Goal: Transaction & Acquisition: Purchase product/service

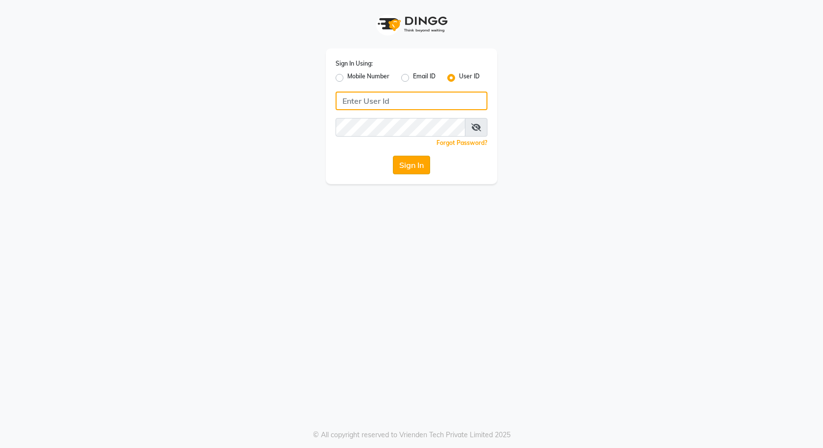
type input "e3591-01"
click at [409, 161] on button "Sign In" at bounding box center [411, 165] width 37 height 19
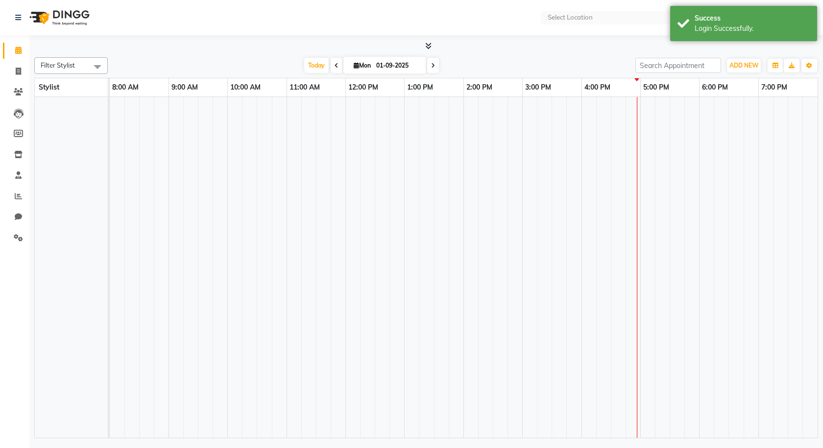
select select "en"
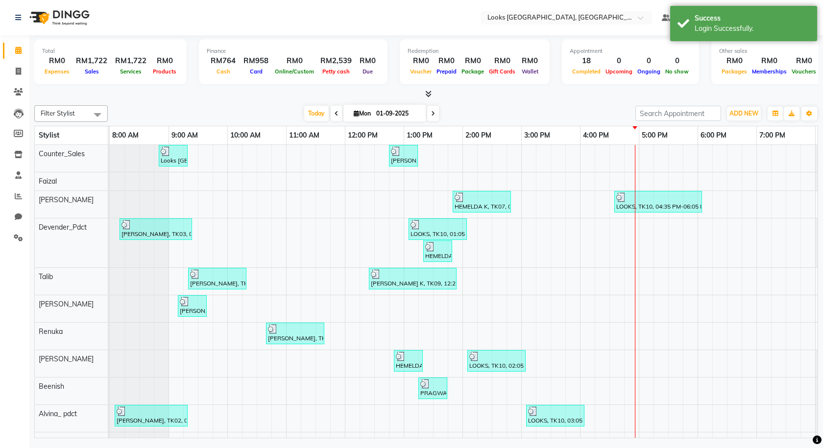
click at [6, 63] on li "Invoice" at bounding box center [14, 71] width 29 height 21
click at [17, 71] on icon at bounding box center [18, 71] width 5 height 7
select select "service"
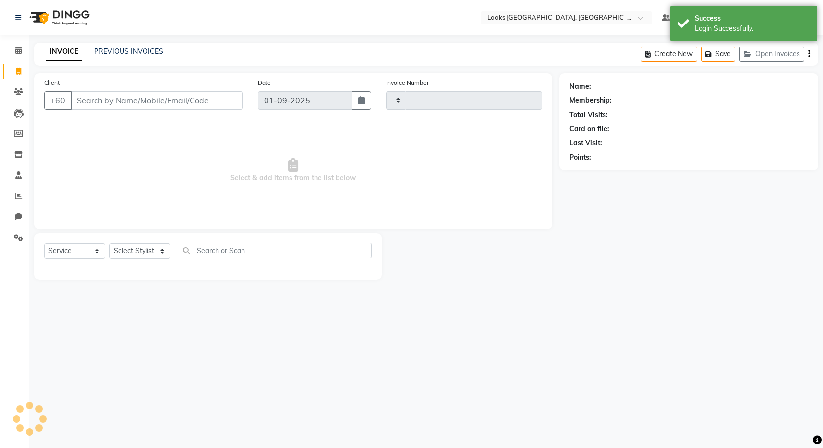
type input "1215"
select select "8109"
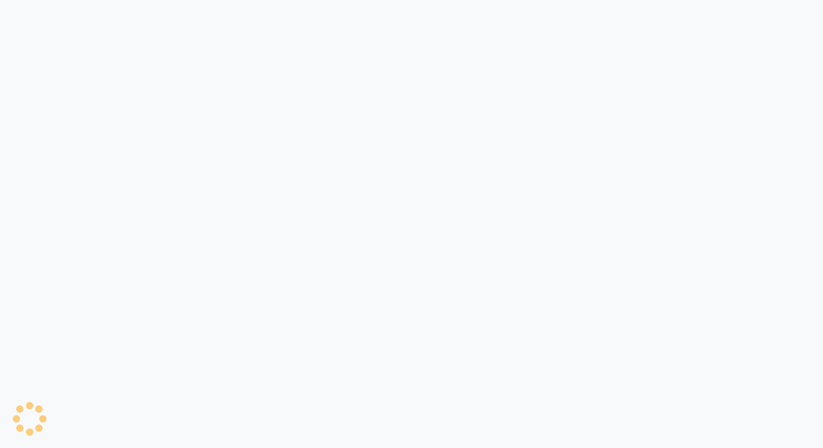
select select "service"
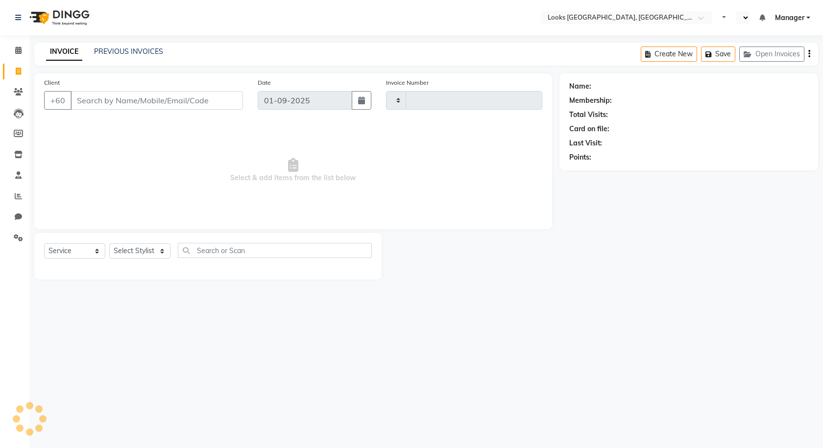
select select "en"
type input "1215"
select select "8109"
click at [112, 104] on input "Client" at bounding box center [157, 100] width 172 height 19
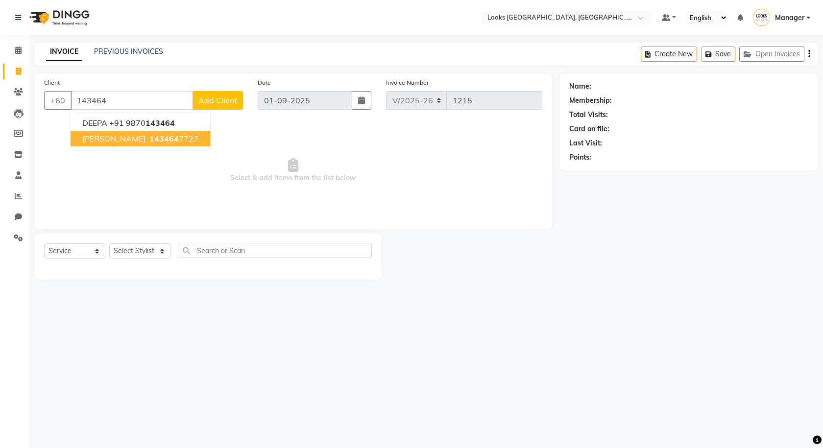
drag, startPoint x: 117, startPoint y: 139, endPoint x: 123, endPoint y: 137, distance: 7.1
click at [123, 137] on button "TAMMY K 143464 7727" at bounding box center [141, 139] width 140 height 16
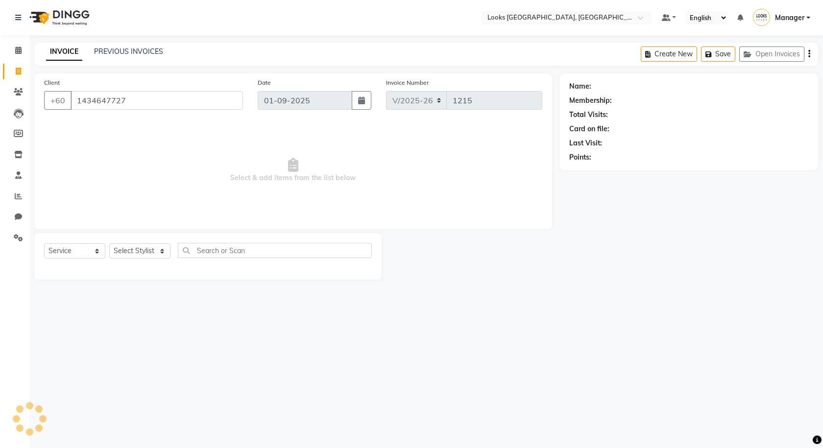
type input "1434647727"
select select "1: Object"
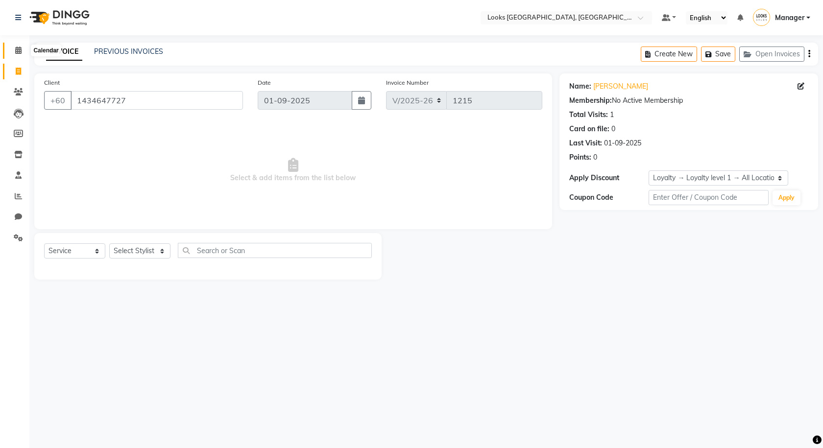
click at [19, 50] on icon at bounding box center [18, 50] width 6 height 7
click at [112, 48] on link "PREVIOUS INVOICES" at bounding box center [128, 51] width 69 height 9
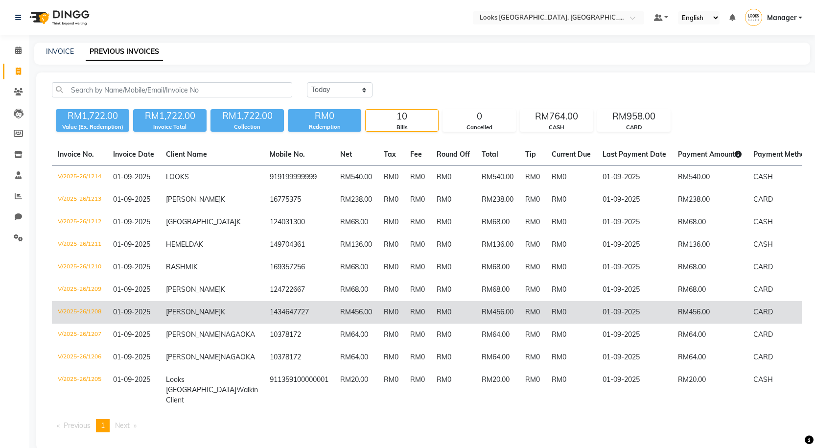
click span "01-09-2025"
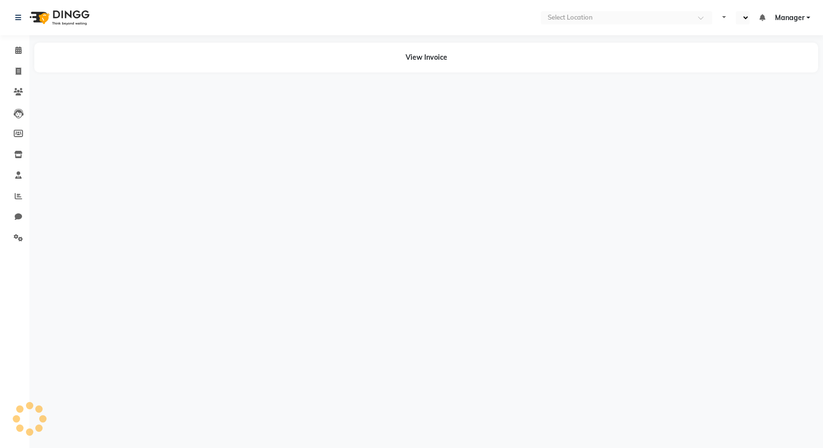
select select "en"
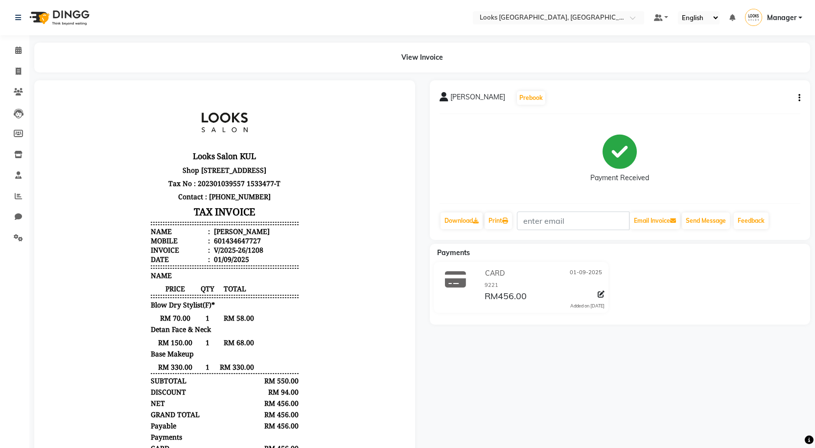
click at [801, 100] on div "TAMMY K Prebook Payment Received Download Print Email Invoice Send Message Feed…" at bounding box center [620, 160] width 381 height 160
click at [801, 101] on div "TAMMY K Prebook Payment Received Download Print Email Invoice Send Message Feed…" at bounding box center [620, 160] width 381 height 160
click at [801, 98] on div "TAMMY K Prebook Payment Received Download Print Email Invoice Send Message Feed…" at bounding box center [620, 160] width 381 height 160
click at [799, 98] on icon "button" at bounding box center [800, 98] width 2 height 0
click at [743, 102] on div "Edit Item Staff" at bounding box center [750, 104] width 67 height 12
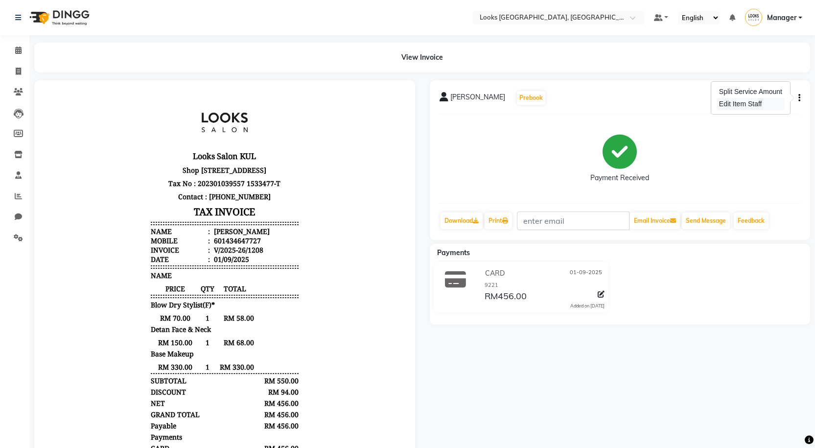
select select
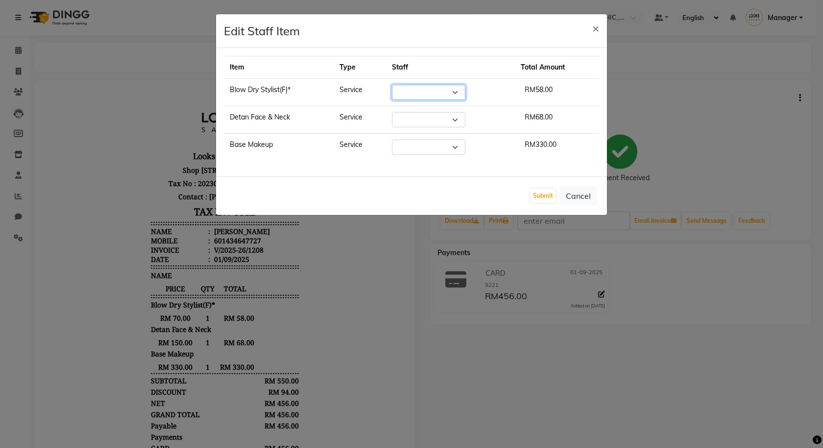
click at [456, 94] on select "Select" at bounding box center [428, 92] width 73 height 15
select select "Select"
click at [392, 85] on select "Select" at bounding box center [428, 92] width 73 height 15
click at [408, 91] on select "Select" at bounding box center [428, 92] width 73 height 15
click at [460, 93] on select "Select" at bounding box center [428, 92] width 73 height 15
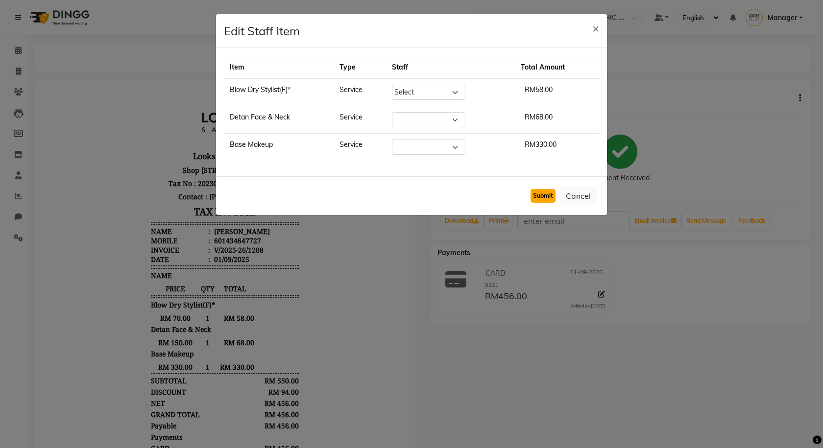
click at [543, 195] on button "Submit" at bounding box center [542, 196] width 25 height 14
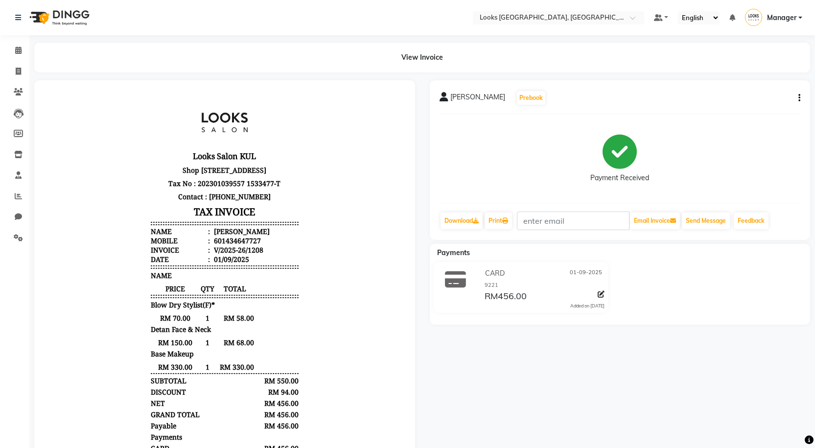
click at [799, 98] on icon "button" at bounding box center [800, 98] width 2 height 0
click at [768, 106] on div "Edit Item Staff" at bounding box center [750, 104] width 67 height 12
select select
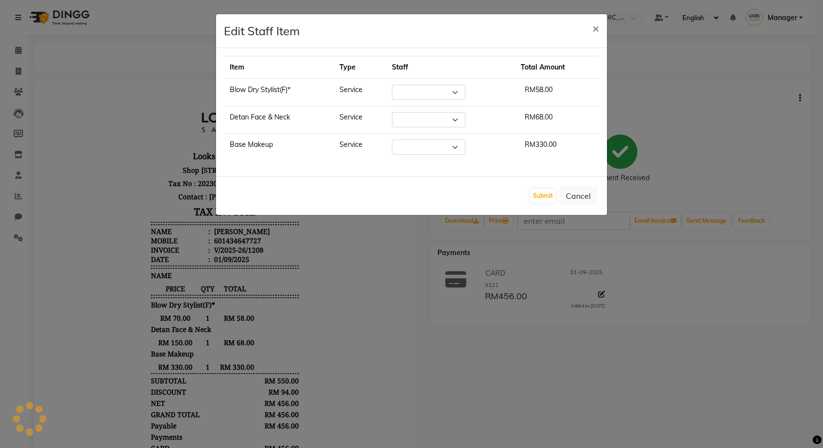
select select "75538"
select select
select select "75539"
drag, startPoint x: 455, startPoint y: 121, endPoint x: 447, endPoint y: 119, distance: 8.1
click at [456, 121] on select "Select Alvina_ pdct Awaiz_Mgr Beenish Counter_Sales Cynthia_pdct Devender_Pdct …" at bounding box center [428, 119] width 73 height 15
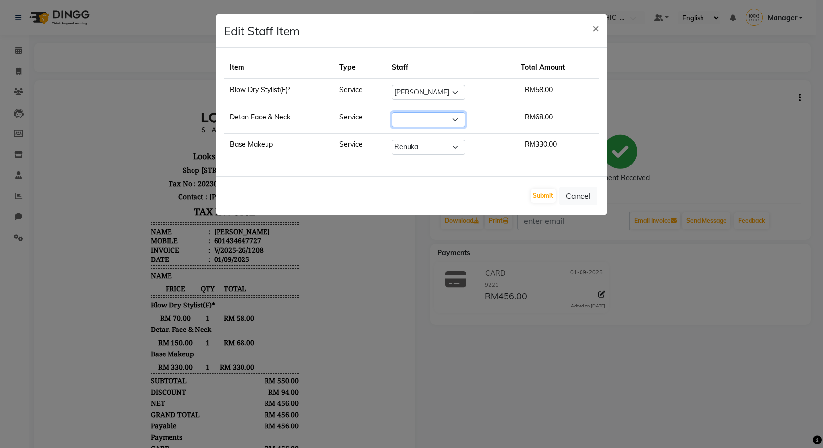
select select "75530"
click at [392, 112] on select "Select Alvina_ pdct Awaiz_Mgr Beenish Counter_Sales Cynthia_pdct Devender_Pdct …" at bounding box center [428, 119] width 73 height 15
click at [545, 192] on button "Submit" at bounding box center [542, 196] width 25 height 14
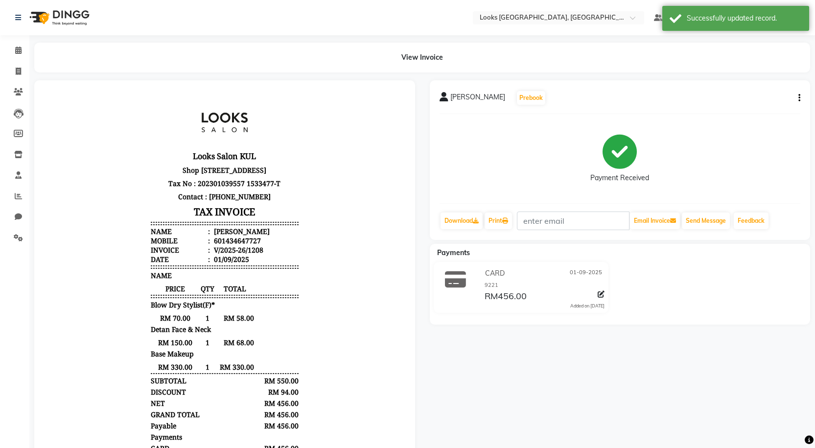
click at [802, 96] on div "TAMMY K Prebook Payment Received Download Print Email Invoice Send Message Feed…" at bounding box center [620, 160] width 381 height 160
click at [805, 97] on div "TAMMY K Prebook Payment Received Download Print Email Invoice Send Message Feed…" at bounding box center [620, 160] width 381 height 160
click at [796, 100] on div "TAMMY K Prebook" at bounding box center [620, 98] width 361 height 16
click at [798, 99] on button "button" at bounding box center [798, 98] width 6 height 10
click at [766, 104] on div "Edit Item Staff" at bounding box center [750, 104] width 67 height 12
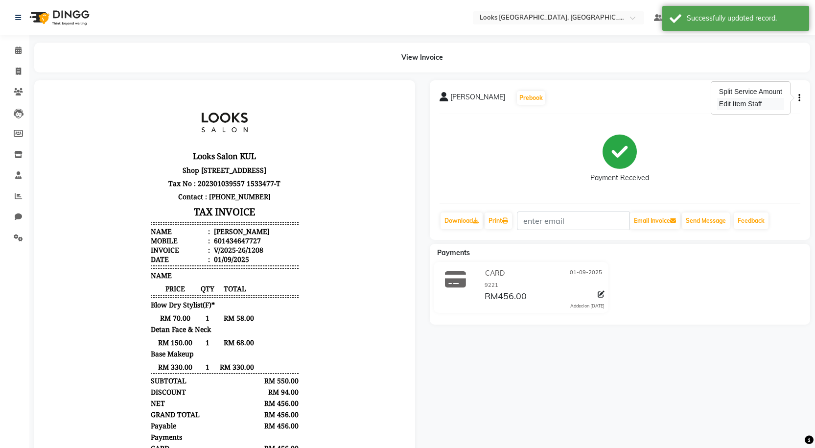
select select "75538"
select select "75530"
select select "75539"
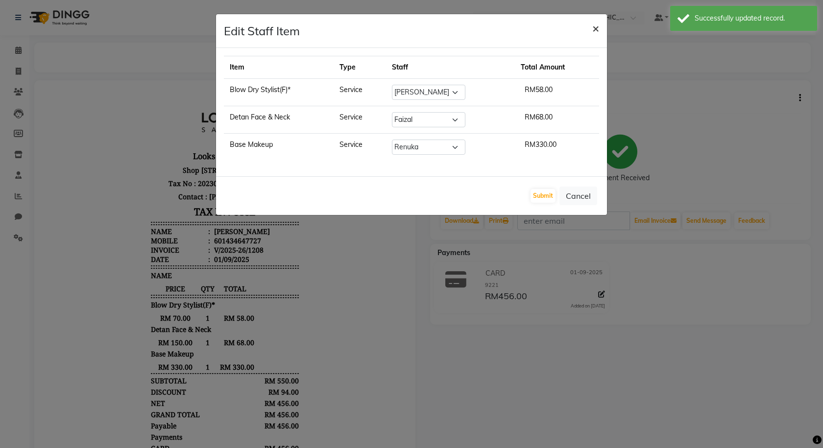
click at [595, 26] on span "×" at bounding box center [595, 28] width 7 height 15
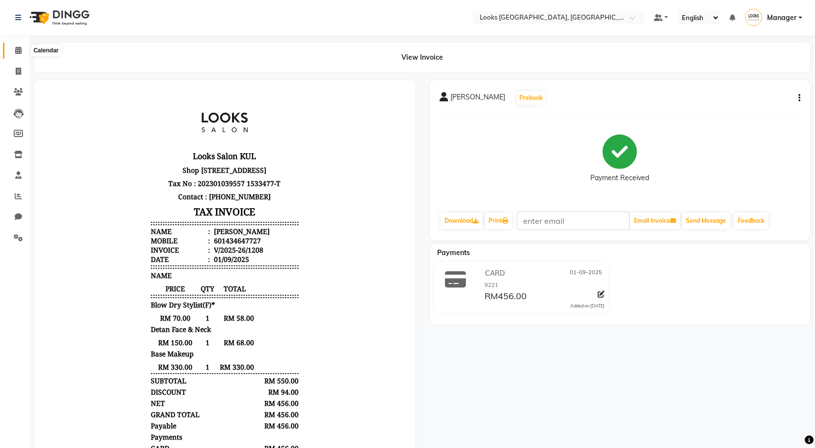
click at [16, 49] on icon at bounding box center [18, 50] width 6 height 7
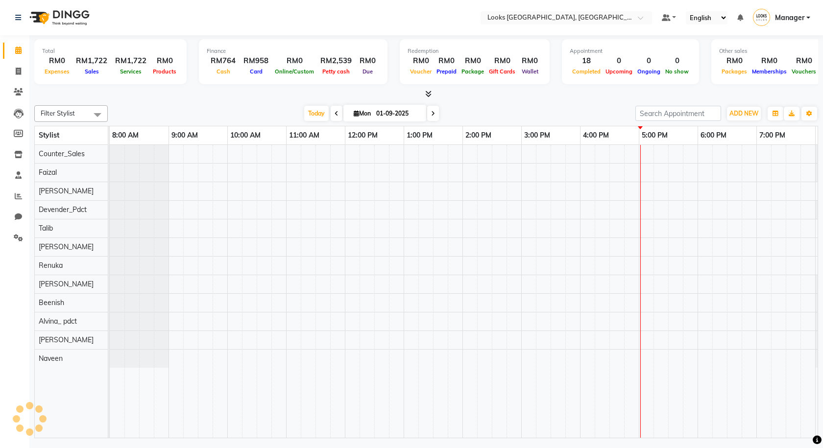
scroll to position [0, 56]
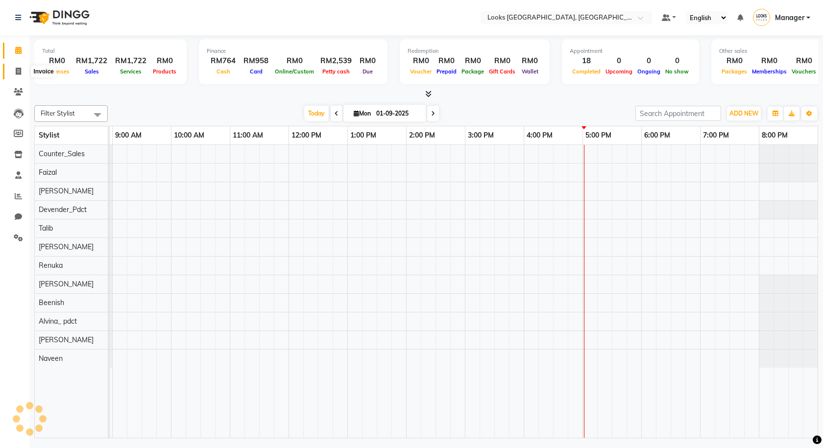
click at [19, 71] on icon at bounding box center [18, 71] width 5 height 7
select select "service"
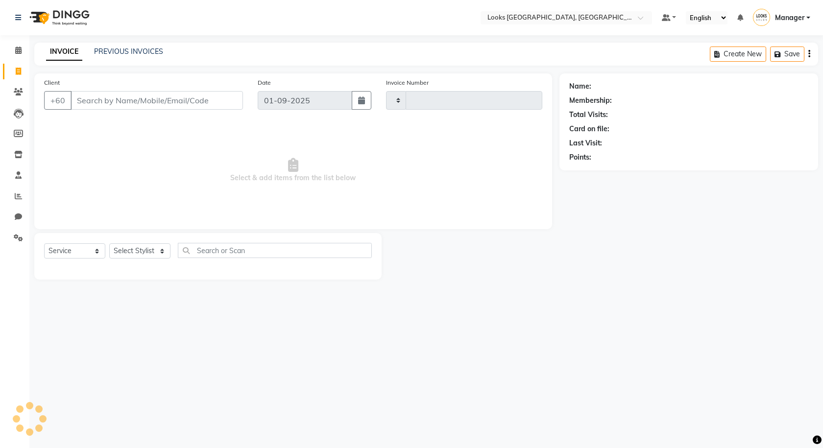
type input "1215"
select select "8109"
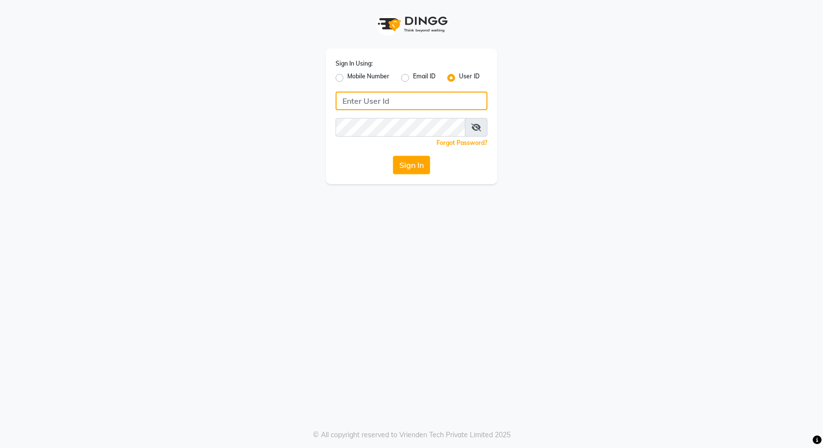
type input "e3591-01"
click at [419, 166] on button "Sign In" at bounding box center [411, 165] width 37 height 19
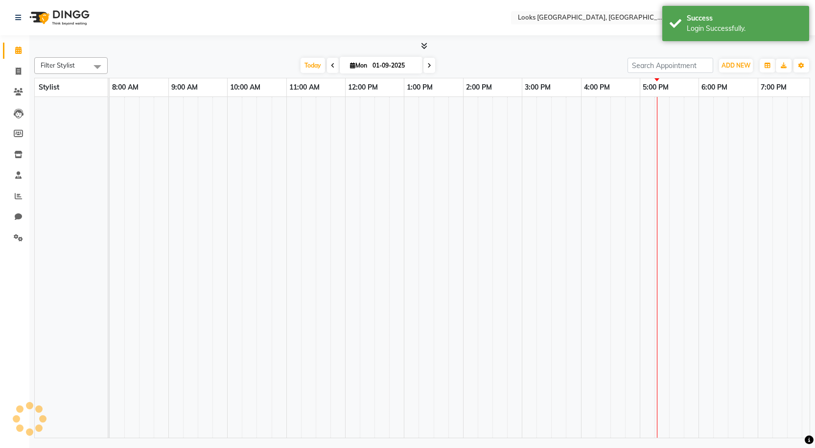
select select "en"
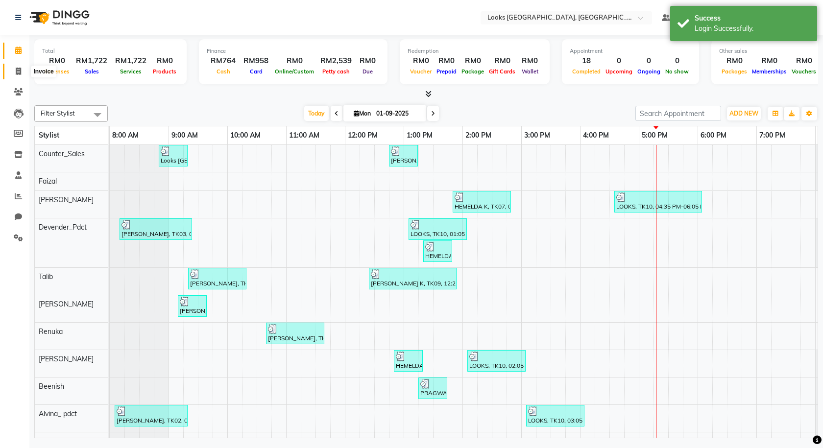
click at [20, 72] on icon at bounding box center [18, 71] width 5 height 7
select select "service"
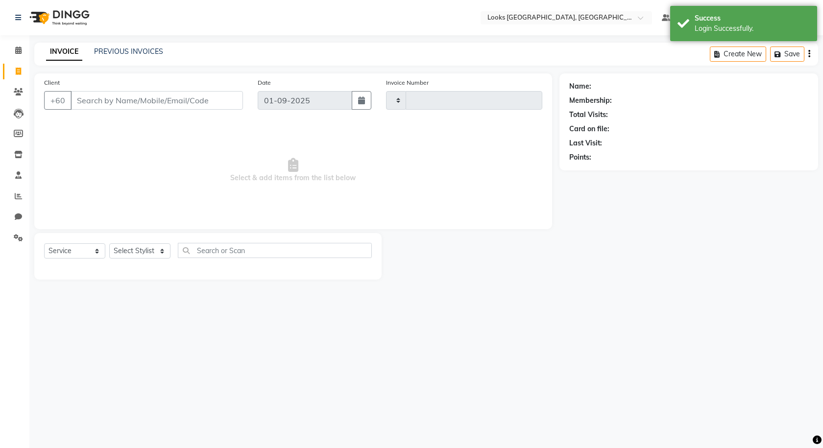
type input "1215"
select select "8109"
click at [94, 102] on input "Client" at bounding box center [157, 100] width 172 height 19
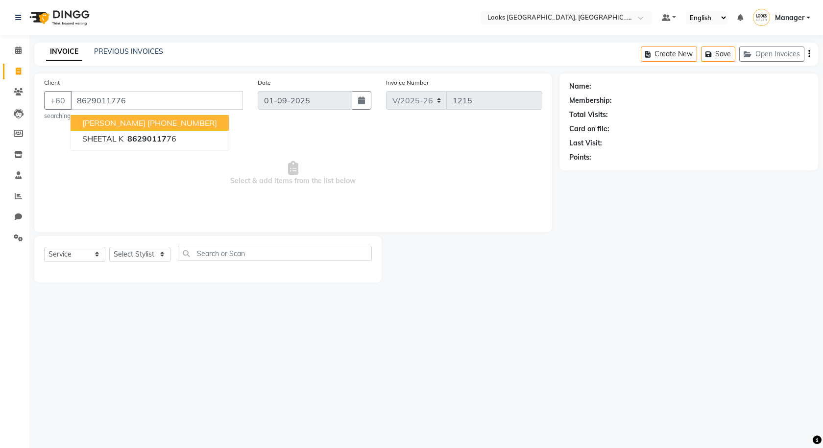
type input "8629011776"
select select "1: Object"
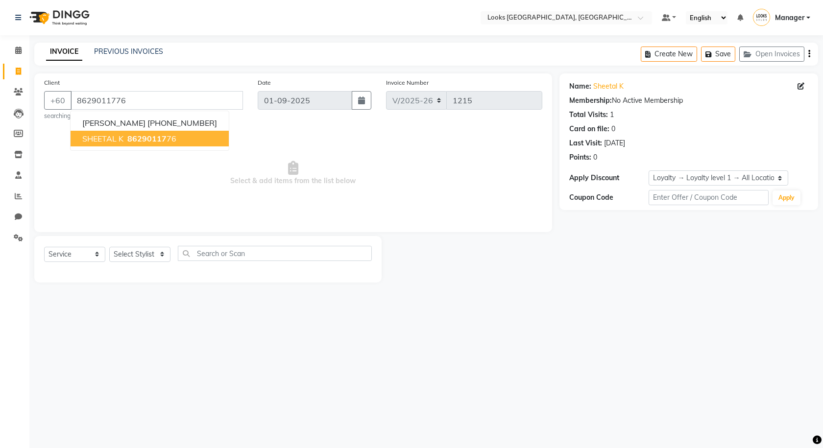
click at [95, 140] on span "SHEETAL K" at bounding box center [102, 139] width 41 height 10
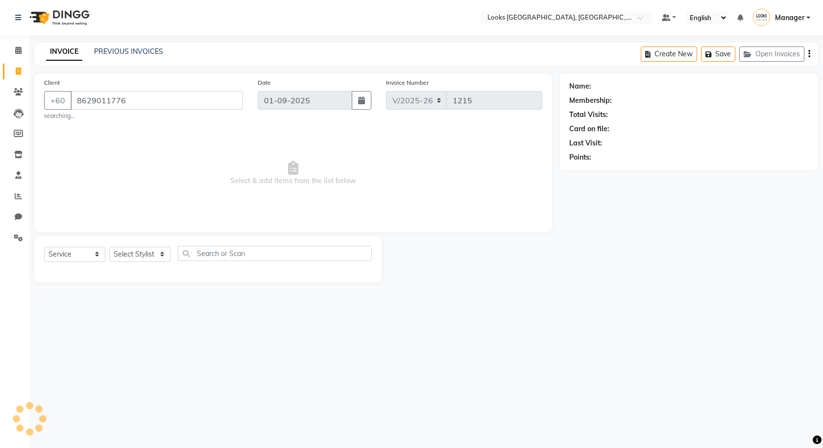
select select "1: Object"
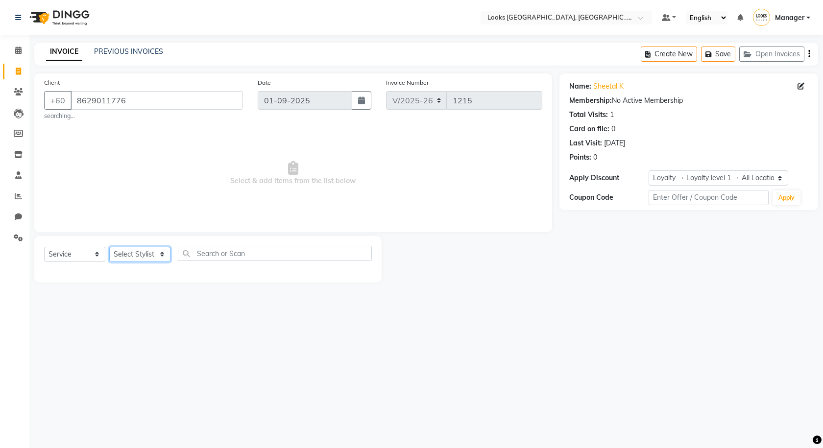
click at [124, 257] on select "Select Stylist Alvina_ pdct Awaiz_Mgr Beenish Counter_Sales Cynthia_pdct Devend…" at bounding box center [139, 254] width 61 height 15
select select "75538"
click at [109, 247] on select "Select Stylist Alvina_ pdct Awaiz_Mgr Beenish Counter_Sales Cynthia_pdct Devend…" at bounding box center [139, 254] width 61 height 15
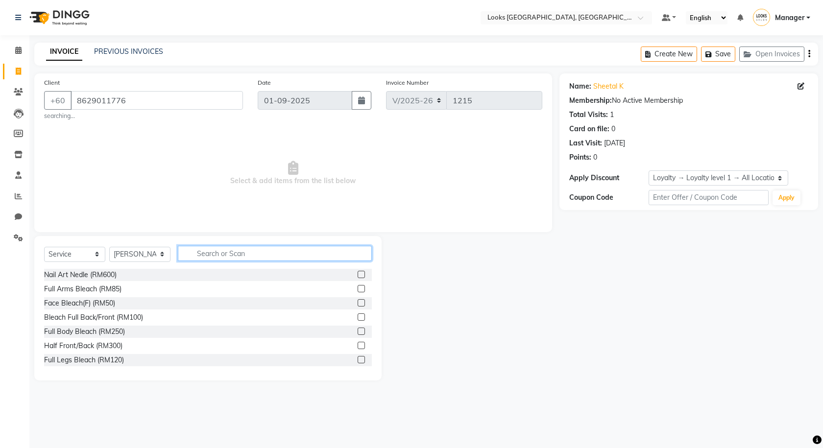
click at [194, 251] on input "text" at bounding box center [275, 253] width 194 height 15
type input "CUT"
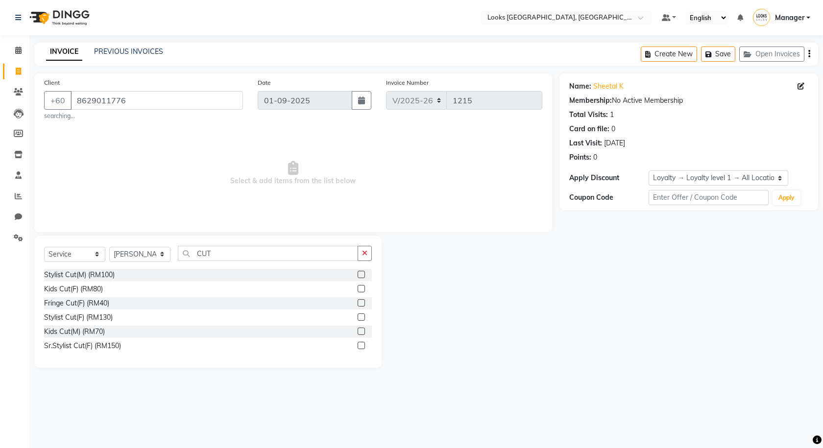
click at [362, 318] on label at bounding box center [360, 316] width 7 height 7
click at [362, 318] on input "checkbox" at bounding box center [360, 317] width 6 height 6
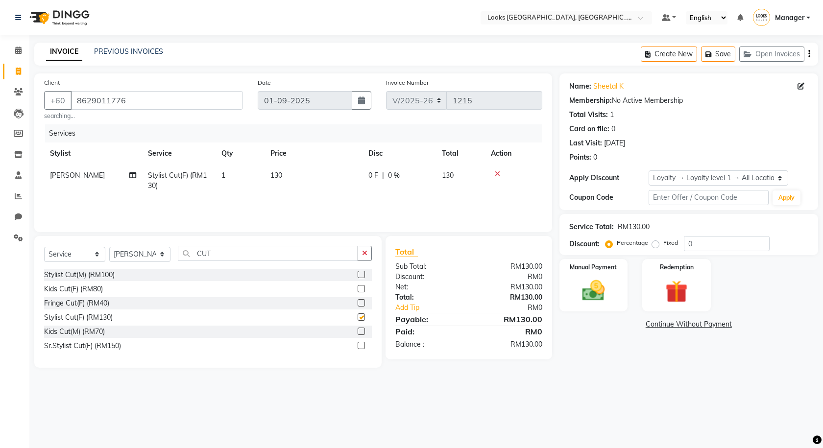
checkbox input "false"
click at [286, 176] on td "130" at bounding box center [313, 181] width 98 height 32
select select "75538"
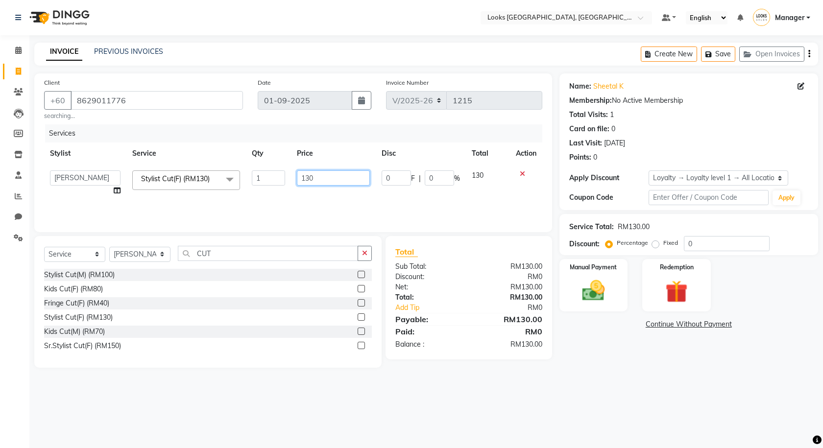
click at [314, 177] on input "130" at bounding box center [333, 177] width 72 height 15
type input "1"
type input "150"
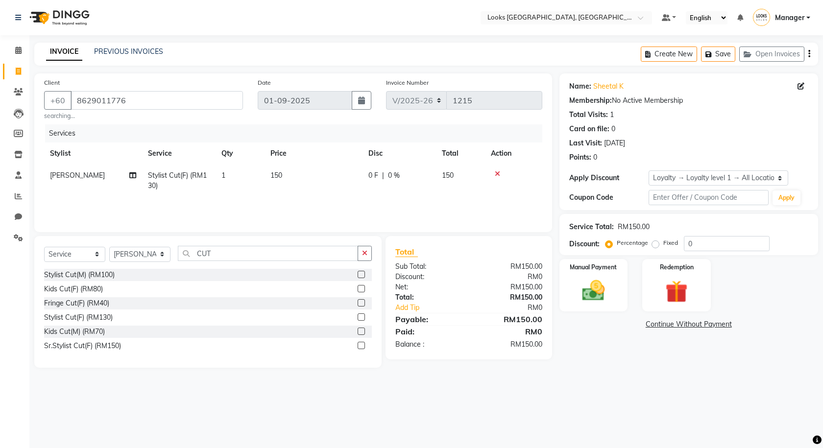
click at [263, 197] on td "1" at bounding box center [239, 181] width 49 height 32
select select "75538"
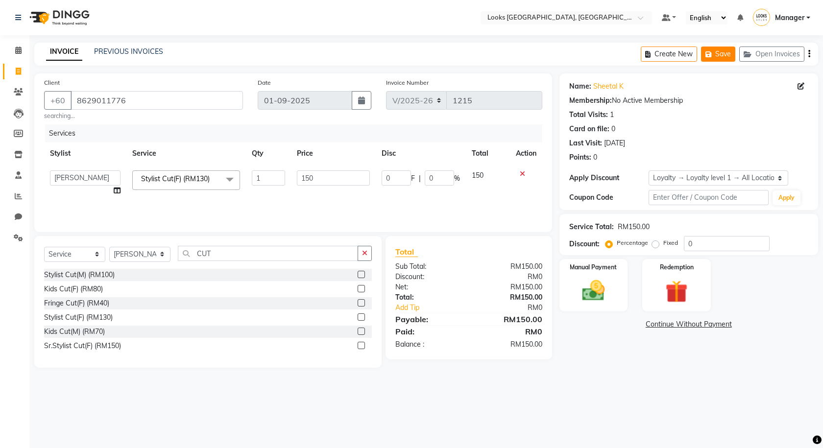
click at [714, 57] on icon "button" at bounding box center [710, 54] width 10 height 7
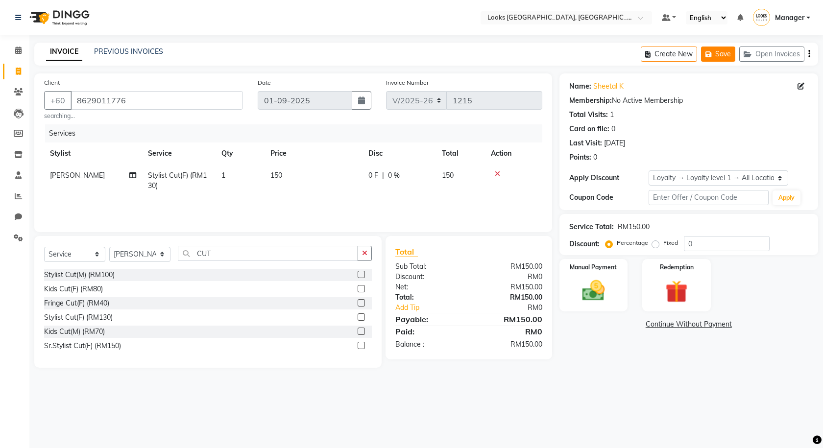
click at [719, 55] on button "Save" at bounding box center [718, 54] width 34 height 15
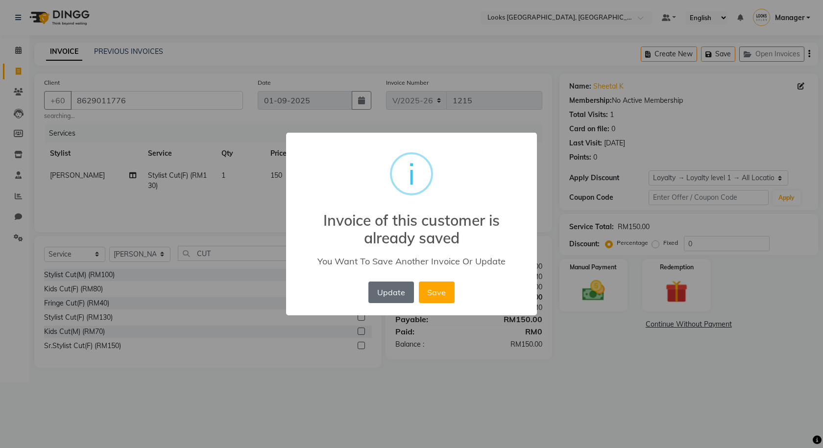
click at [397, 299] on button "Update" at bounding box center [390, 293] width 45 height 22
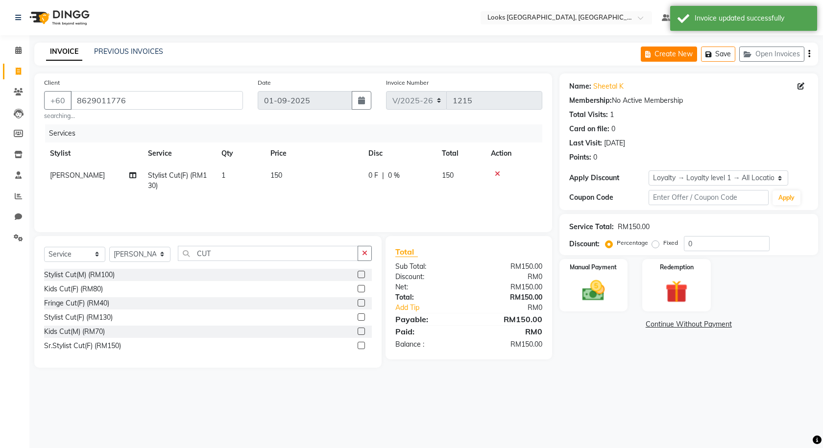
click at [670, 55] on button "Create New" at bounding box center [668, 54] width 56 height 15
select select "service"
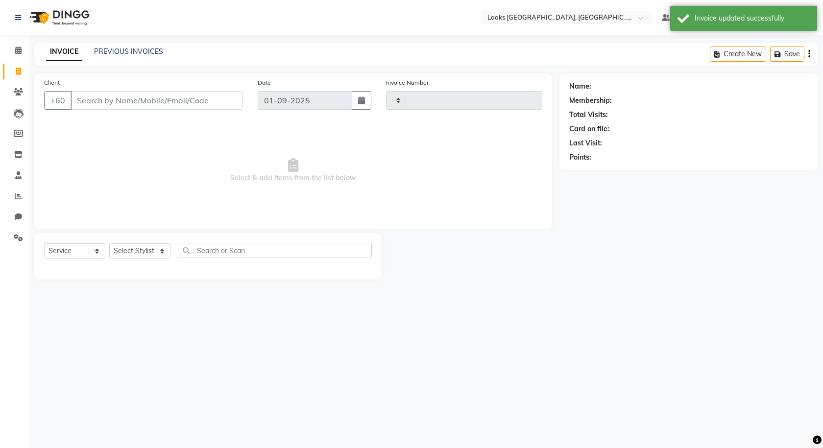
type input "1215"
select select "8109"
click at [204, 100] on input "Client" at bounding box center [157, 100] width 172 height 19
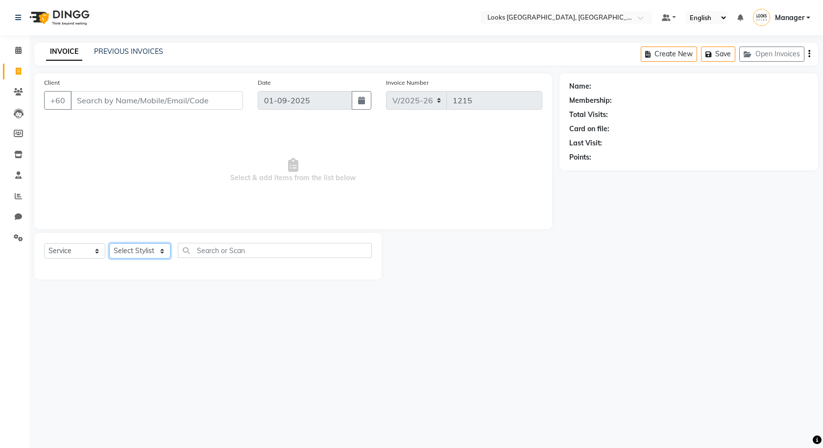
click at [158, 252] on select "Select Stylist Alvina_ pdct Awaiz_Mgr Beenish Counter_Sales Cynthia_pdct Devend…" at bounding box center [139, 250] width 61 height 15
select select "89279"
click at [109, 243] on select "Select Stylist Alvina_ pdct Awaiz_Mgr Beenish Counter_Sales Cynthia_pdct Devend…" at bounding box center [139, 250] width 61 height 15
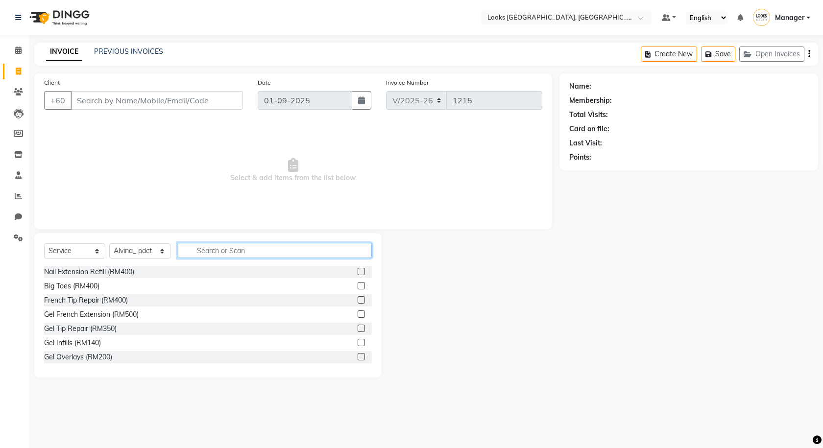
click at [203, 255] on input "text" at bounding box center [275, 250] width 194 height 15
type input "R"
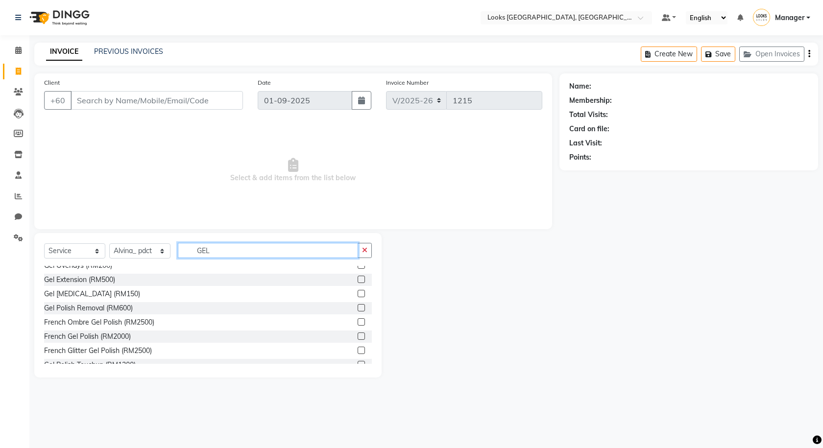
scroll to position [98, 0]
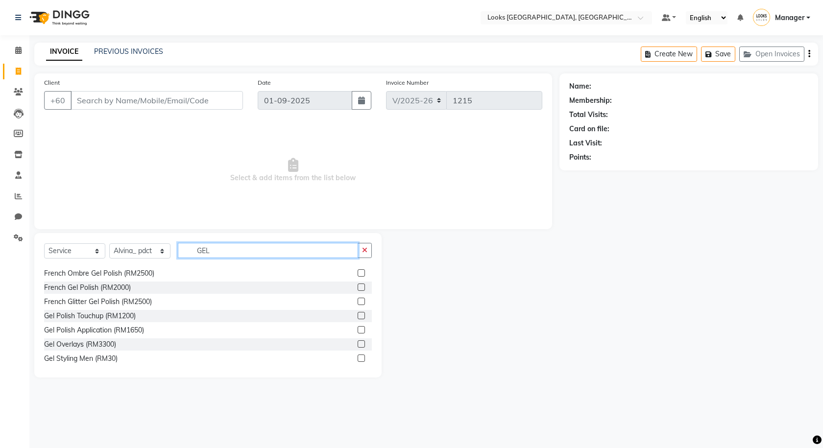
type input "GEL"
click at [357, 331] on label at bounding box center [360, 329] width 7 height 7
click at [357, 331] on input "checkbox" at bounding box center [360, 330] width 6 height 6
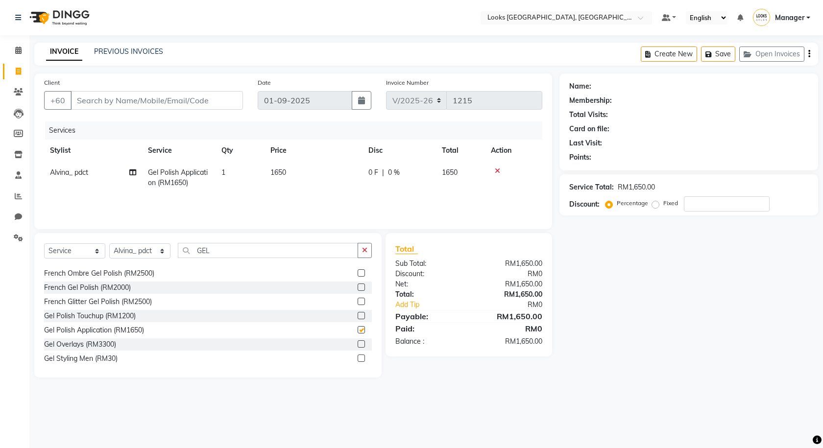
checkbox input "false"
click at [298, 177] on td "1650" at bounding box center [313, 178] width 98 height 32
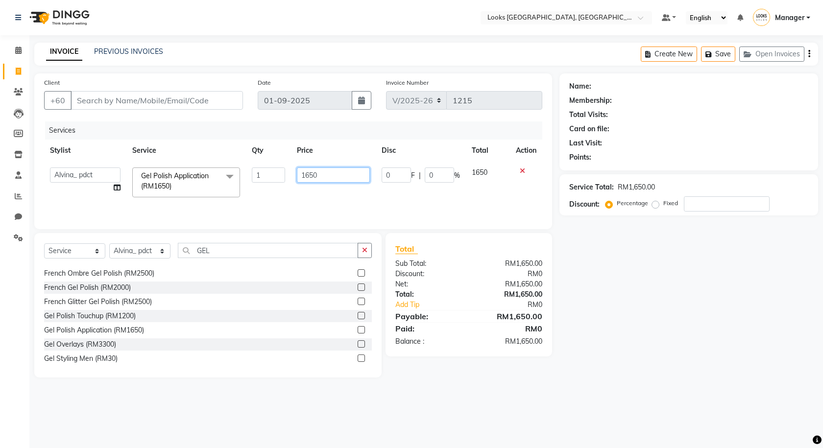
click at [317, 175] on input "1650" at bounding box center [333, 174] width 72 height 15
type input "1"
type input "49"
click at [294, 193] on td "49" at bounding box center [333, 183] width 84 height 42
click at [132, 255] on select "Select Stylist Alvina_ pdct Awaiz_Mgr Beenish Counter_Sales Cynthia_pdct Devend…" at bounding box center [139, 250] width 61 height 15
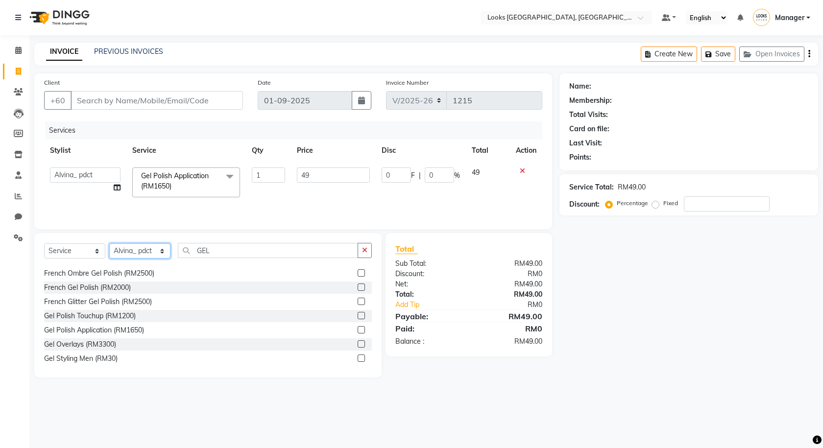
select select "75530"
click at [109, 243] on select "Select Stylist Alvina_ pdct Awaiz_Mgr Beenish Counter_Sales Cynthia_pdct Devend…" at bounding box center [139, 250] width 61 height 15
click at [217, 253] on input "GEL" at bounding box center [268, 250] width 180 height 15
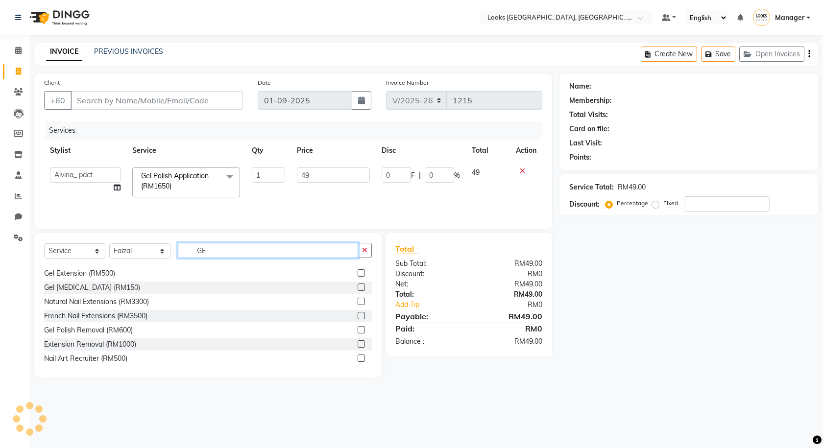
type input "G"
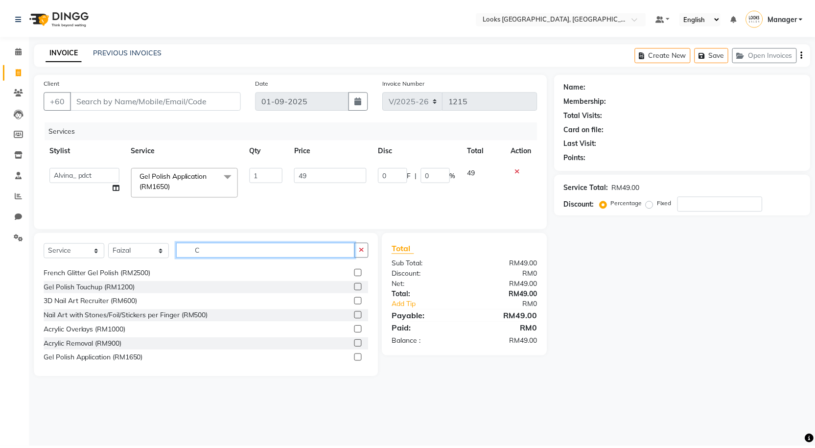
scroll to position [0, 0]
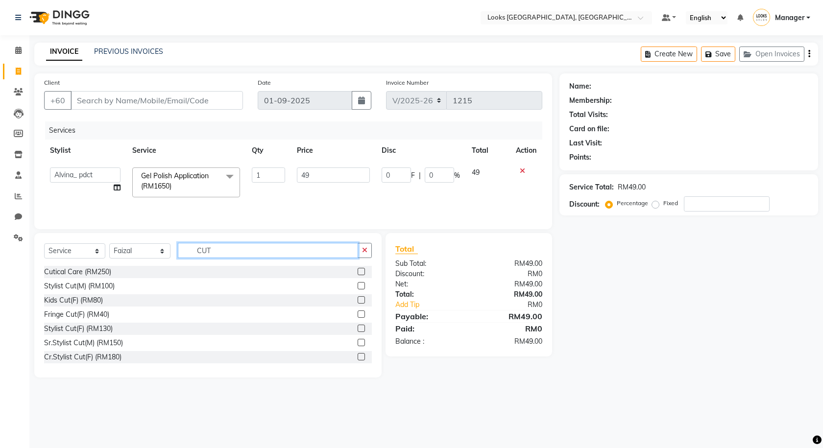
type input "CUT"
click at [357, 330] on label at bounding box center [360, 328] width 7 height 7
click at [357, 330] on input "checkbox" at bounding box center [360, 329] width 6 height 6
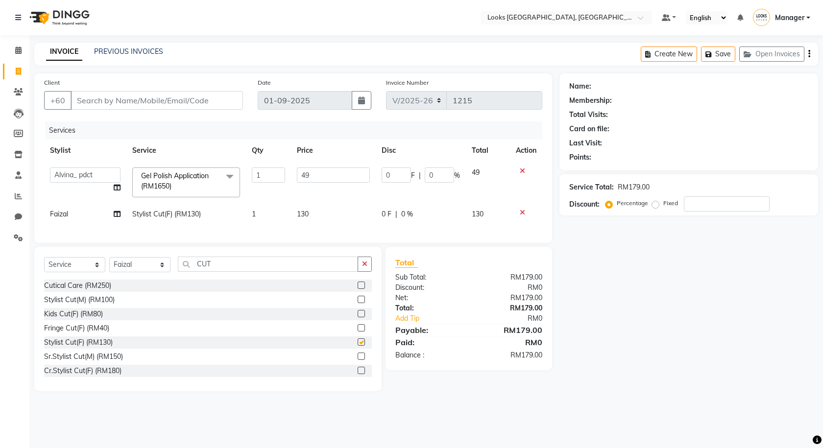
checkbox input "false"
click at [331, 206] on td "130" at bounding box center [333, 214] width 84 height 22
select select "75530"
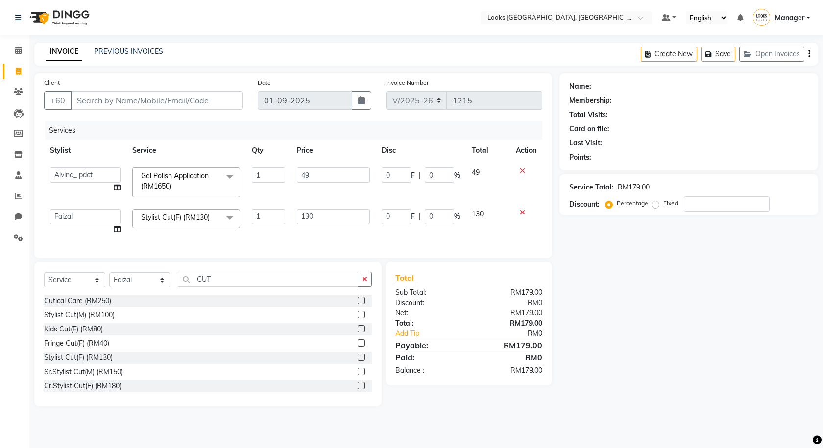
click at [348, 205] on td "130" at bounding box center [333, 221] width 84 height 37
click at [325, 222] on input "130" at bounding box center [333, 216] width 72 height 15
type input "1"
type input "120"
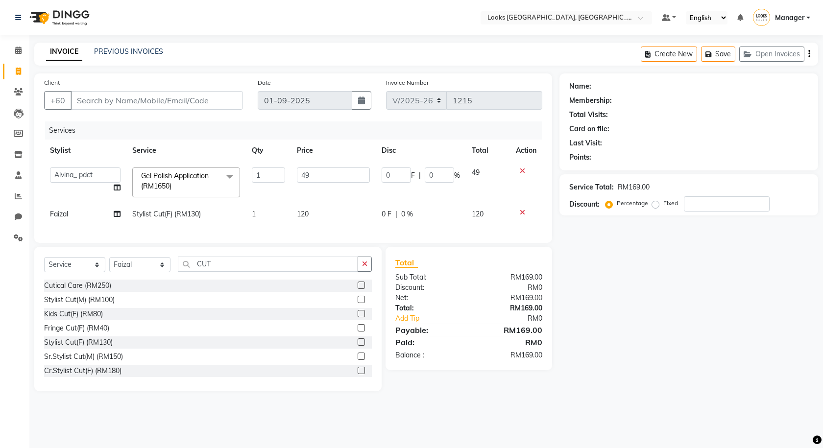
drag, startPoint x: 326, startPoint y: 235, endPoint x: 336, endPoint y: 233, distance: 10.6
click at [327, 233] on div "Services Stylist Service Qty Price Disc Total Action Alvina_ pdct Awaiz_Mgr Bee…" at bounding box center [293, 177] width 498 height 112
click at [386, 212] on span "0 F" at bounding box center [386, 214] width 10 height 10
select select "75530"
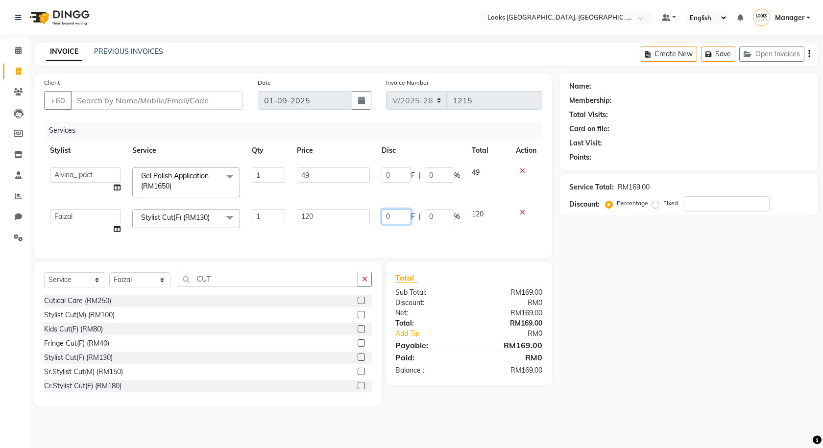
click at [394, 216] on input "0" at bounding box center [395, 216] width 29 height 15
type input "52"
click at [334, 232] on div "Services Stylist Service Qty Price Disc Total Action Alvina_ pdct Awaiz_Mgr Bee…" at bounding box center [293, 184] width 498 height 127
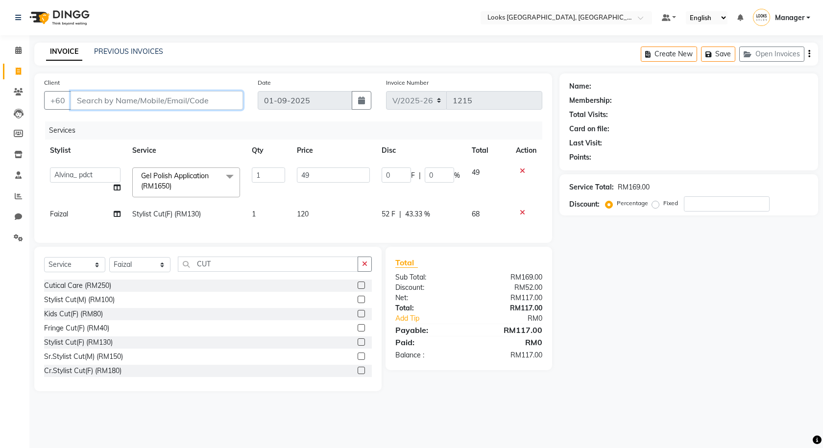
click at [116, 96] on input "Client" at bounding box center [157, 100] width 172 height 19
type input "0"
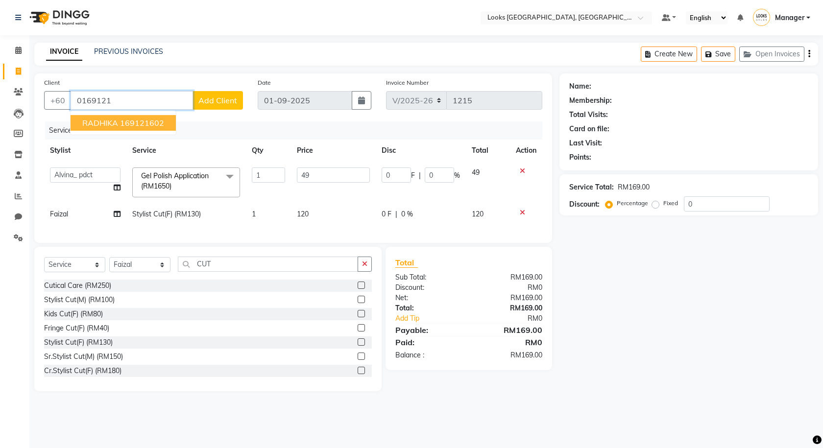
click at [99, 122] on span "RADHIKA" at bounding box center [100, 123] width 36 height 10
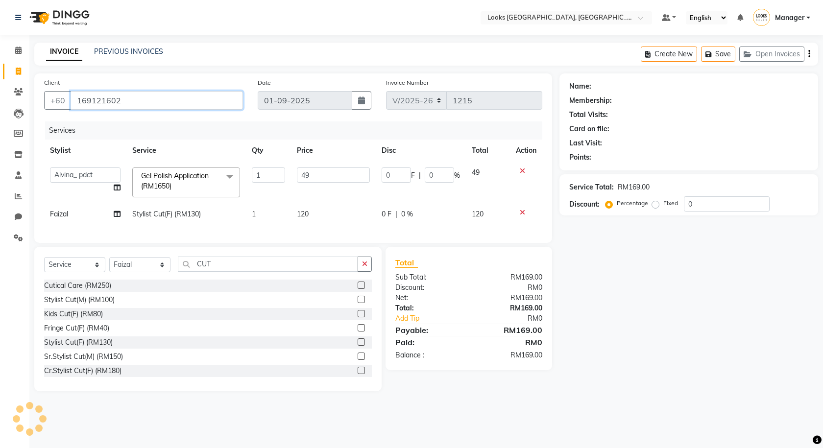
type input "169121602"
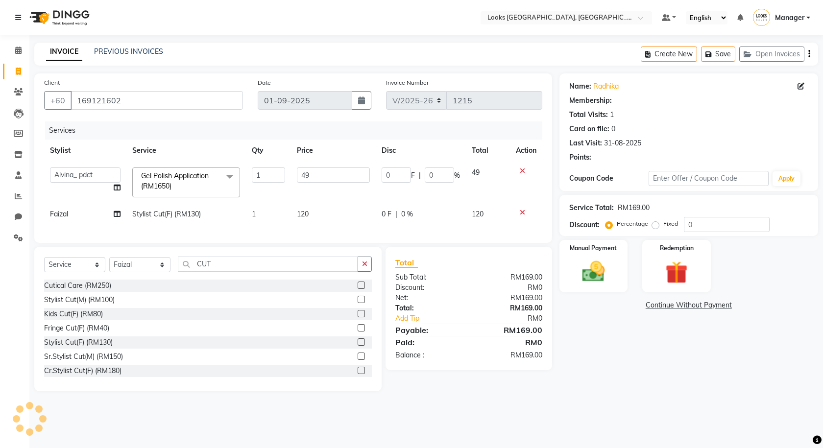
select select "1: Object"
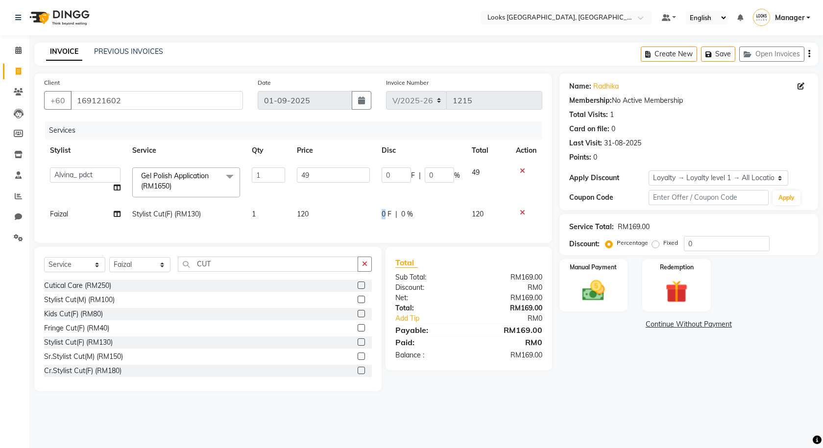
click at [384, 215] on span "0 F" at bounding box center [386, 214] width 10 height 10
select select "75530"
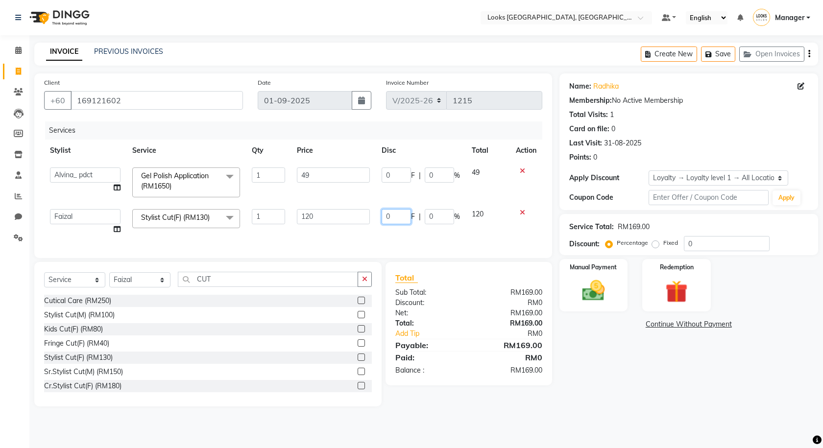
click at [388, 217] on input "0" at bounding box center [395, 216] width 29 height 15
type input "52"
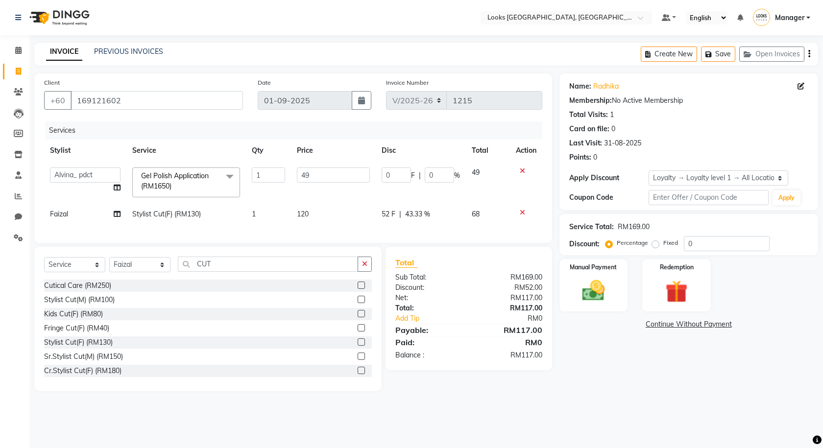
click at [366, 226] on div "Services Stylist Service Qty Price Disc Total Action Alvina_ pdct Awaiz_Mgr Bee…" at bounding box center [293, 177] width 498 height 112
click at [589, 294] on img at bounding box center [593, 290] width 38 height 27
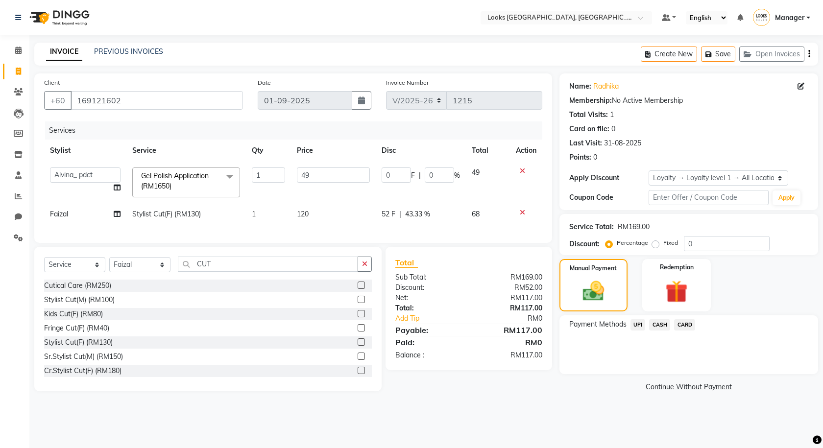
click at [686, 327] on span "CARD" at bounding box center [684, 324] width 21 height 11
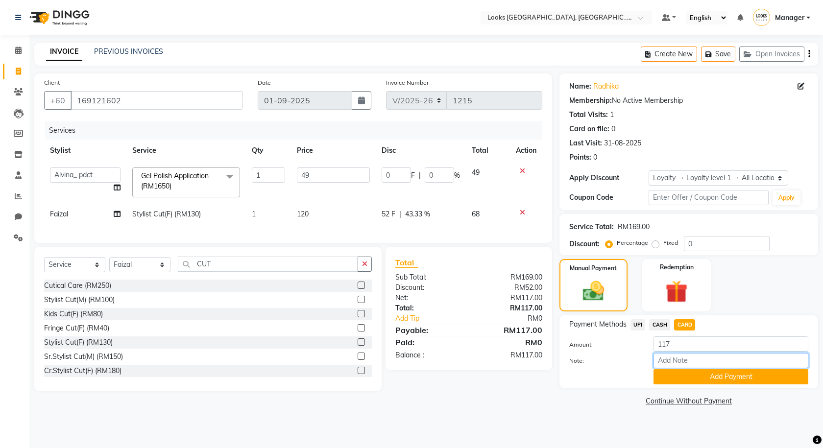
click at [661, 356] on input "Note:" at bounding box center [730, 360] width 155 height 15
type input "6484"
click at [665, 376] on button "Add Payment" at bounding box center [730, 376] width 155 height 15
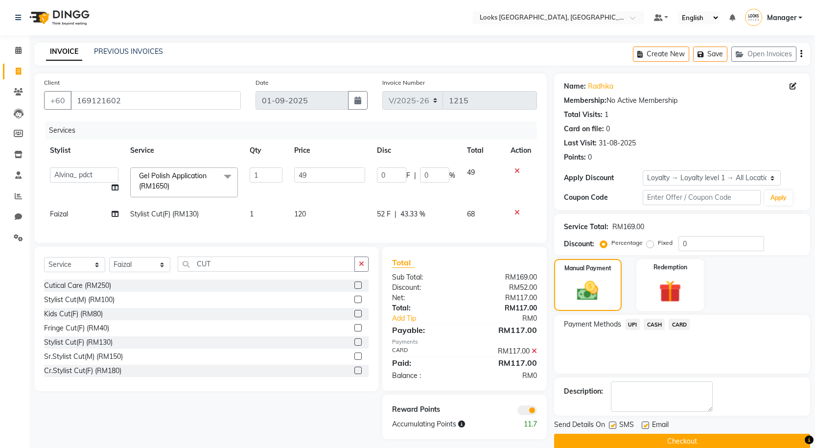
scroll to position [16, 0]
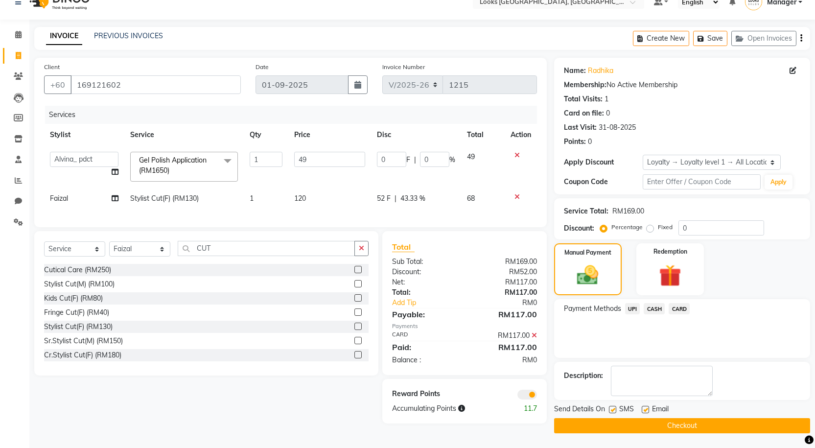
click at [523, 400] on span at bounding box center [528, 395] width 20 height 10
click at [537, 396] on input "checkbox" at bounding box center [537, 396] width 0 height 0
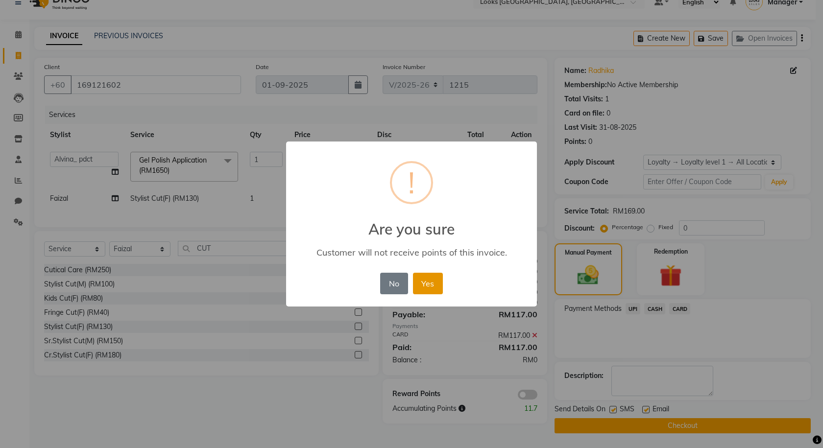
drag, startPoint x: 426, startPoint y: 286, endPoint x: 561, endPoint y: 393, distance: 171.4
click at [429, 289] on button "Yes" at bounding box center [428, 284] width 30 height 22
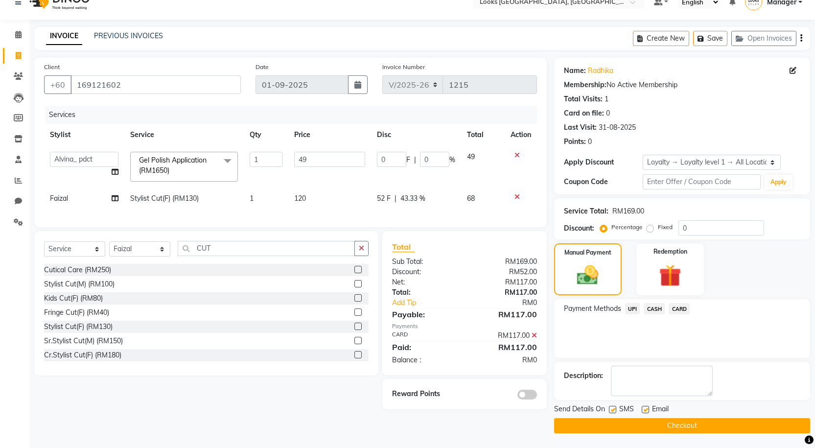
click at [624, 426] on button "Checkout" at bounding box center [682, 425] width 256 height 15
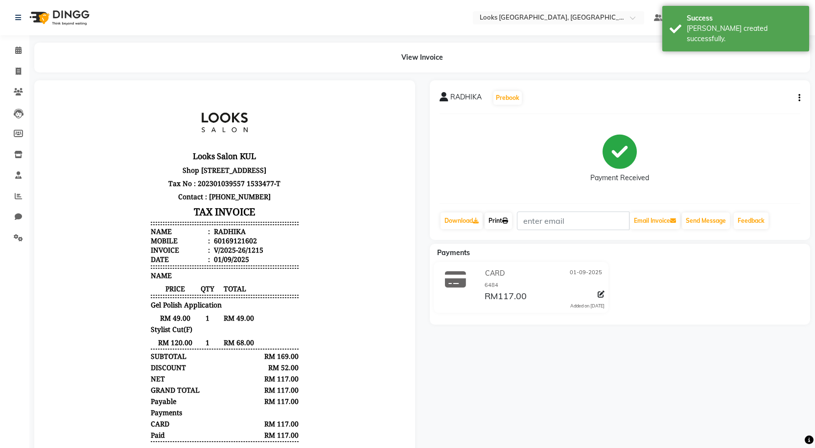
click at [502, 226] on link "Print" at bounding box center [498, 220] width 27 height 17
click at [498, 219] on link "Print" at bounding box center [498, 220] width 27 height 17
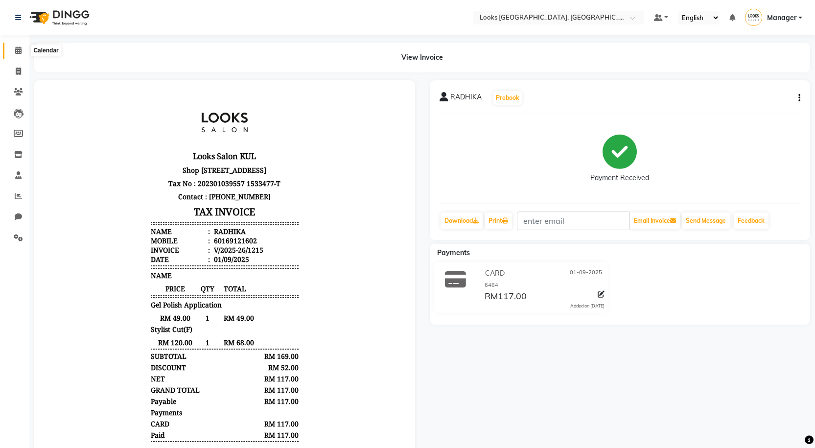
click at [15, 52] on icon at bounding box center [18, 50] width 6 height 7
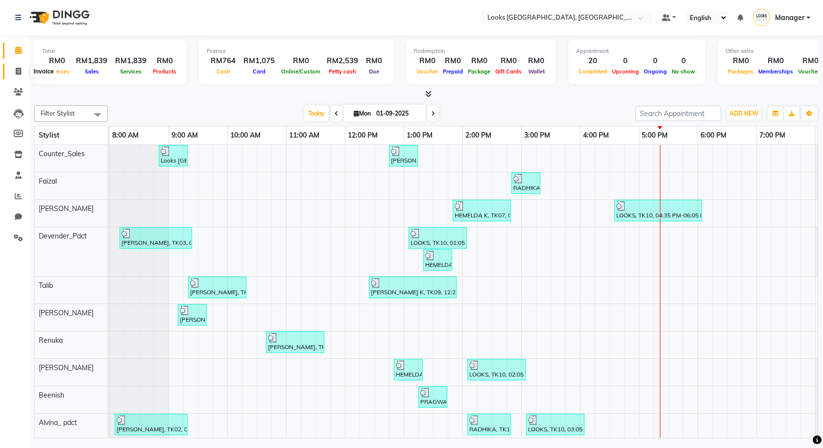
click at [20, 75] on span at bounding box center [18, 71] width 17 height 11
select select "service"
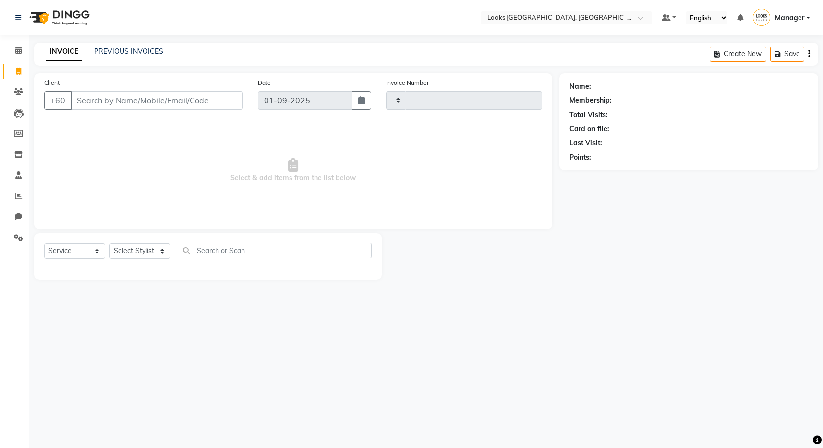
type input "1216"
select select "8109"
click at [775, 55] on button "Open Invoices" at bounding box center [771, 54] width 65 height 15
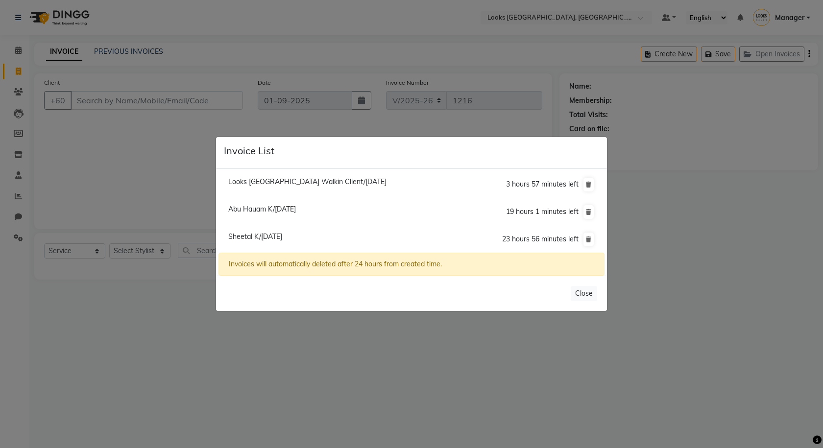
click at [282, 237] on span "Sheetal K/01 September 2025" at bounding box center [255, 236] width 54 height 9
type input "8629011776"
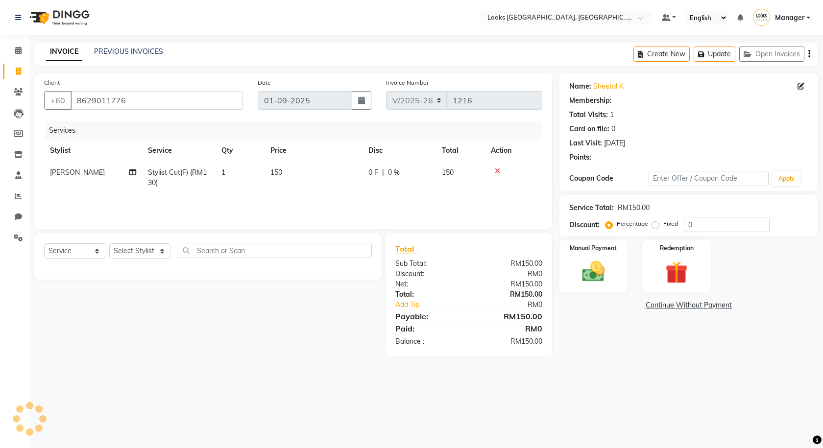
select select "1: Object"
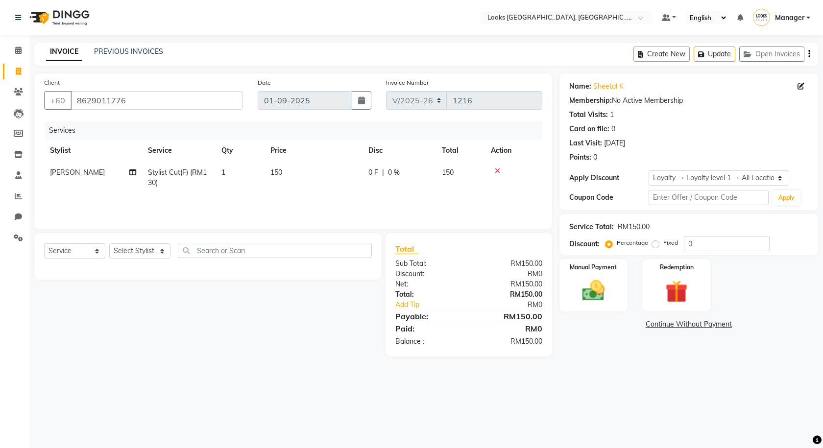
click at [291, 171] on td "150" at bounding box center [313, 178] width 98 height 32
select select "75538"
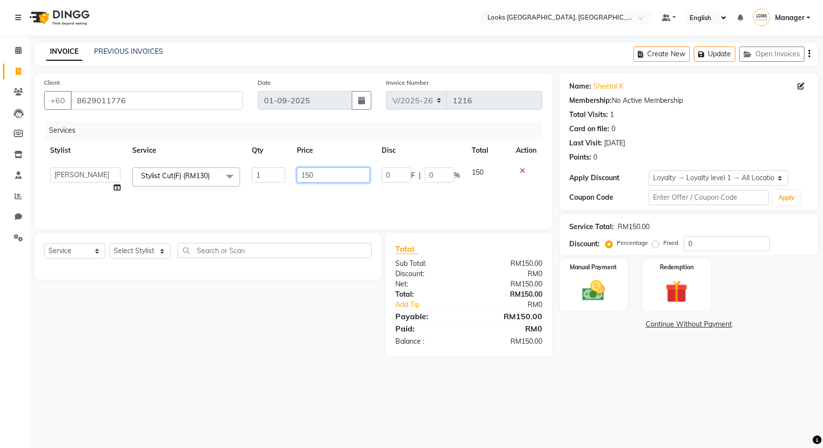
click at [330, 177] on input "150" at bounding box center [333, 174] width 72 height 15
type input "1"
type input "120"
click at [319, 200] on div "Services Stylist Service Qty Price Disc Total Action Alvina_ pdct Awaiz_Mgr Bee…" at bounding box center [293, 170] width 498 height 98
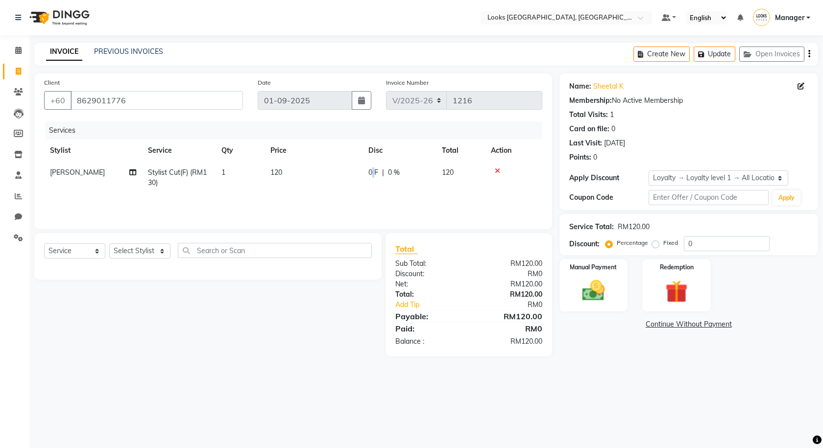
click at [374, 169] on span "0 F" at bounding box center [373, 172] width 10 height 10
select select "75538"
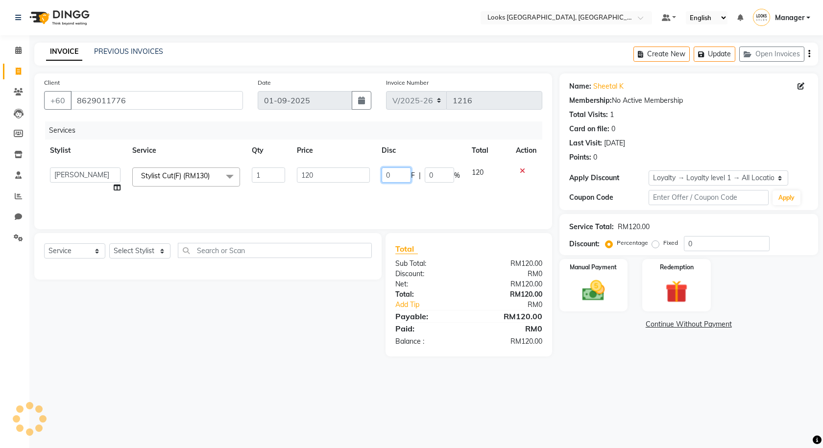
click at [391, 179] on input "0" at bounding box center [395, 174] width 29 height 15
type input "52"
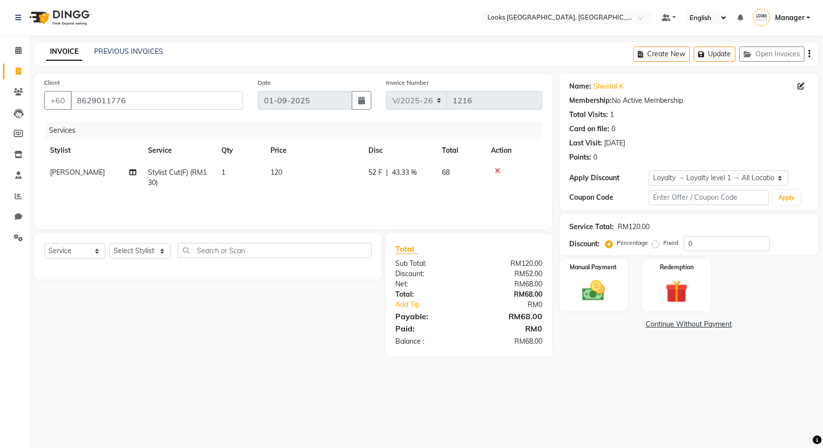
click at [385, 190] on td "52 F | 43.33 %" at bounding box center [398, 178] width 73 height 32
select select "75538"
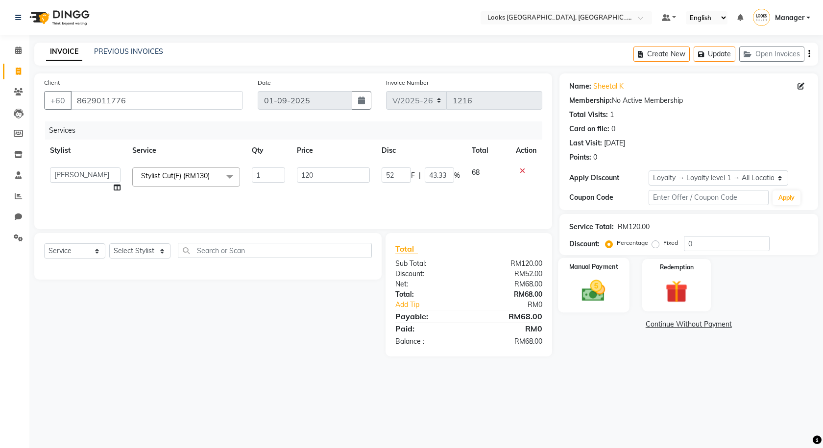
click at [598, 299] on img at bounding box center [593, 290] width 38 height 27
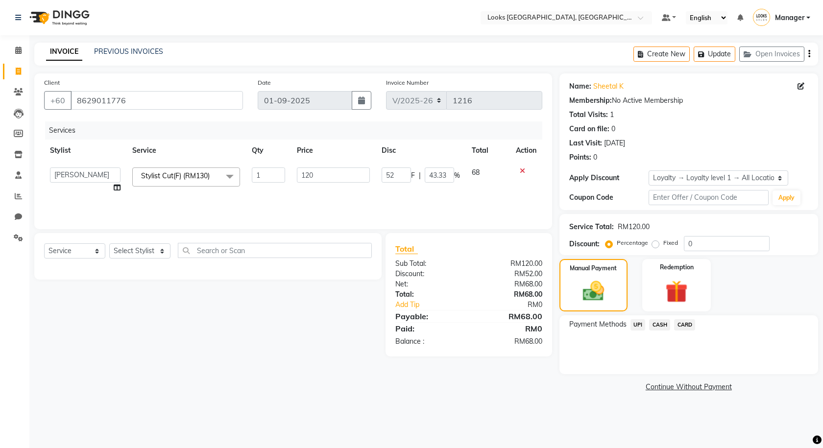
click at [688, 326] on span "CARD" at bounding box center [684, 324] width 21 height 11
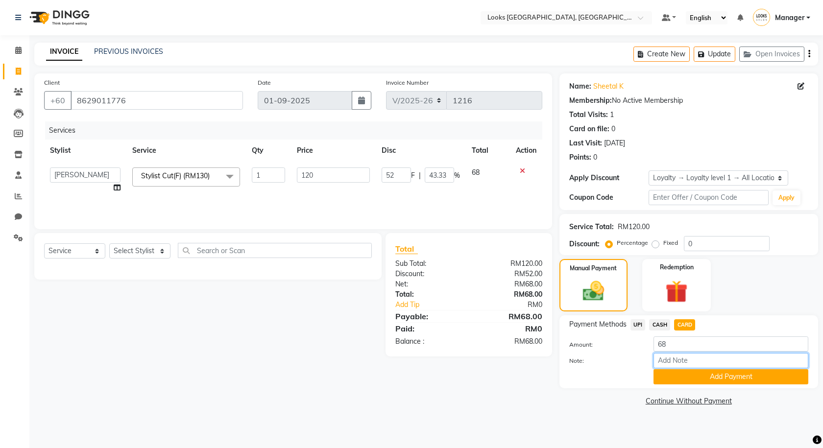
click at [673, 362] on input "Note:" at bounding box center [730, 360] width 155 height 15
type input "2873"
click at [665, 379] on button "Add Payment" at bounding box center [730, 376] width 155 height 15
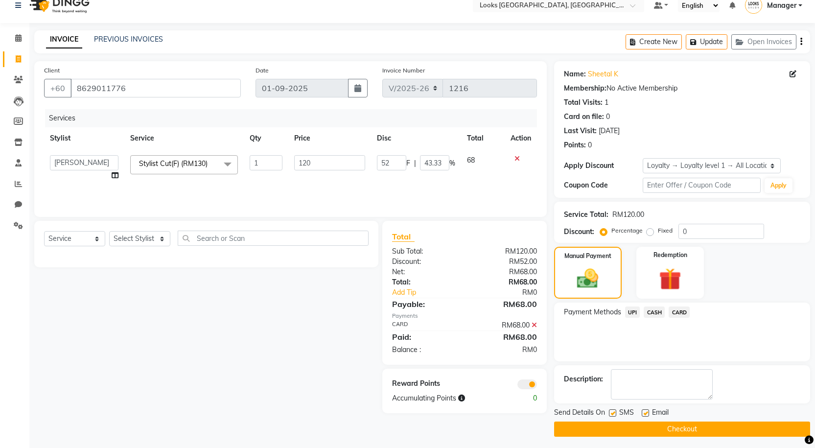
scroll to position [16, 0]
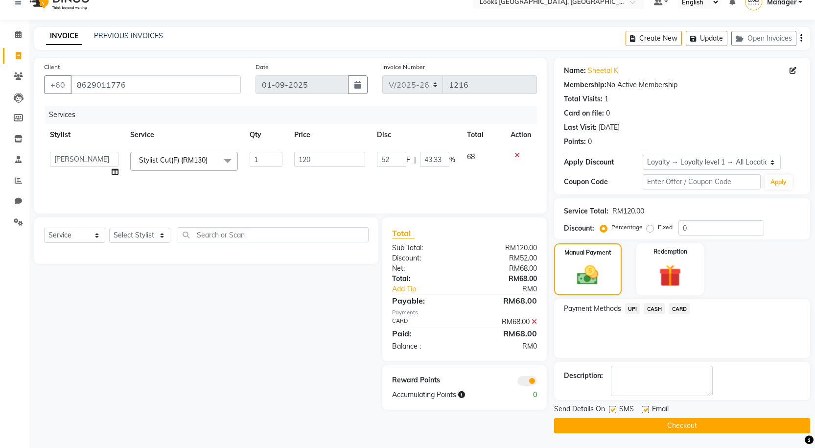
click at [524, 379] on span at bounding box center [528, 381] width 20 height 10
click at [537, 382] on input "checkbox" at bounding box center [537, 382] width 0 height 0
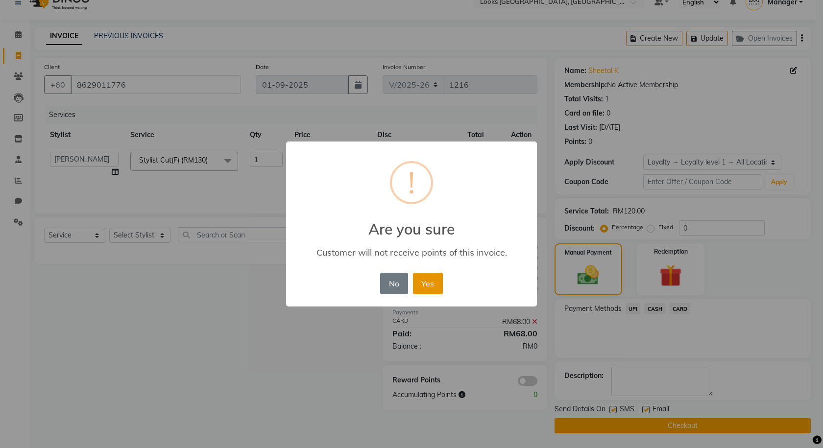
click at [432, 286] on button "Yes" at bounding box center [428, 284] width 30 height 22
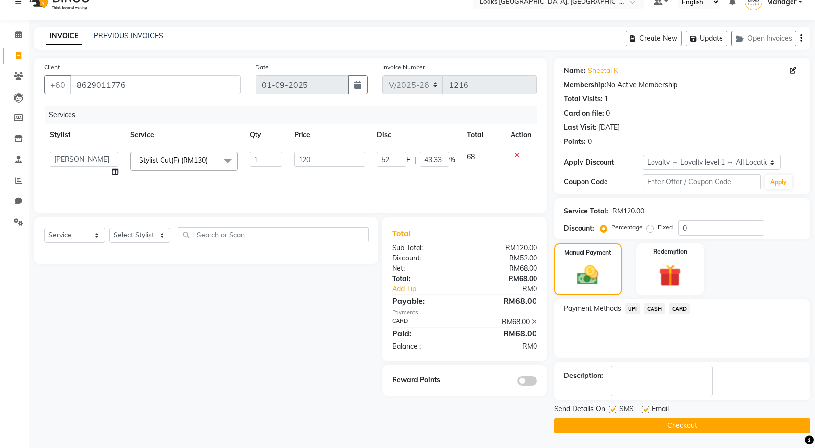
click at [583, 426] on button "Checkout" at bounding box center [682, 425] width 256 height 15
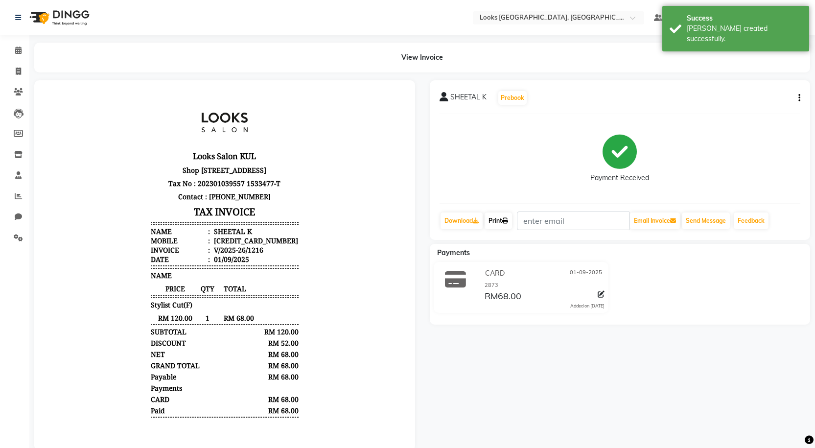
click at [501, 221] on link "Print" at bounding box center [498, 220] width 27 height 17
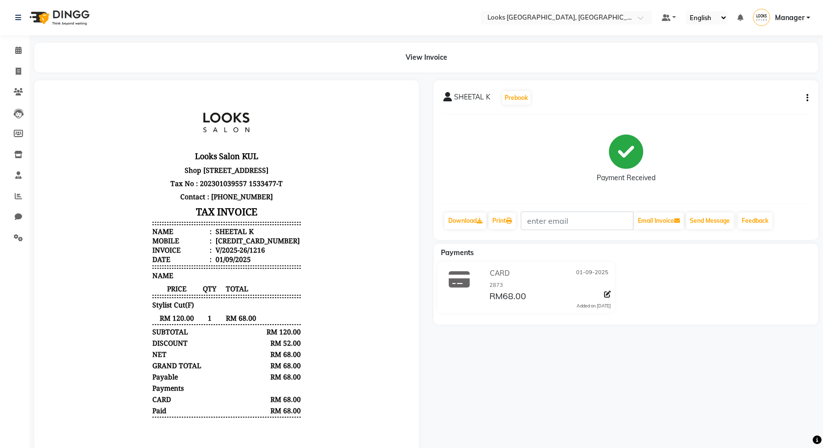
select select "8109"
select select "service"
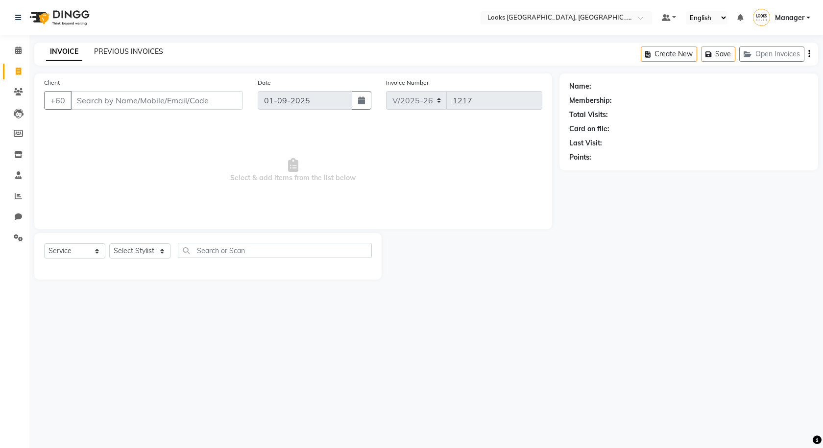
click at [133, 53] on link "PREVIOUS INVOICES" at bounding box center [128, 51] width 69 height 9
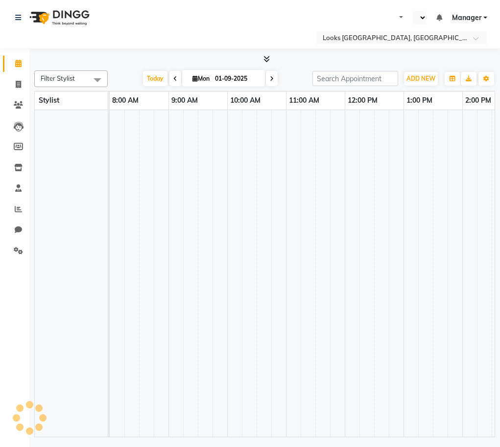
select select "en"
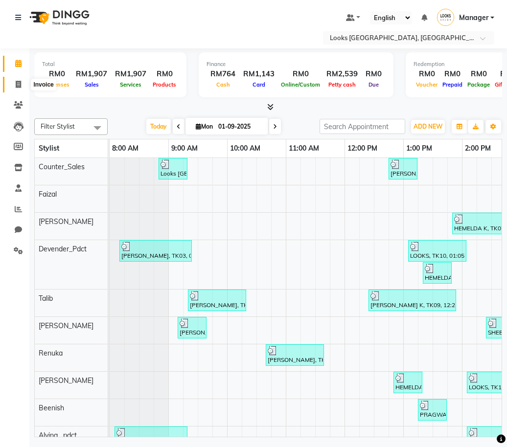
click at [17, 79] on span at bounding box center [18, 84] width 17 height 11
select select "service"
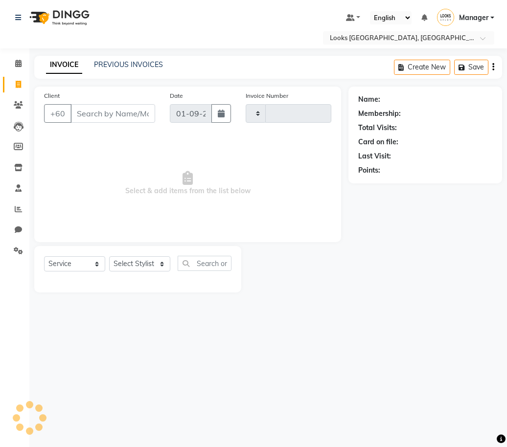
type input "1217"
select select "8109"
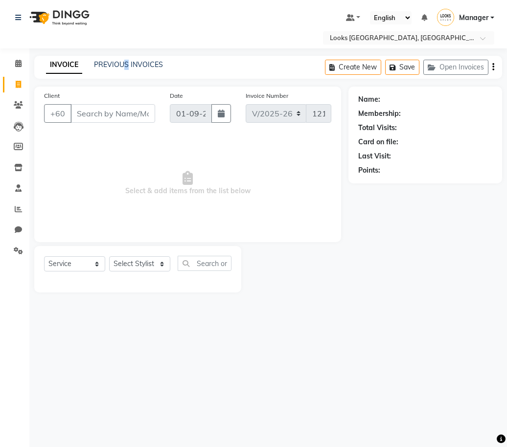
click at [126, 59] on div "INVOICE PREVIOUS INVOICES Create New Save Open Invoices" at bounding box center [268, 67] width 468 height 23
click at [142, 66] on link "PREVIOUS INVOICES" at bounding box center [128, 64] width 69 height 9
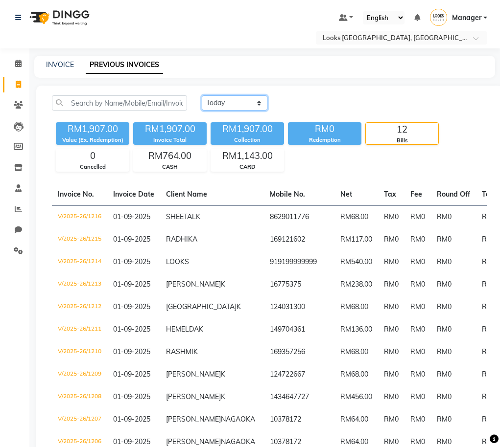
click at [262, 104] on select "Today Yesterday Custom Range" at bounding box center [235, 102] width 66 height 15
select select "range"
click at [202, 95] on select "Today Yesterday Custom Range" at bounding box center [235, 102] width 66 height 15
click at [18, 64] on icon at bounding box center [18, 63] width 6 height 7
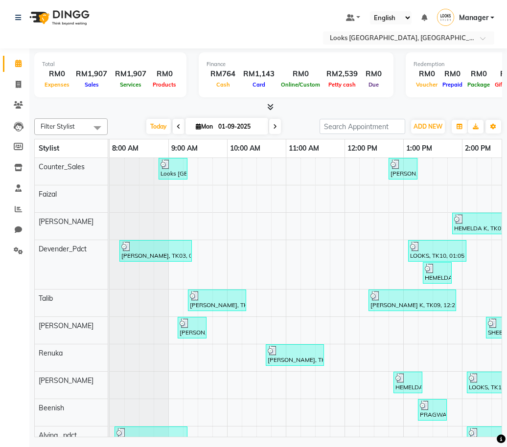
click at [177, 126] on icon at bounding box center [179, 127] width 4 height 6
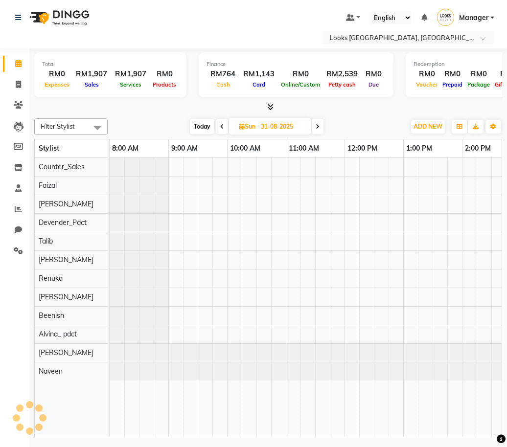
scroll to position [0, 372]
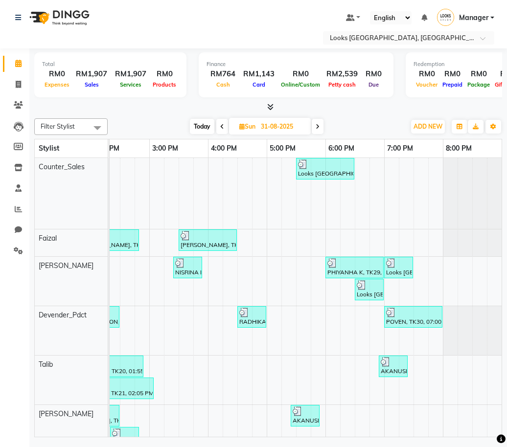
click at [224, 125] on span at bounding box center [222, 126] width 12 height 15
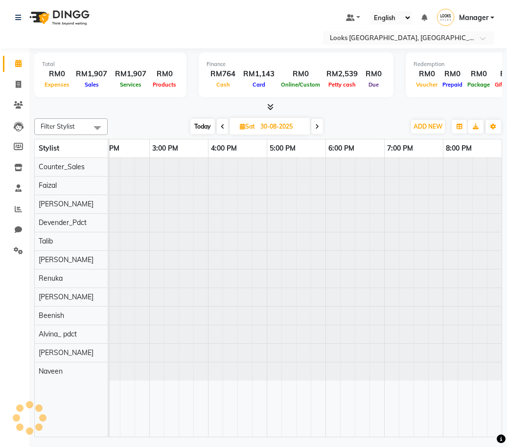
scroll to position [0, 0]
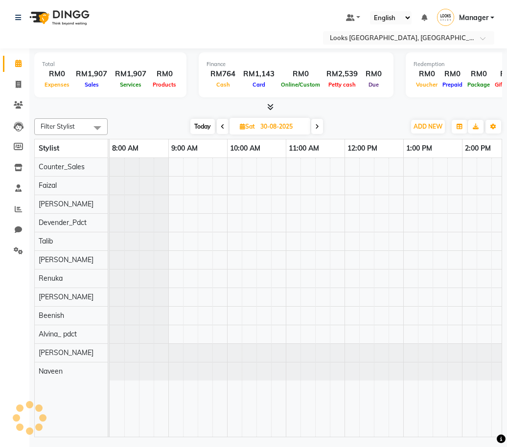
click at [224, 125] on icon at bounding box center [223, 127] width 4 height 6
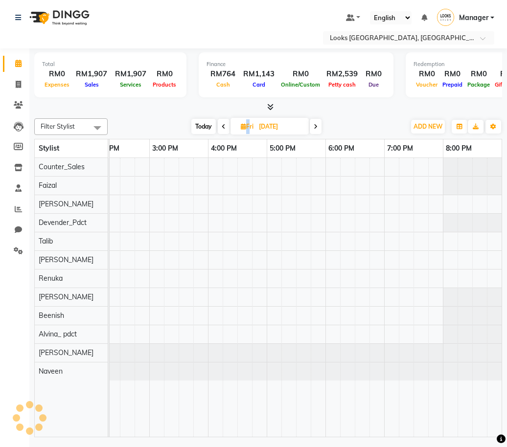
click at [224, 125] on icon at bounding box center [224, 127] width 4 height 6
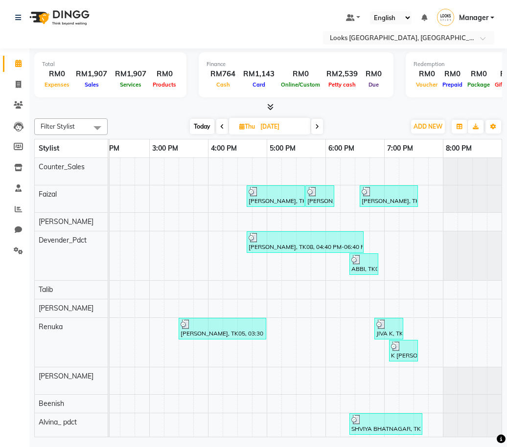
click at [224, 125] on span at bounding box center [222, 126] width 12 height 15
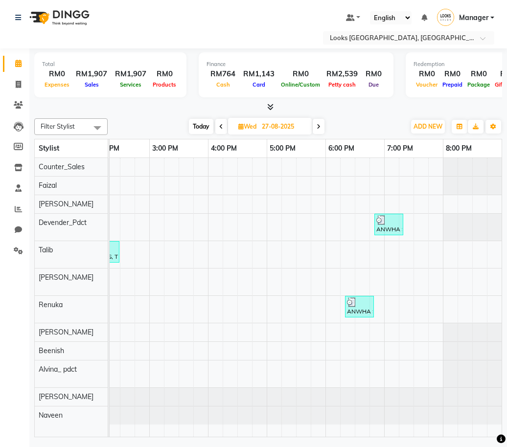
click at [224, 125] on span at bounding box center [221, 126] width 12 height 15
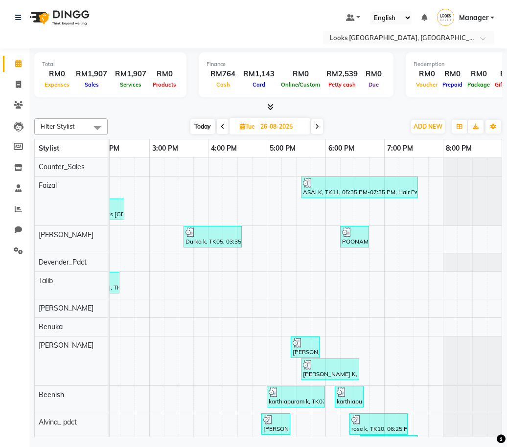
click at [221, 126] on icon at bounding box center [223, 127] width 4 height 6
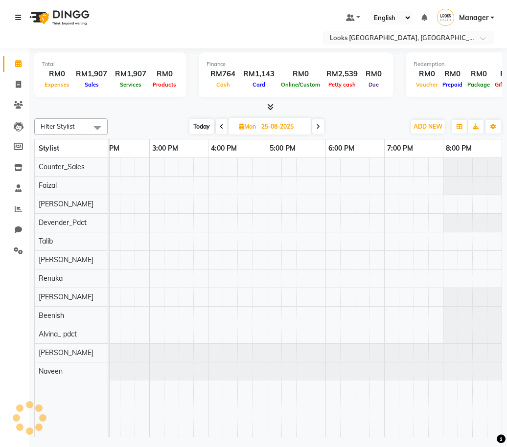
click at [220, 126] on icon at bounding box center [222, 127] width 4 height 6
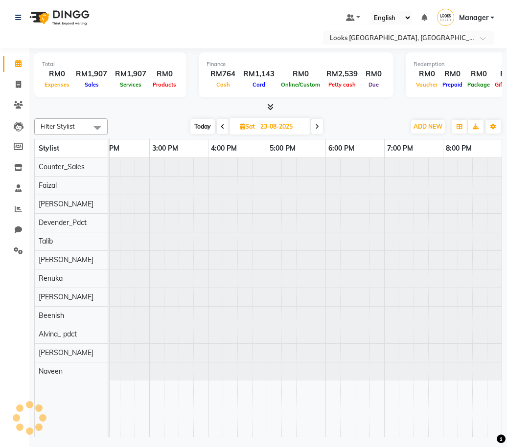
scroll to position [0, 0]
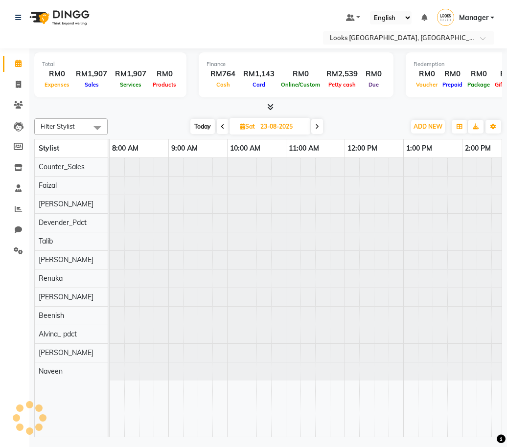
click at [221, 126] on icon at bounding box center [223, 127] width 4 height 6
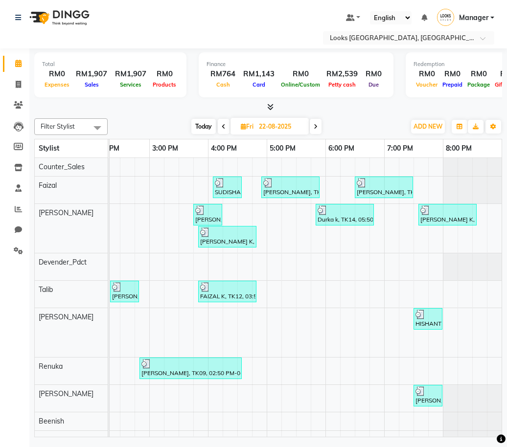
click at [211, 124] on span "Today" at bounding box center [203, 126] width 24 height 15
type input "01-09-2025"
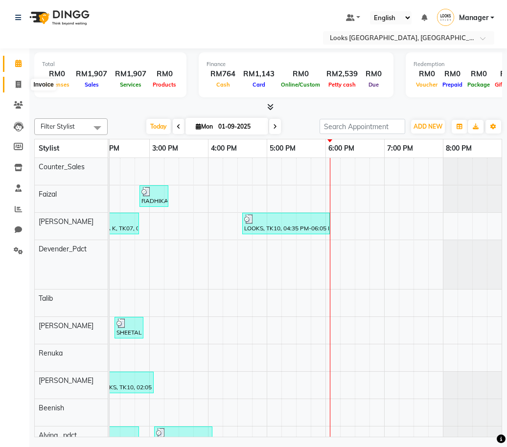
click at [16, 85] on icon at bounding box center [18, 84] width 5 height 7
select select "service"
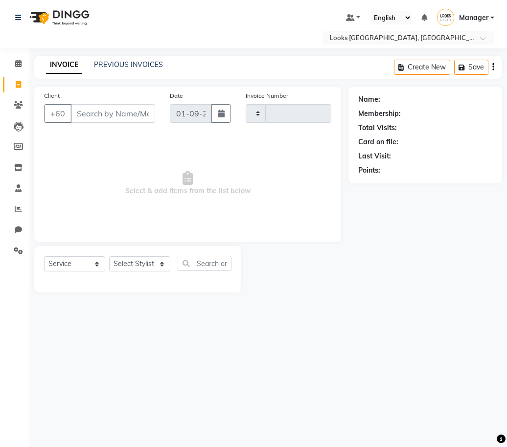
type input "1217"
select select "8109"
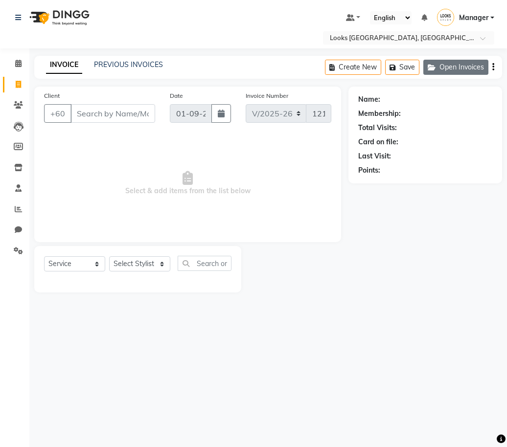
click at [464, 67] on button "Open Invoices" at bounding box center [456, 67] width 65 height 15
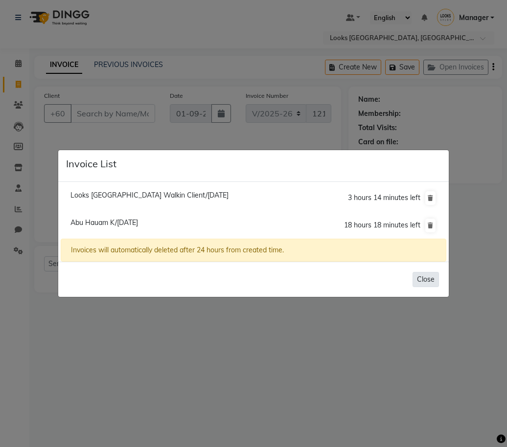
click at [428, 276] on button "Close" at bounding box center [426, 279] width 26 height 15
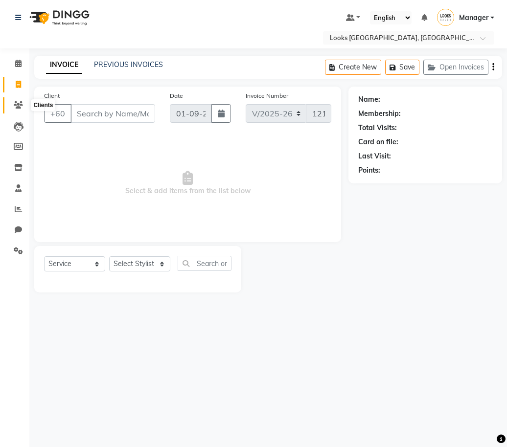
click at [18, 102] on icon at bounding box center [18, 104] width 9 height 7
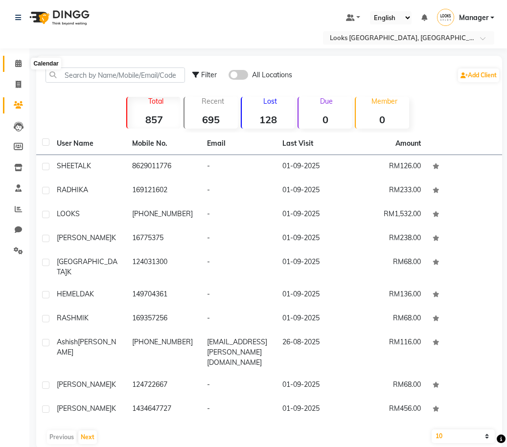
click at [13, 60] on span at bounding box center [18, 63] width 17 height 11
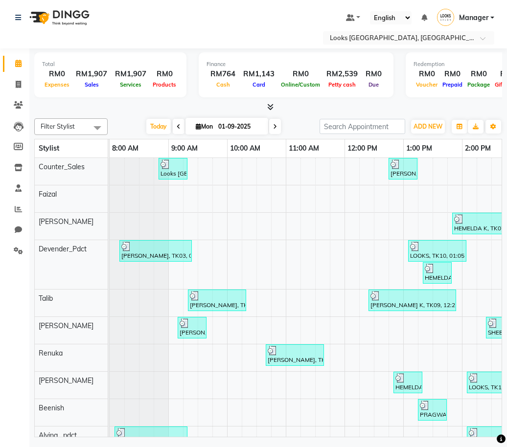
click at [177, 125] on icon at bounding box center [179, 127] width 4 height 6
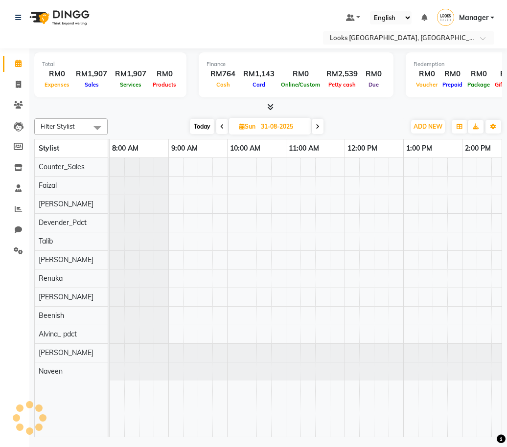
scroll to position [0, 372]
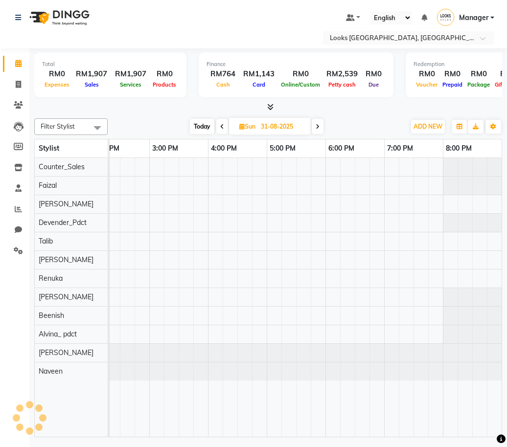
click at [175, 125] on div "Today Sun 31-08-2025" at bounding box center [257, 126] width 288 height 15
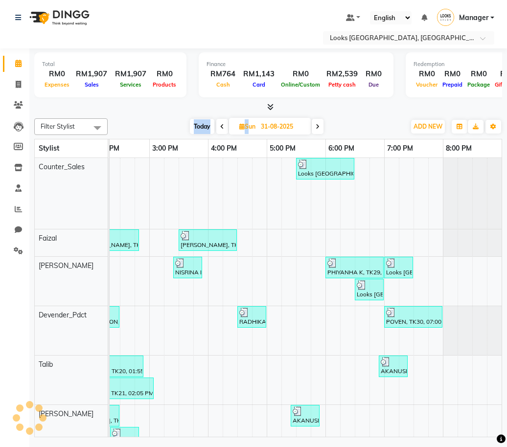
click at [175, 125] on div "Today Sun 31-08-2025" at bounding box center [257, 126] width 288 height 15
click at [221, 127] on icon at bounding box center [222, 127] width 4 height 6
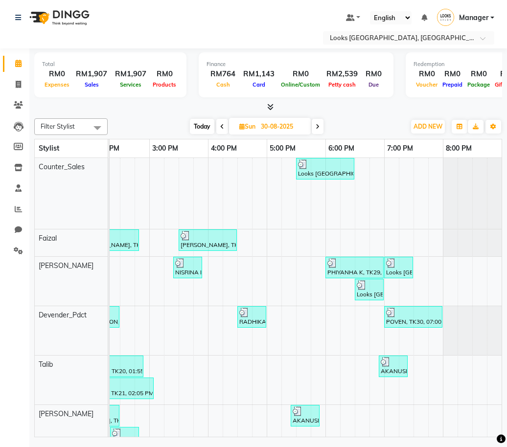
scroll to position [0, 0]
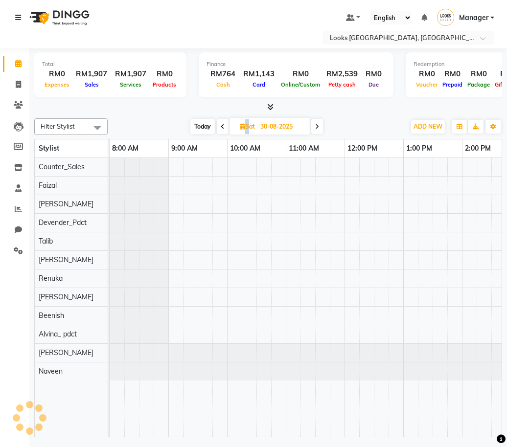
click at [221, 127] on icon at bounding box center [223, 127] width 4 height 6
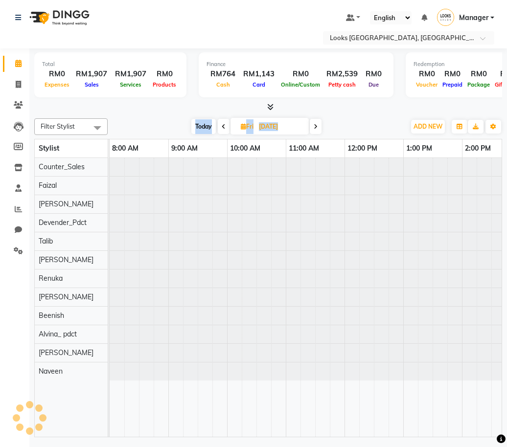
click at [222, 127] on icon at bounding box center [224, 127] width 4 height 6
click at [221, 127] on icon at bounding box center [222, 127] width 4 height 6
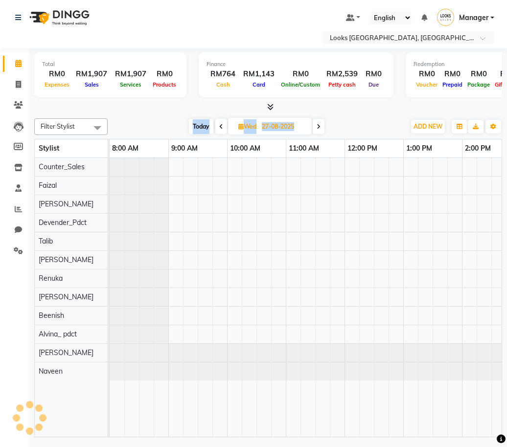
click at [221, 127] on icon at bounding box center [221, 127] width 4 height 6
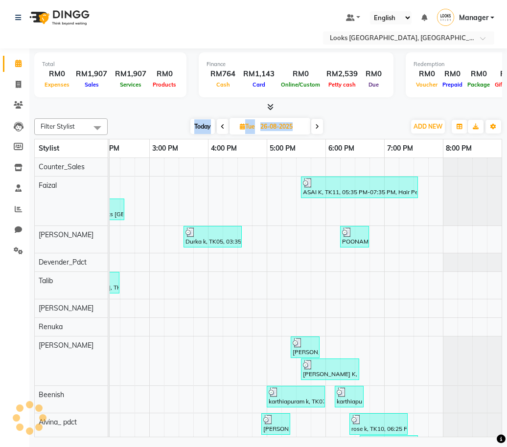
click at [221, 127] on icon at bounding box center [223, 127] width 4 height 6
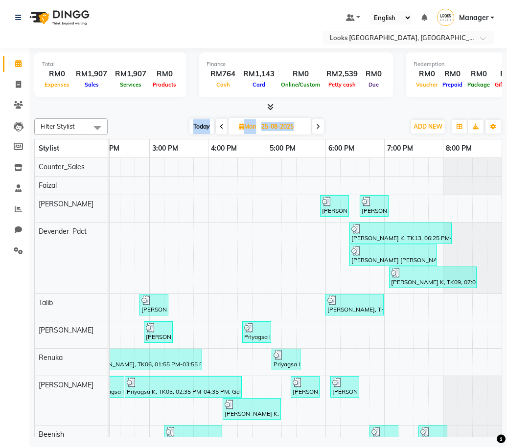
click at [222, 124] on icon at bounding box center [222, 127] width 4 height 6
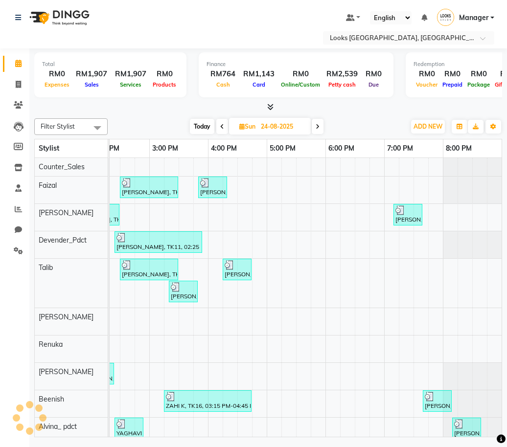
click at [222, 124] on icon at bounding box center [222, 127] width 4 height 6
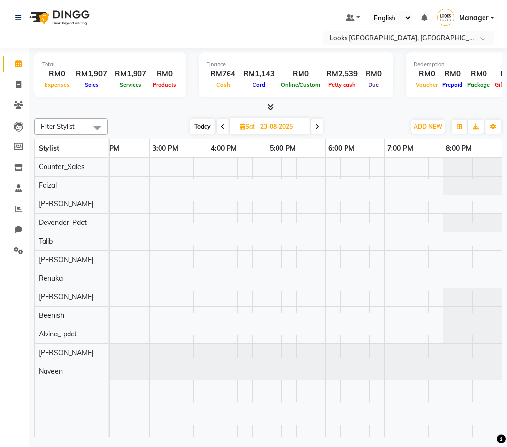
click at [222, 124] on icon at bounding box center [223, 127] width 4 height 6
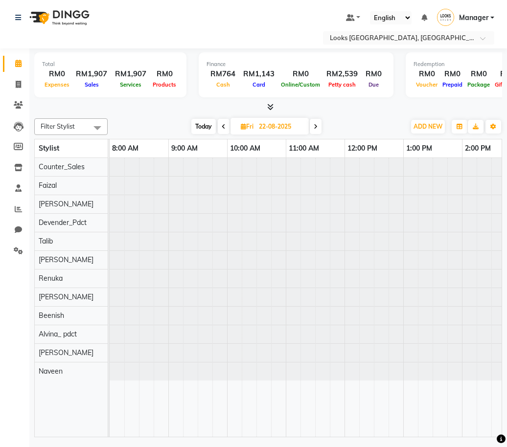
scroll to position [0, 0]
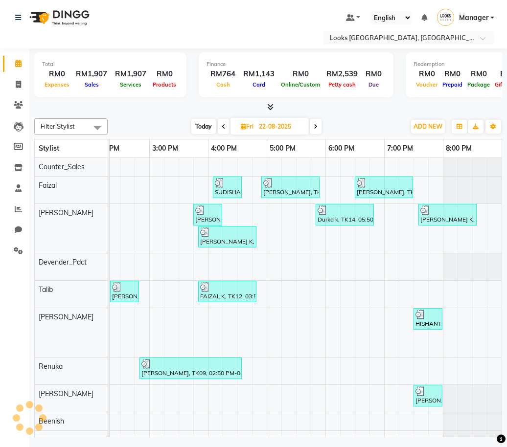
click at [222, 124] on icon at bounding box center [224, 127] width 4 height 6
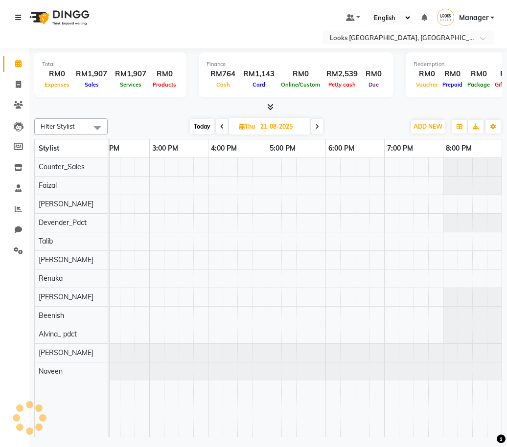
click at [222, 124] on icon at bounding box center [222, 127] width 4 height 6
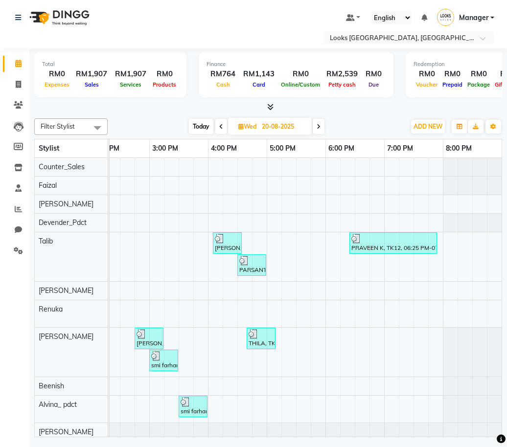
click at [222, 124] on icon at bounding box center [221, 127] width 4 height 6
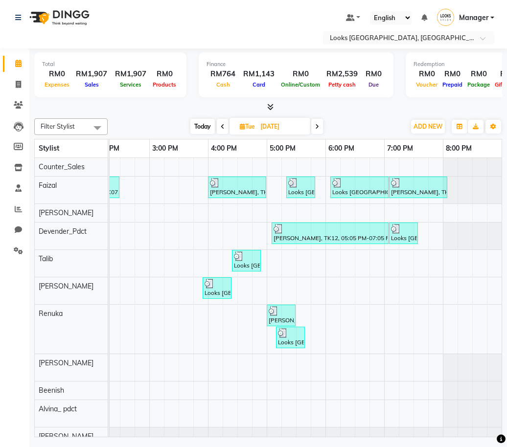
click at [318, 130] on span at bounding box center [317, 126] width 12 height 15
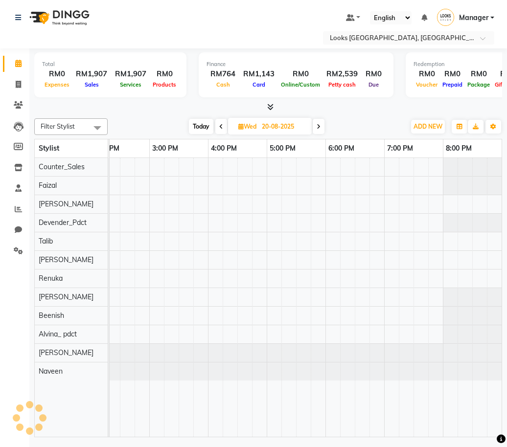
click at [318, 130] on span at bounding box center [319, 126] width 12 height 15
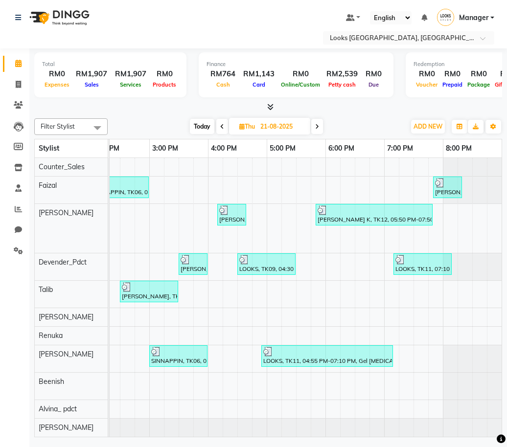
click at [318, 130] on span at bounding box center [317, 126] width 12 height 15
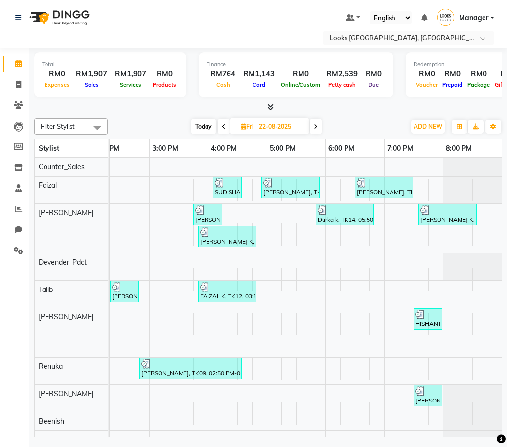
click at [220, 126] on span at bounding box center [224, 126] width 12 height 15
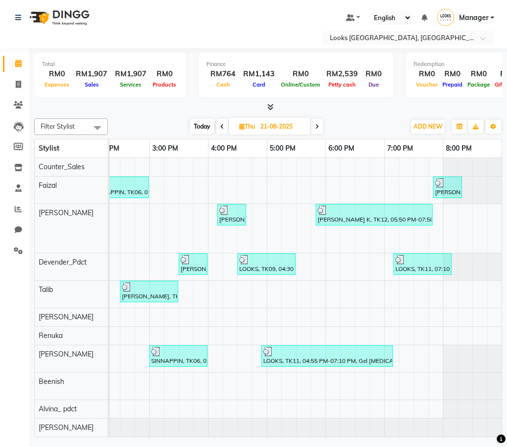
click at [321, 124] on span at bounding box center [317, 126] width 12 height 15
type input "22-08-2025"
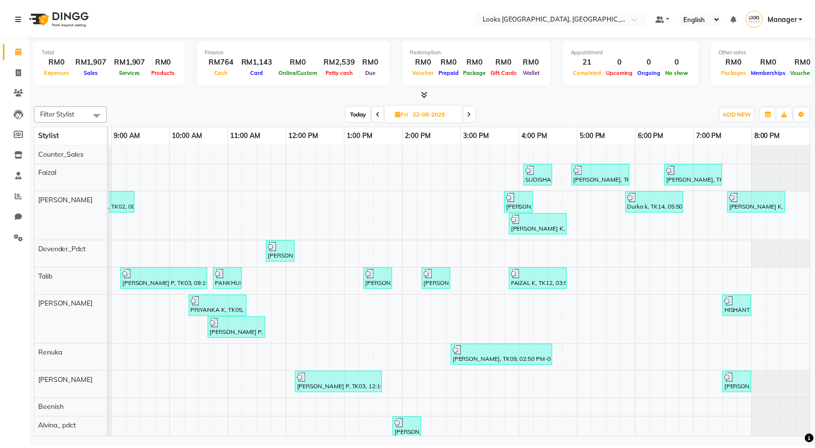
scroll to position [0, 56]
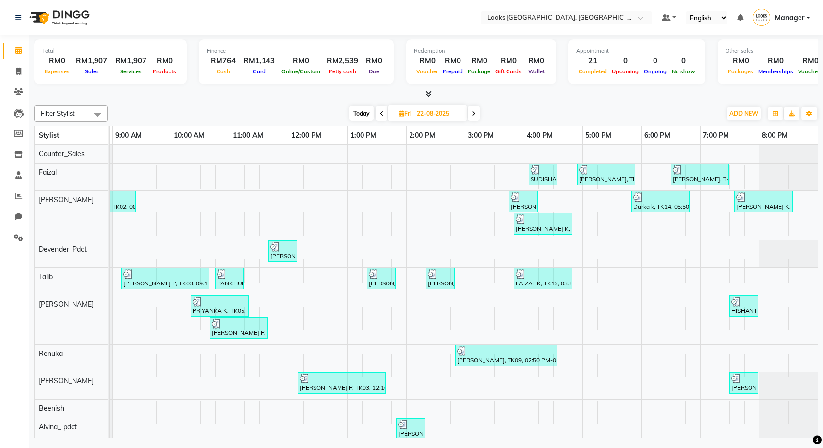
click at [418, 92] on div at bounding box center [425, 94] width 783 height 10
click at [425, 94] on icon at bounding box center [428, 93] width 6 height 7
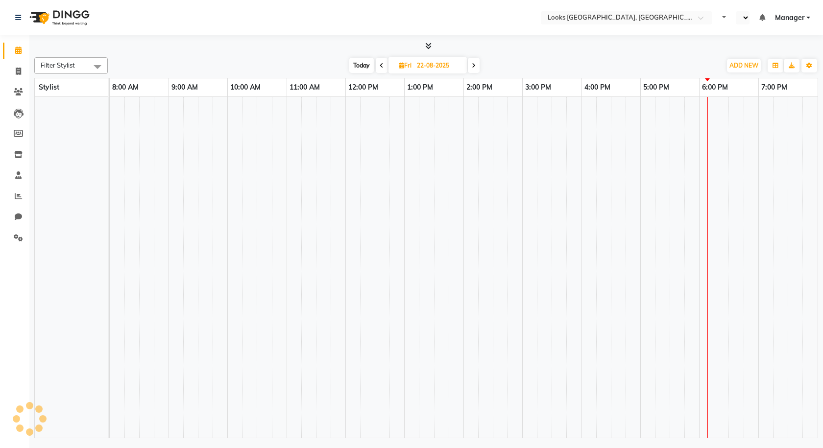
select select "en"
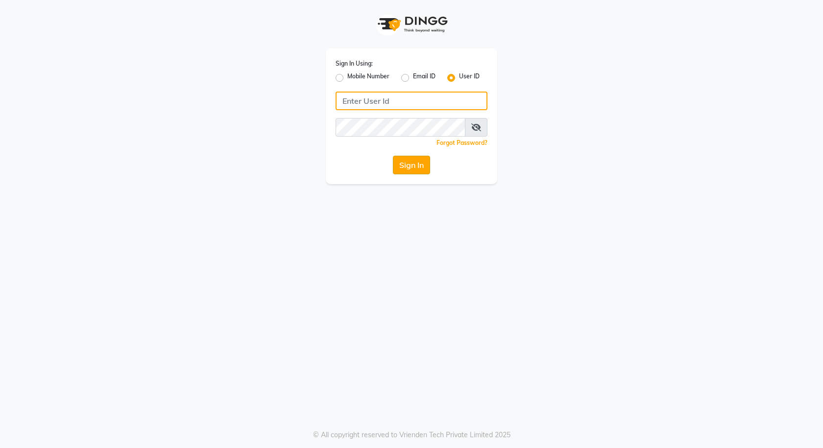
type input "e3591-01"
click at [406, 162] on button "Sign In" at bounding box center [411, 165] width 37 height 19
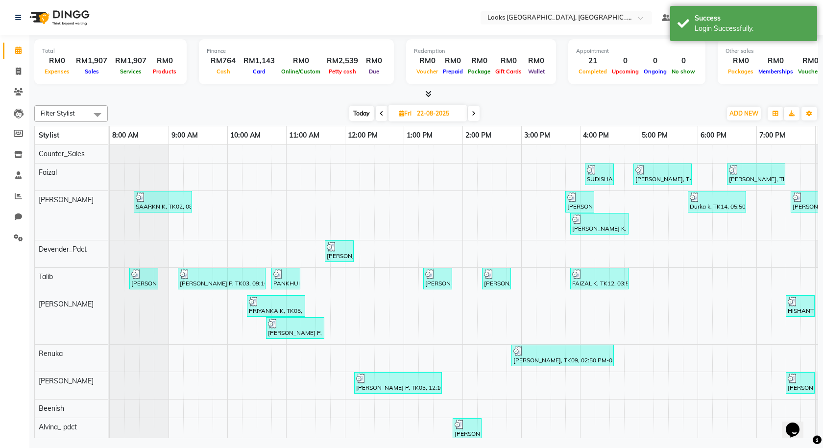
click at [362, 121] on div "Filter Stylist Select All Alvina_ pdct Beenish Counter_Sales [PERSON_NAME] Deve…" at bounding box center [425, 113] width 783 height 17
click at [428, 97] on span at bounding box center [426, 94] width 10 height 10
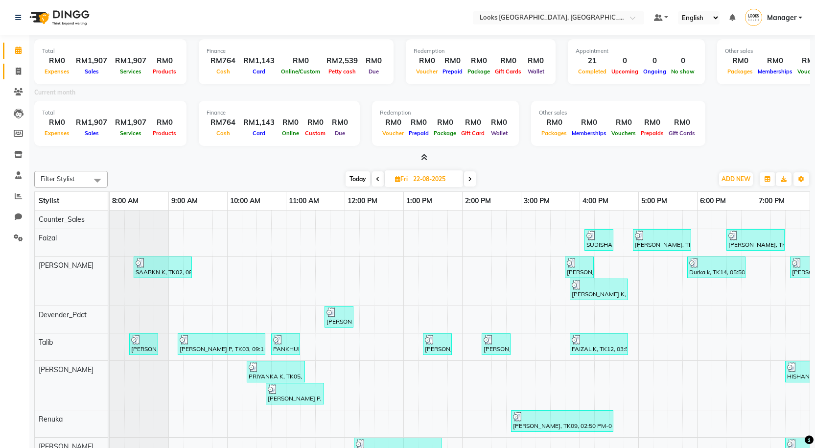
click at [9, 73] on link "Invoice" at bounding box center [15, 72] width 24 height 16
select select "service"
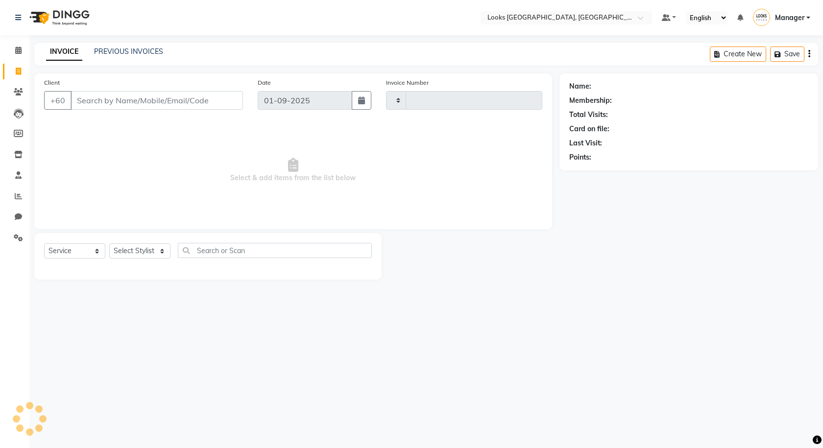
type input "1217"
select select "8109"
click at [110, 50] on link "PREVIOUS INVOICES" at bounding box center [128, 51] width 69 height 9
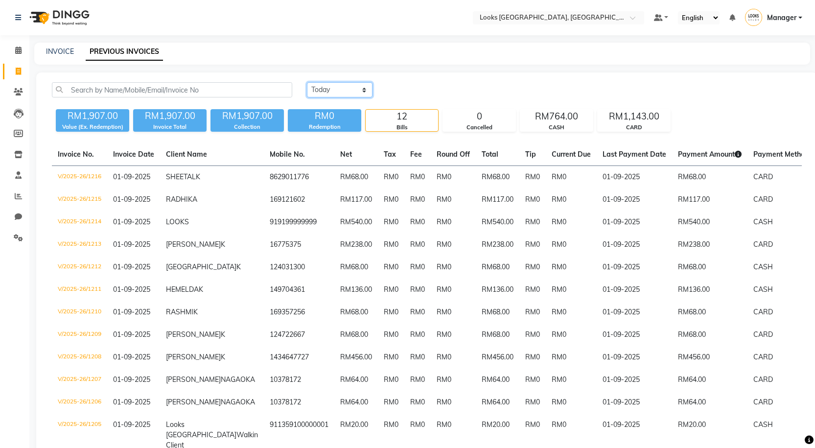
click at [347, 94] on select "[DATE] [DATE] Custom Range" at bounding box center [340, 89] width 66 height 15
select select "[DATE]"
click at [307, 82] on select "Today Yesterday Custom Range" at bounding box center [340, 89] width 66 height 15
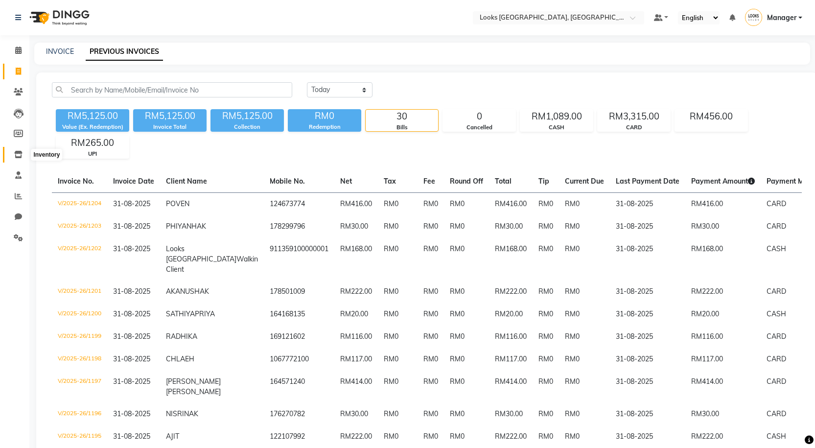
click at [22, 155] on icon at bounding box center [18, 154] width 8 height 7
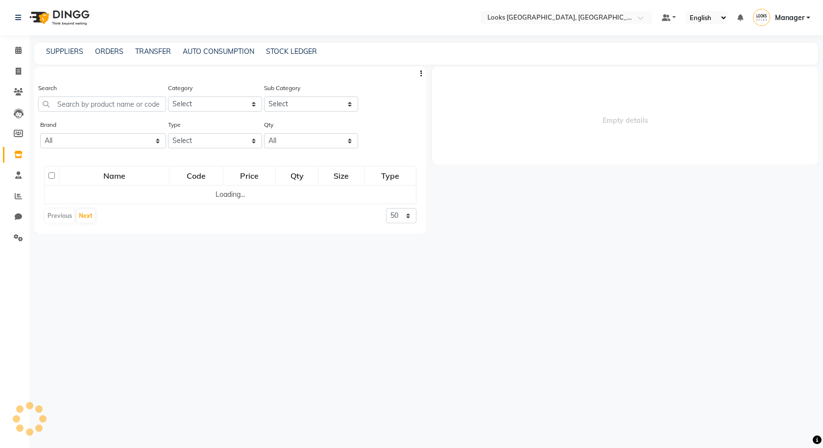
select select
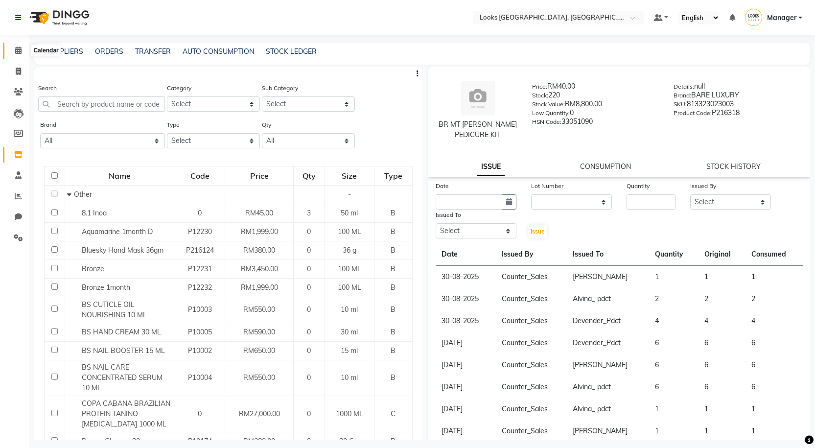
click at [18, 53] on icon at bounding box center [18, 50] width 6 height 7
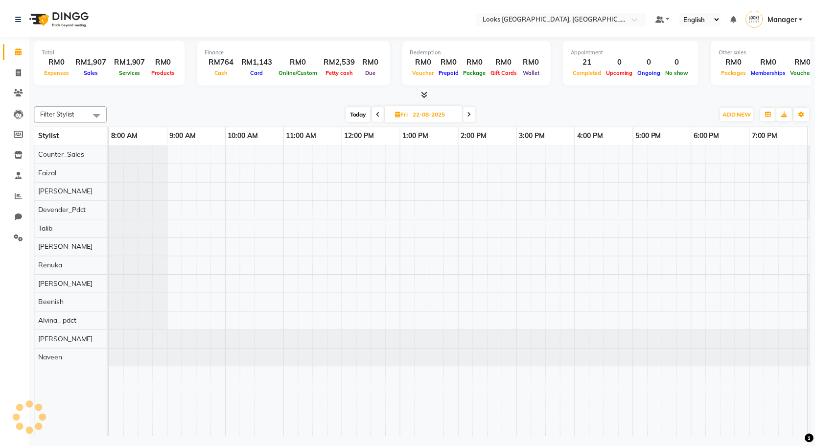
scroll to position [0, 56]
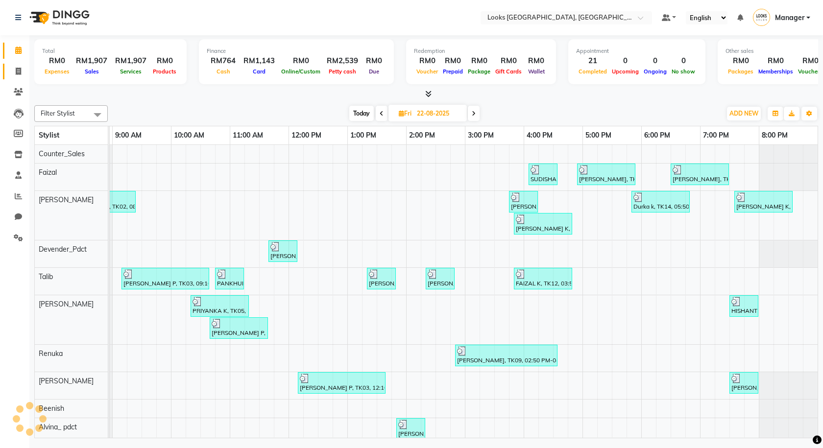
click at [20, 65] on link "Invoice" at bounding box center [15, 72] width 24 height 16
select select "service"
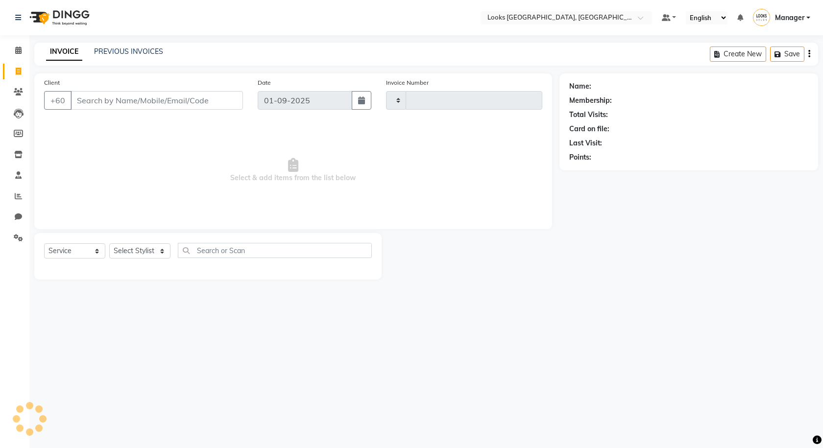
click at [168, 51] on div "INVOICE PREVIOUS INVOICES" at bounding box center [104, 52] width 141 height 11
click at [157, 54] on link "PREVIOUS INVOICES" at bounding box center [128, 51] width 69 height 9
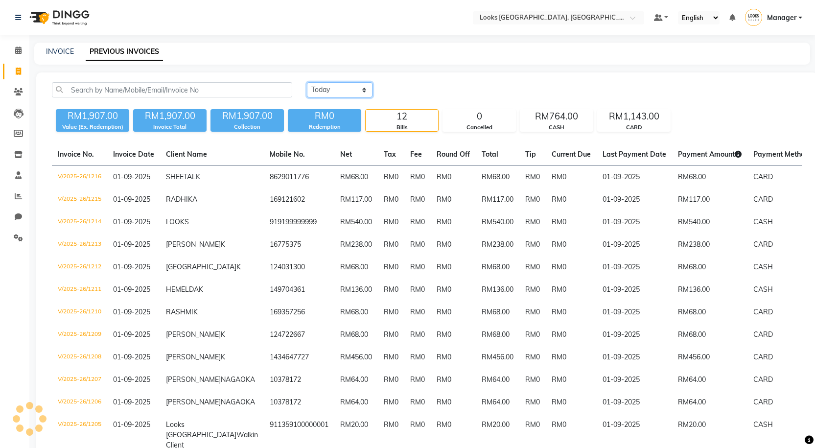
click at [317, 87] on select "Today Yesterday Custom Range" at bounding box center [340, 89] width 66 height 15
select select "yesterday"
click at [307, 82] on select "Today Yesterday Custom Range" at bounding box center [340, 89] width 66 height 15
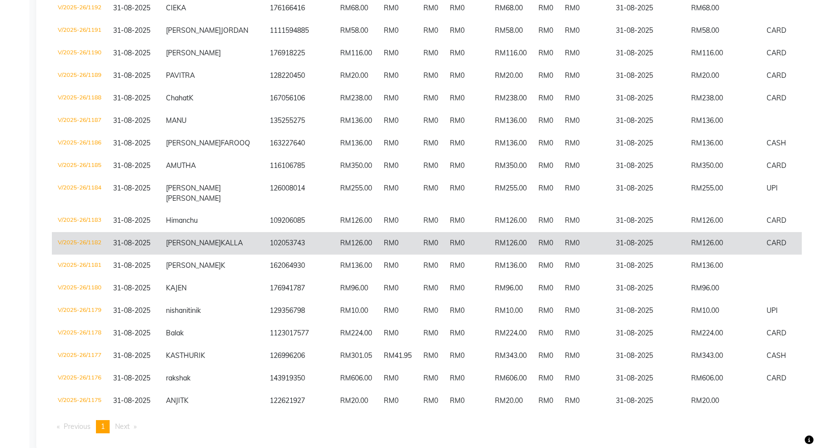
scroll to position [600, 0]
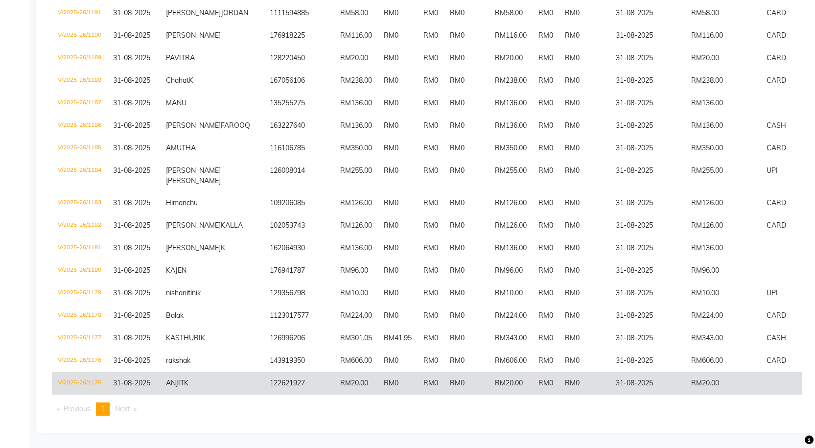
click at [444, 385] on td "RM0" at bounding box center [466, 383] width 45 height 23
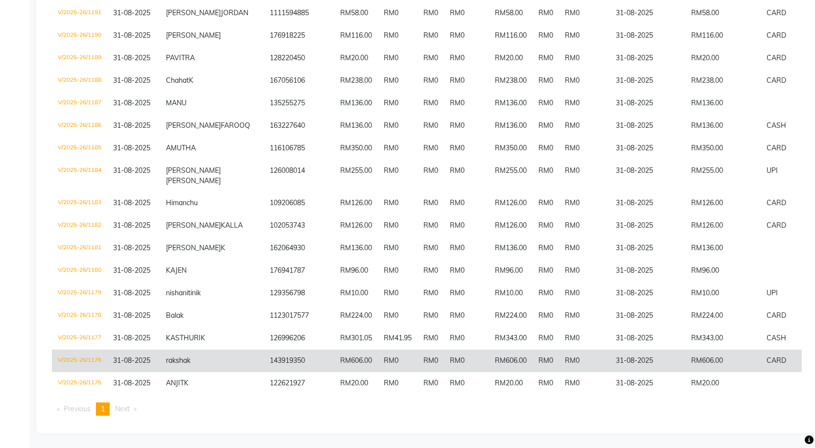
click at [444, 355] on td "RM0" at bounding box center [466, 361] width 45 height 23
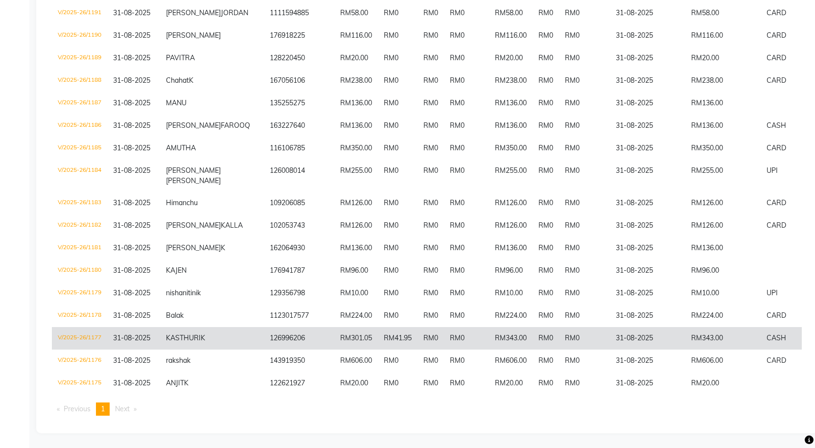
click at [444, 327] on td "RM0" at bounding box center [466, 338] width 45 height 23
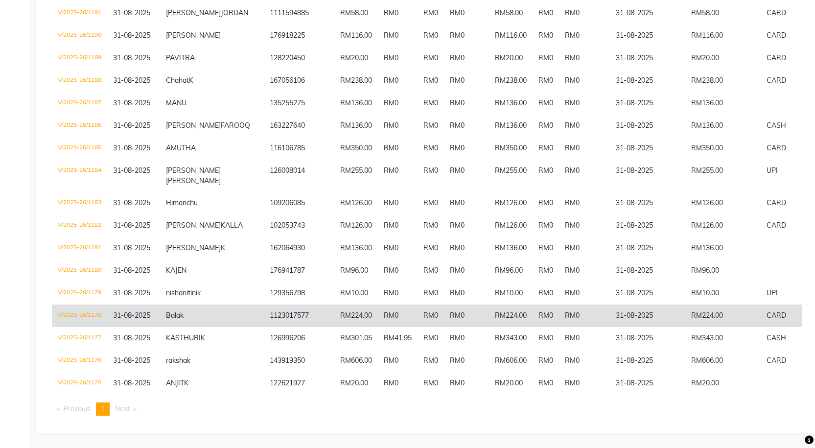
click at [418, 305] on td "RM0" at bounding box center [431, 316] width 26 height 23
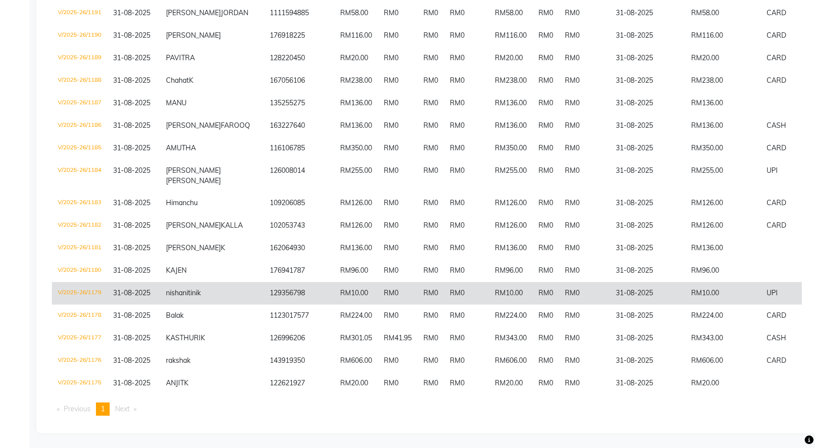
click at [269, 282] on td "129356798" at bounding box center [299, 293] width 71 height 23
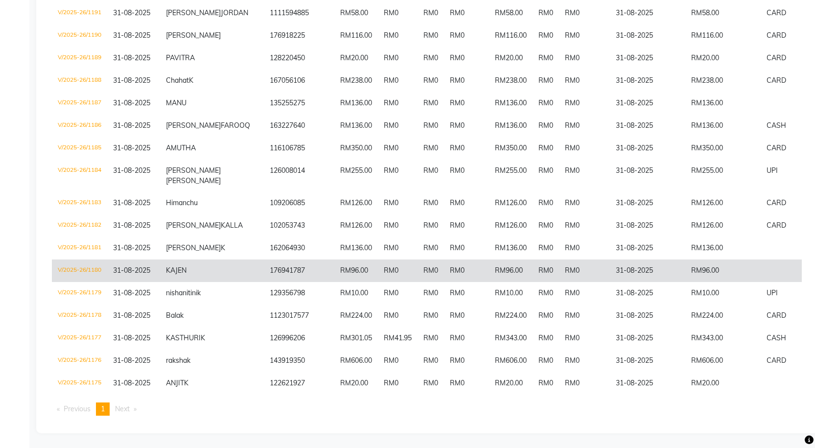
click at [173, 266] on span "KAJEN" at bounding box center [176, 270] width 21 height 9
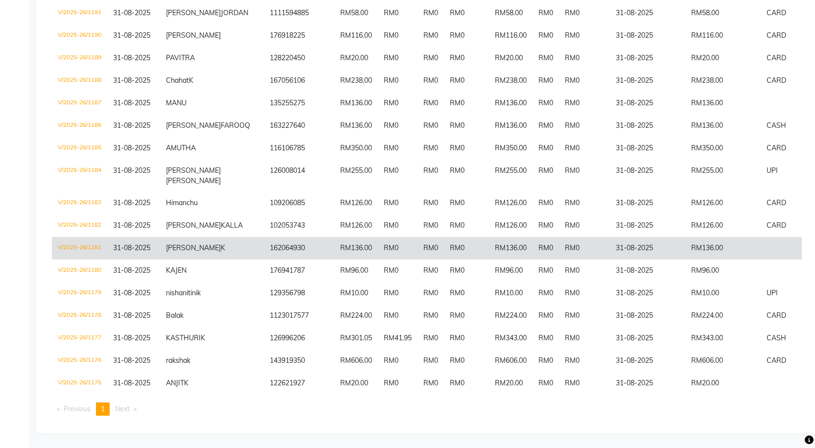
click at [161, 237] on td "SANDRA K" at bounding box center [212, 248] width 104 height 23
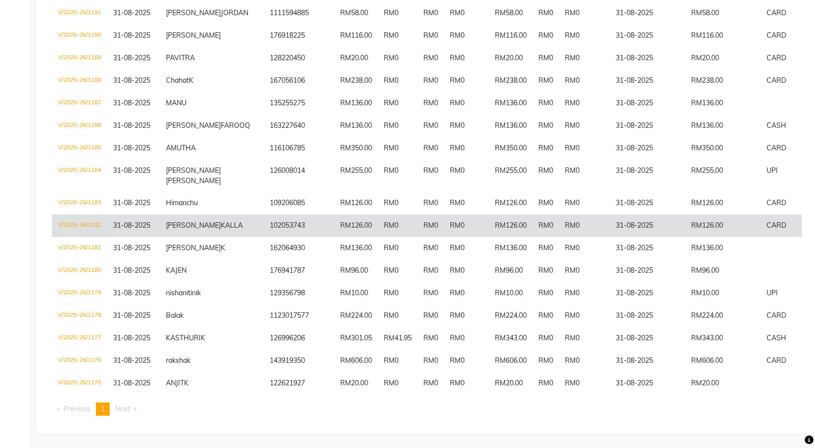
click at [144, 221] on span "31-08-2025" at bounding box center [131, 225] width 37 height 9
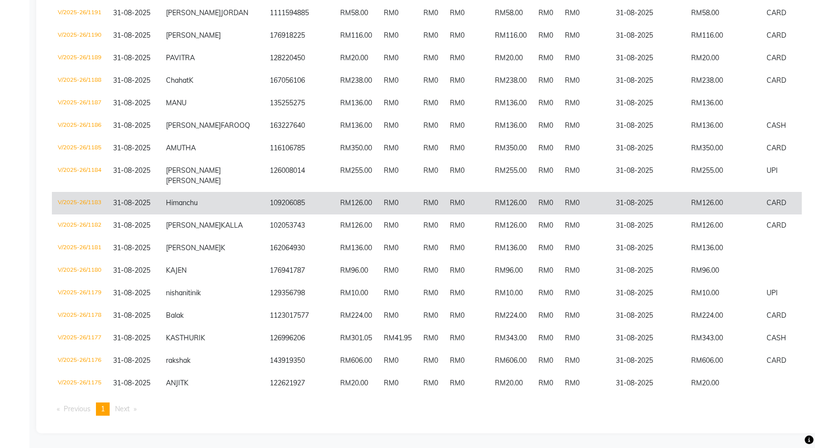
click at [143, 198] on span "31-08-2025" at bounding box center [131, 202] width 37 height 9
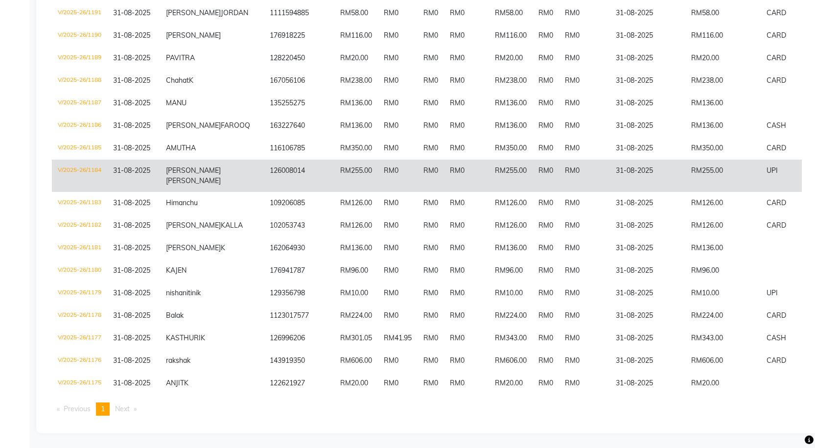
scroll to position [551, 0]
click at [148, 175] on span "31-08-2025" at bounding box center [131, 170] width 37 height 9
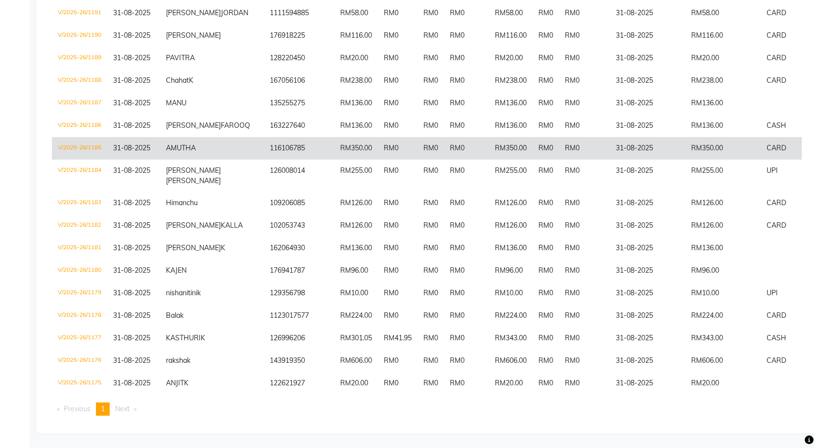
click at [155, 160] on td "31-08-2025" at bounding box center [133, 148] width 53 height 23
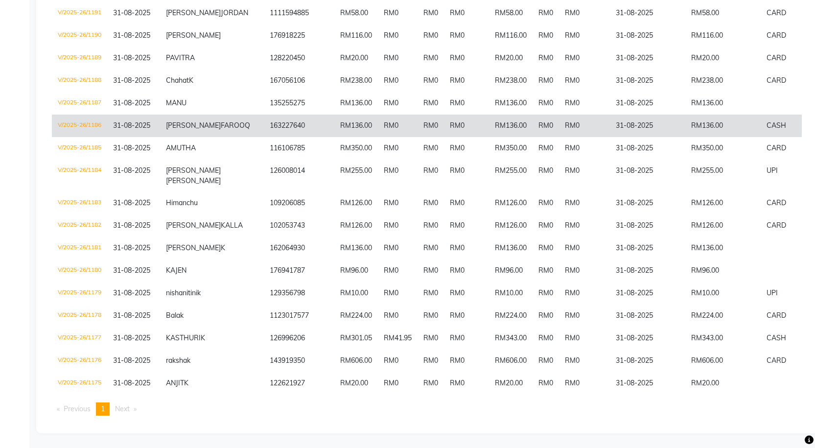
click at [129, 130] on span "31-08-2025" at bounding box center [131, 125] width 37 height 9
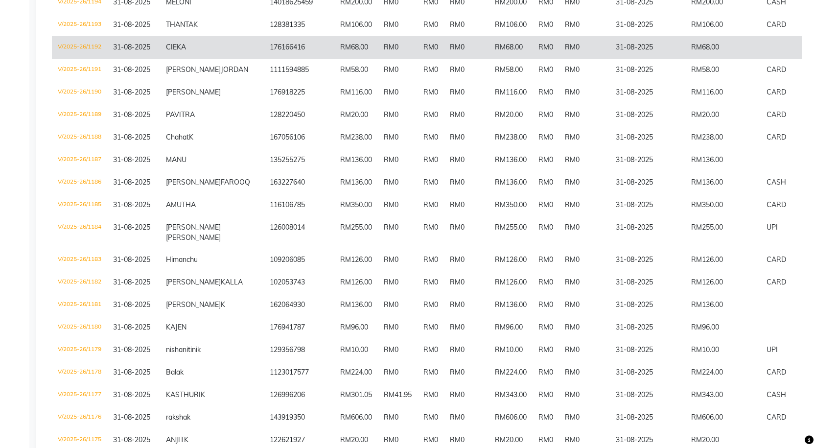
scroll to position [453, 0]
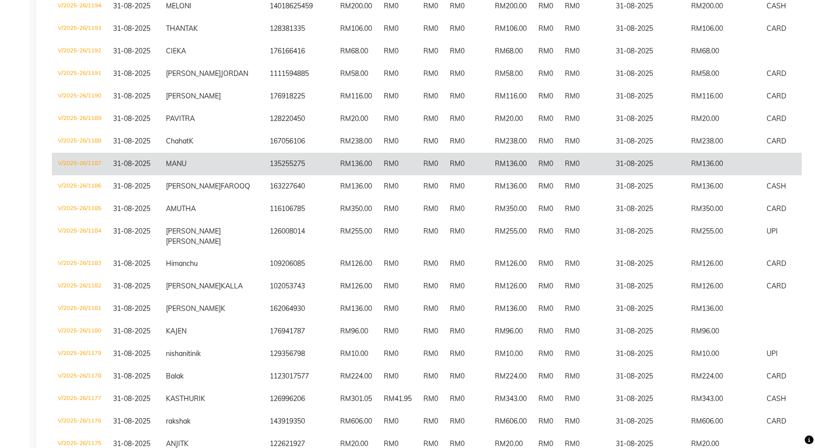
click at [138, 168] on span "31-08-2025" at bounding box center [131, 163] width 37 height 9
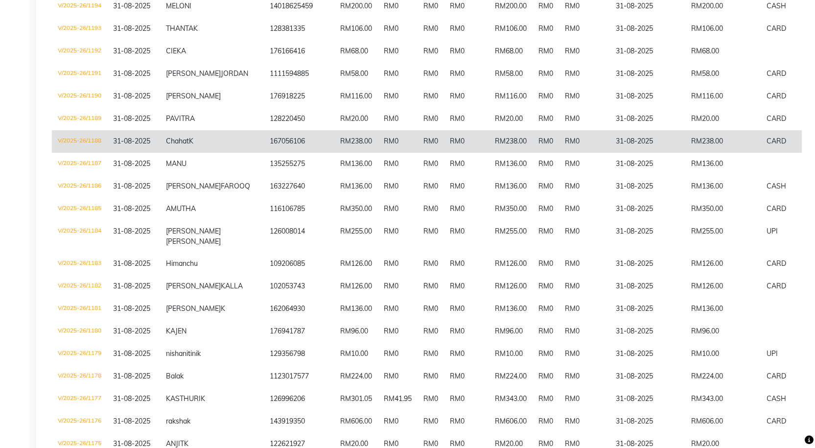
click at [138, 145] on span "31-08-2025" at bounding box center [131, 141] width 37 height 9
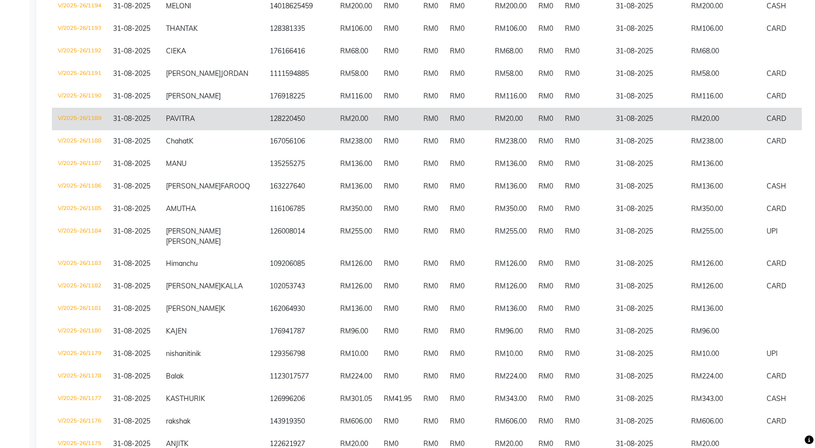
click at [83, 130] on td "V/2025-26/1189" at bounding box center [79, 119] width 55 height 23
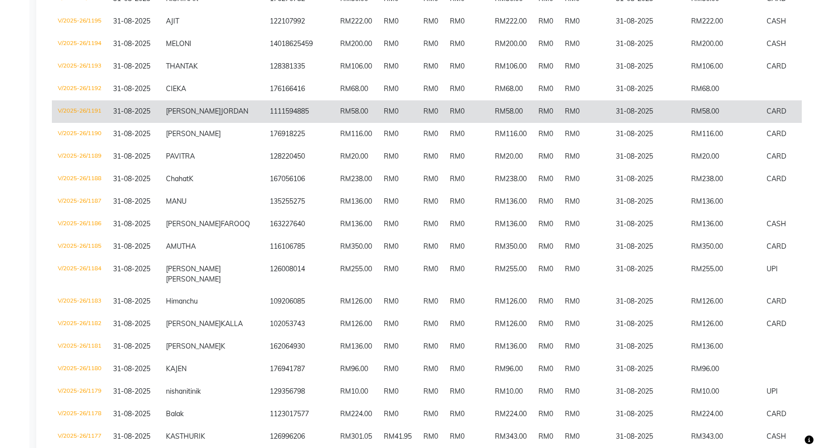
scroll to position [404, 0]
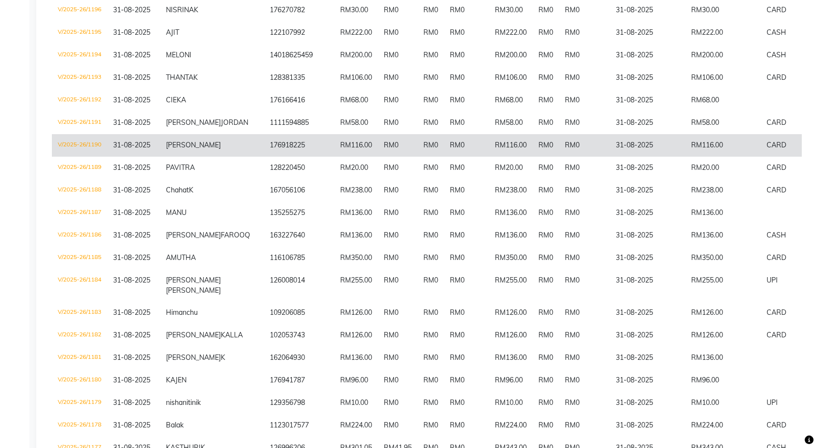
click at [91, 157] on td "V/2025-26/1190" at bounding box center [79, 145] width 55 height 23
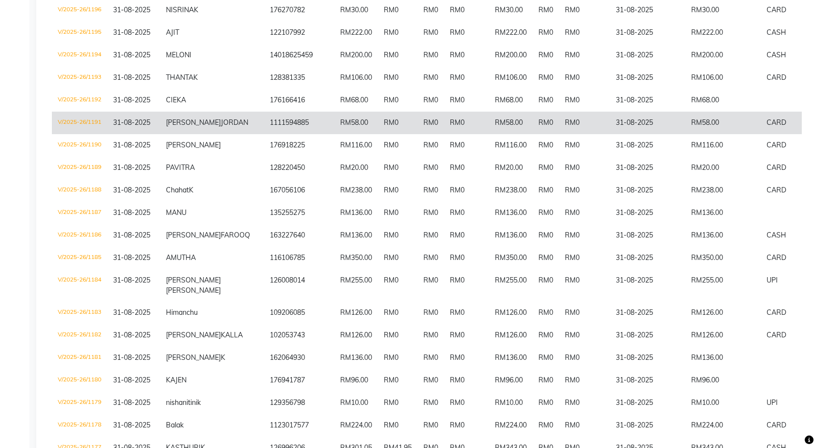
click at [96, 134] on td "V/2025-26/1191" at bounding box center [79, 123] width 55 height 23
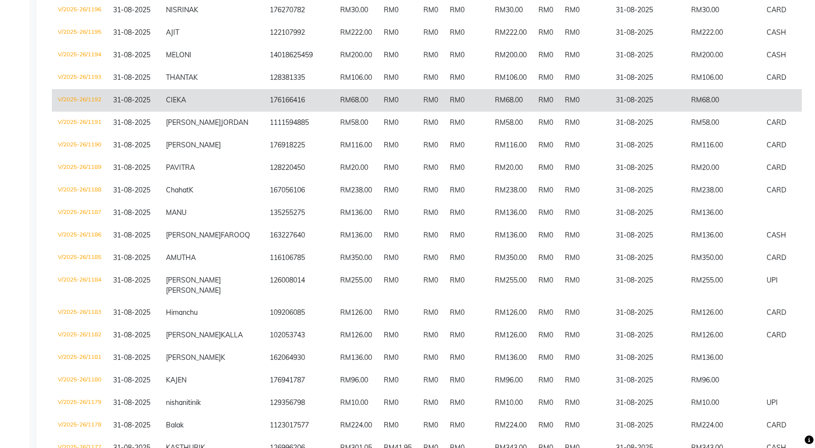
click at [98, 112] on td "V/2025-26/1192" at bounding box center [79, 100] width 55 height 23
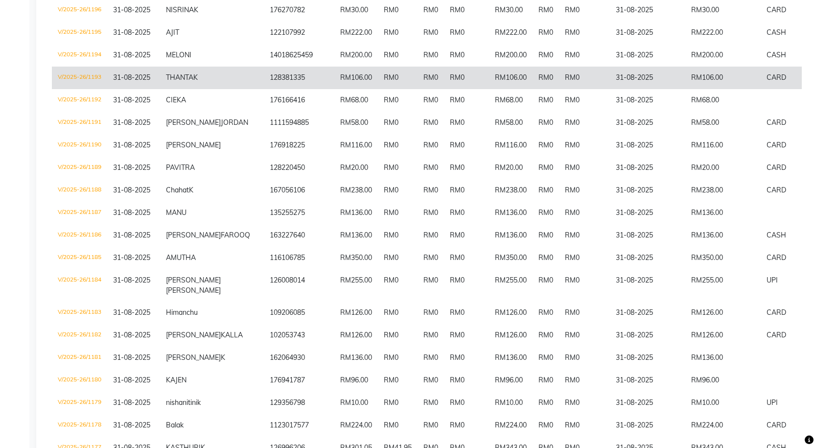
click at [109, 89] on td "31-08-2025" at bounding box center [133, 78] width 53 height 23
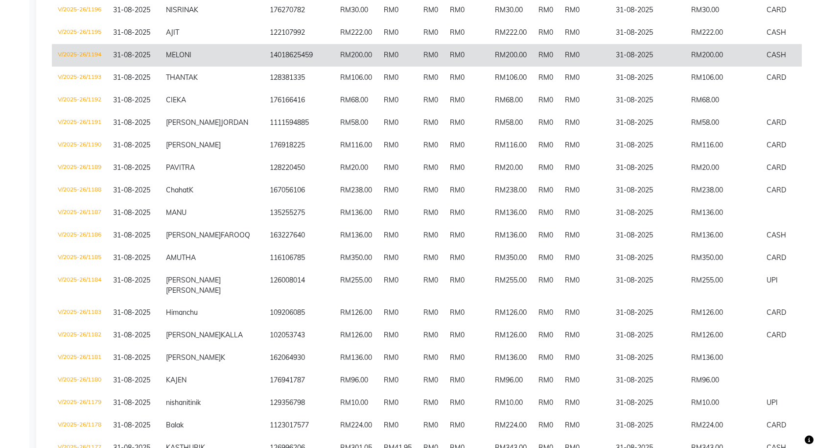
click at [99, 67] on td "V/2025-26/1194" at bounding box center [79, 55] width 55 height 23
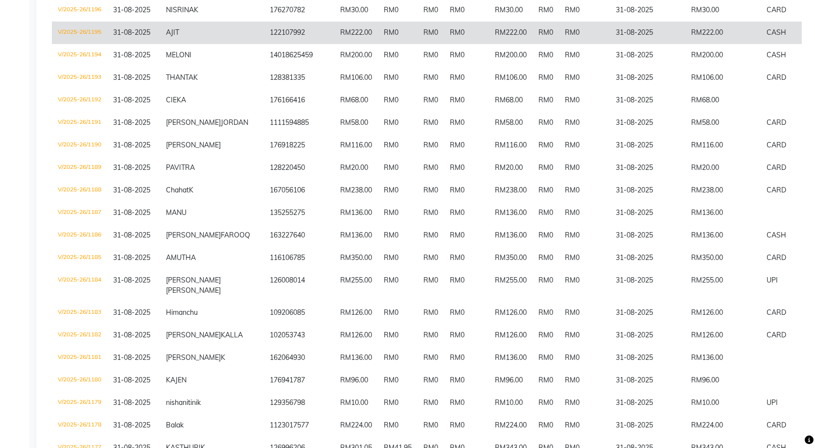
click at [97, 44] on td "V/2025-26/1195" at bounding box center [79, 33] width 55 height 23
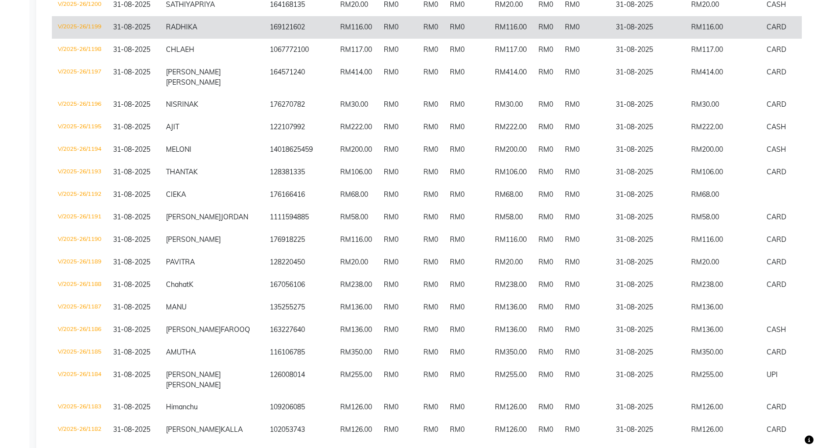
scroll to position [306, 0]
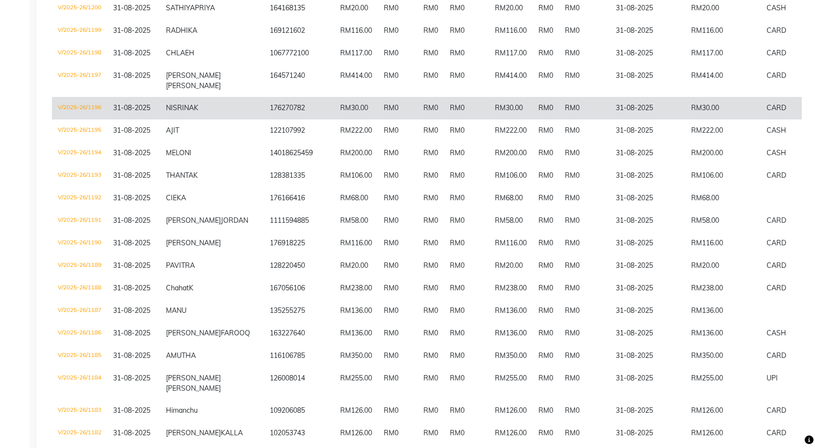
click at [113, 119] on td "31-08-2025" at bounding box center [133, 108] width 53 height 23
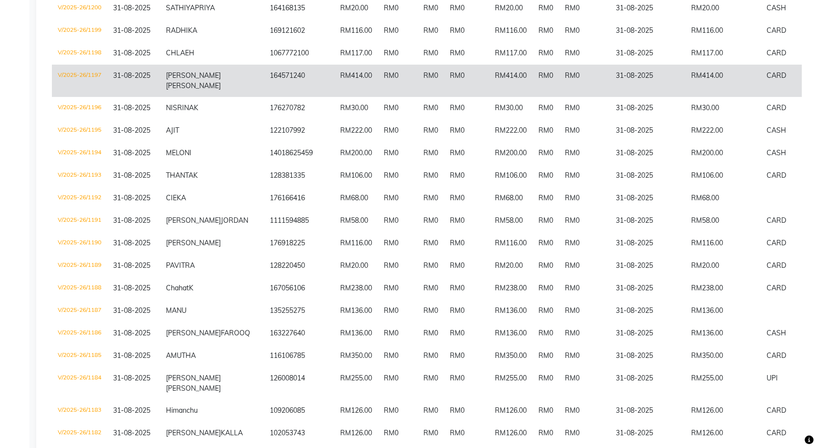
click at [118, 80] on span "31-08-2025" at bounding box center [131, 75] width 37 height 9
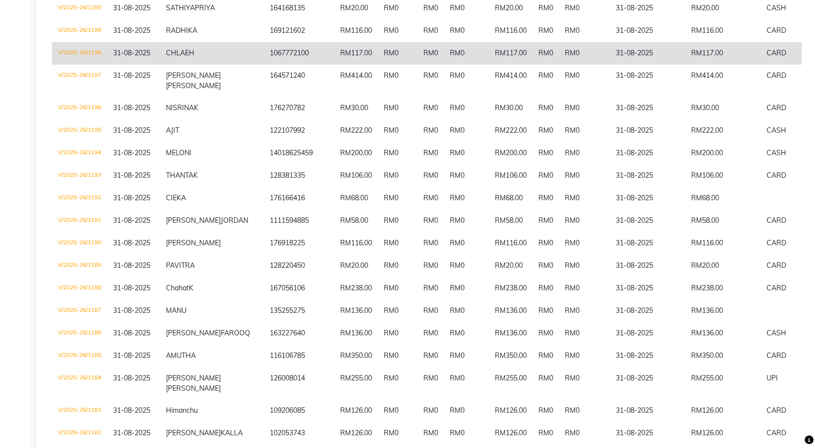
click at [107, 65] on td "V/2025-26/1198" at bounding box center [79, 53] width 55 height 23
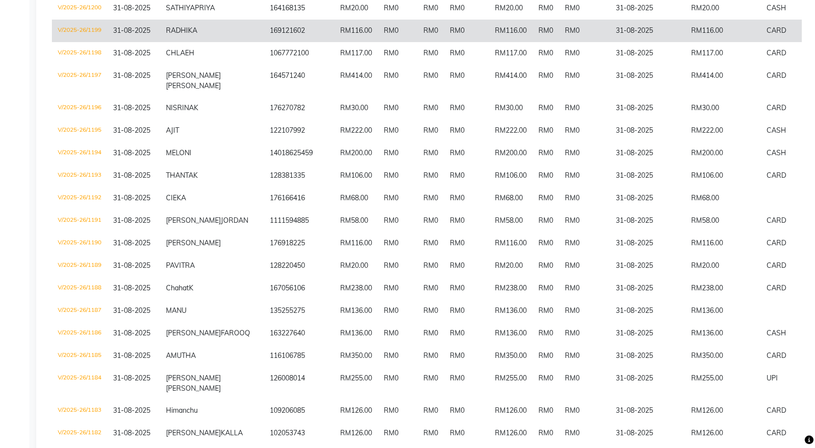
scroll to position [257, 0]
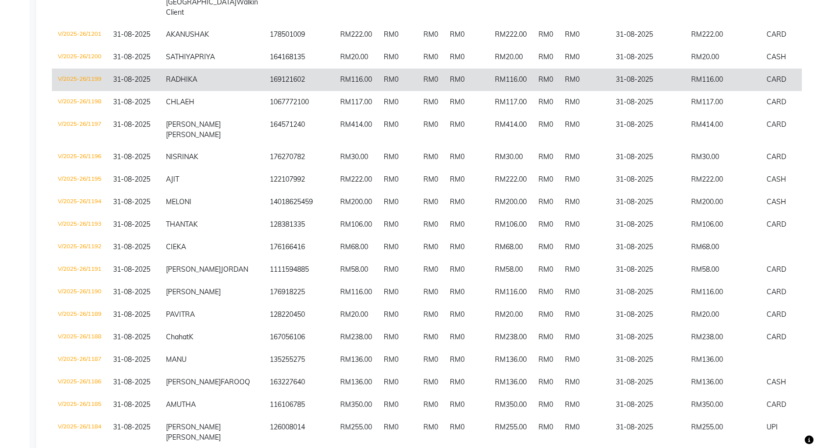
click at [133, 84] on span "31-08-2025" at bounding box center [131, 79] width 37 height 9
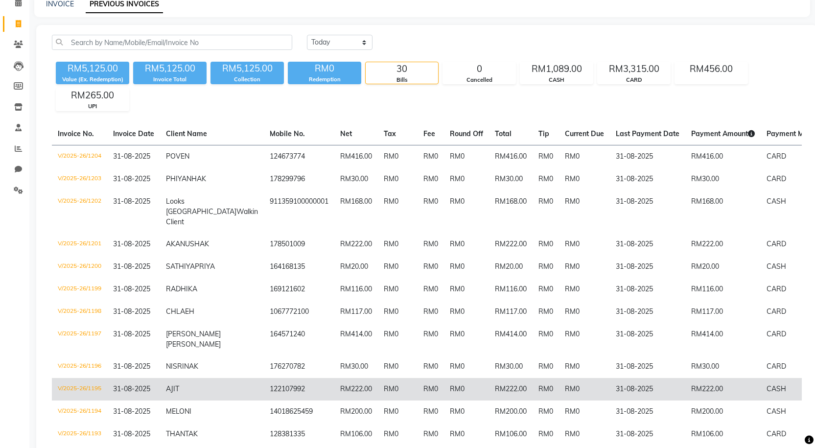
scroll to position [0, 0]
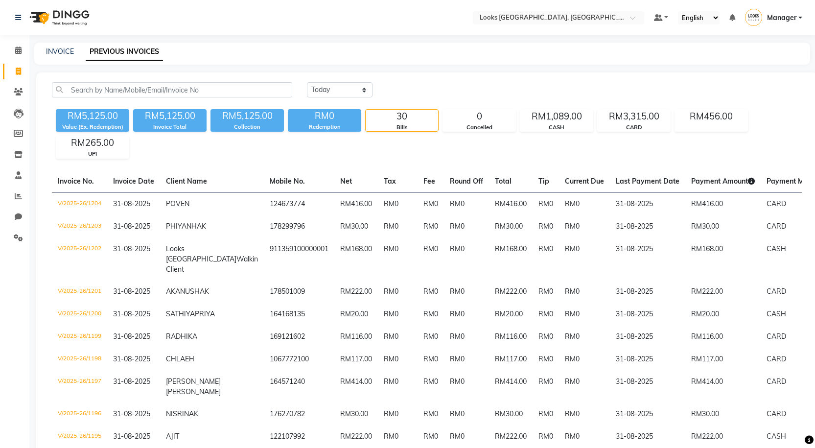
click at [64, 56] on div "INVOICE" at bounding box center [60, 52] width 28 height 10
click at [67, 50] on link "INVOICE" at bounding box center [60, 51] width 28 height 9
select select "service"
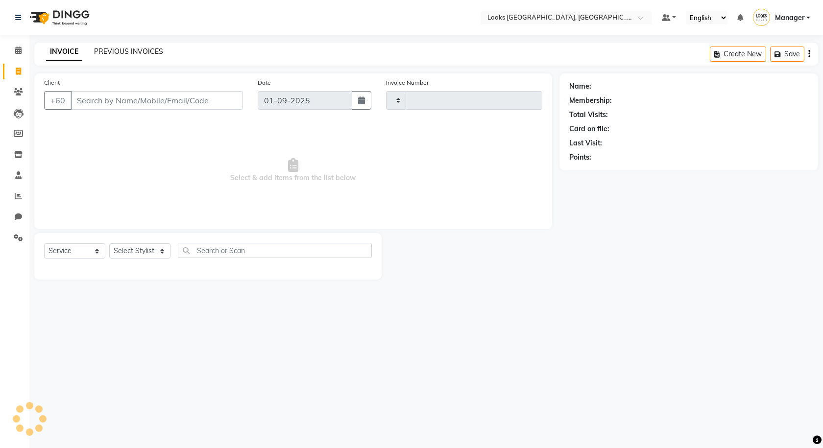
type input "1217"
click at [118, 48] on link "PREVIOUS INVOICES" at bounding box center [128, 51] width 69 height 9
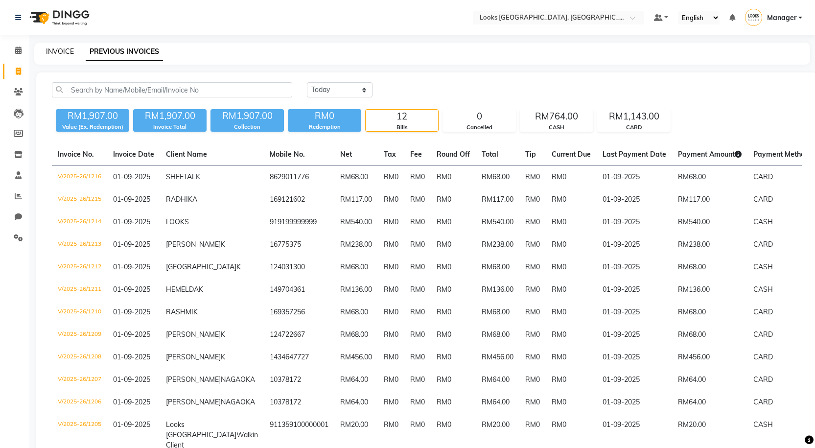
click at [52, 52] on link "INVOICE" at bounding box center [60, 51] width 28 height 9
select select "service"
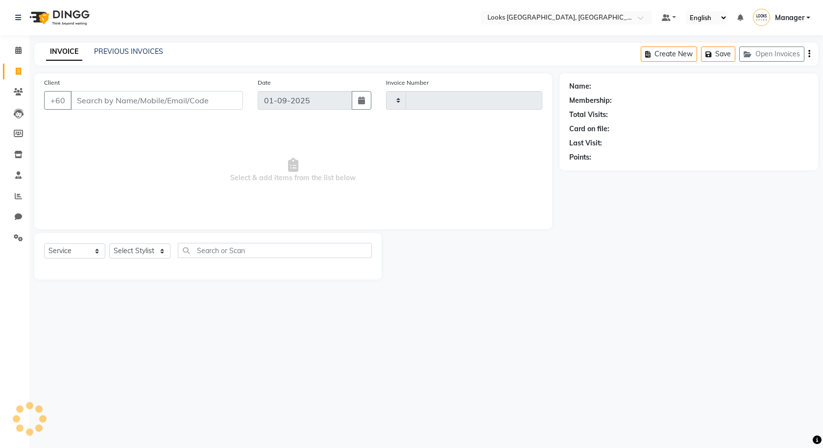
type input "1217"
select select "8109"
click at [97, 52] on link "PREVIOUS INVOICES" at bounding box center [128, 51] width 69 height 9
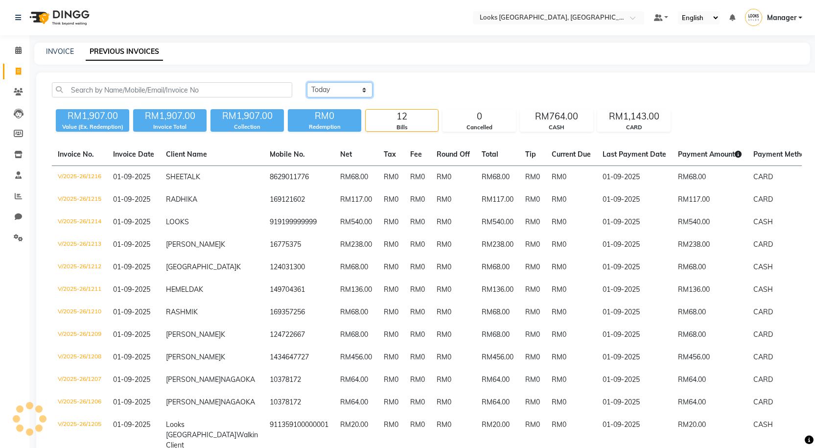
click at [349, 90] on select "Today Yesterday Custom Range" at bounding box center [340, 89] width 66 height 15
select select "yesterday"
click at [307, 82] on select "Today Yesterday Custom Range" at bounding box center [340, 89] width 66 height 15
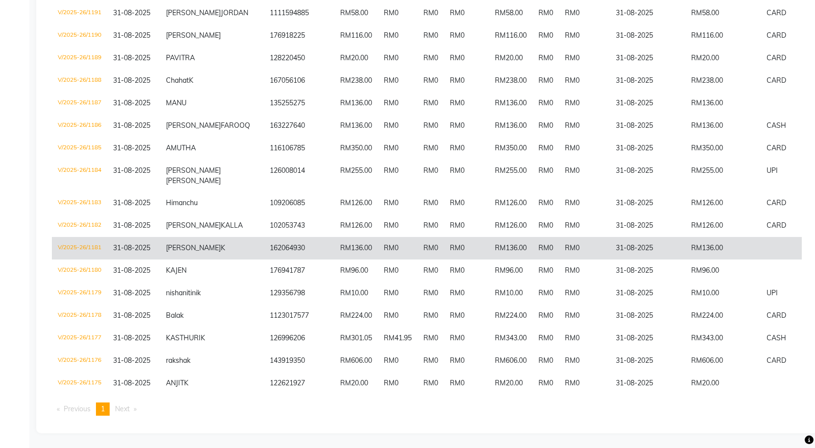
scroll to position [600, 0]
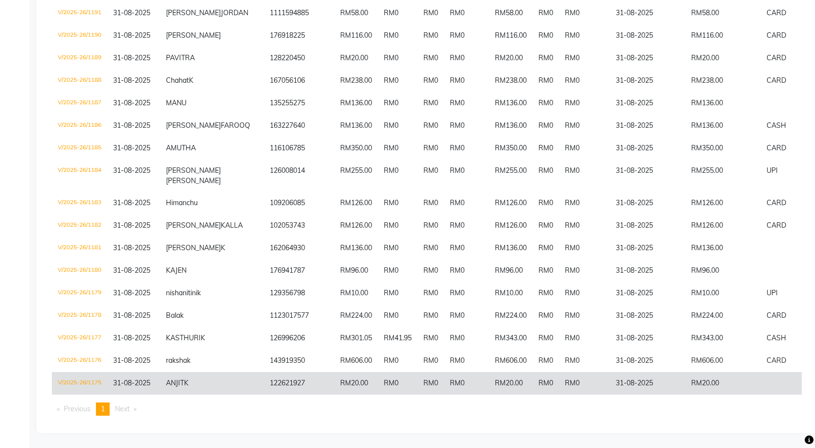
click at [132, 378] on span "31-08-2025" at bounding box center [131, 382] width 37 height 9
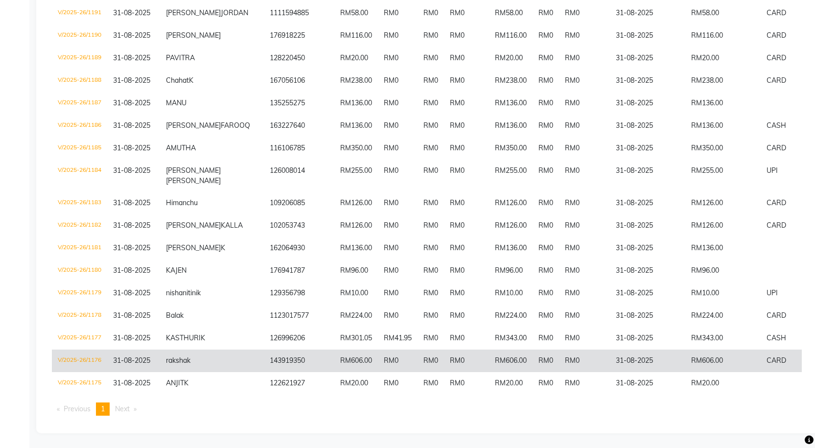
click at [131, 356] on span "31-08-2025" at bounding box center [131, 360] width 37 height 9
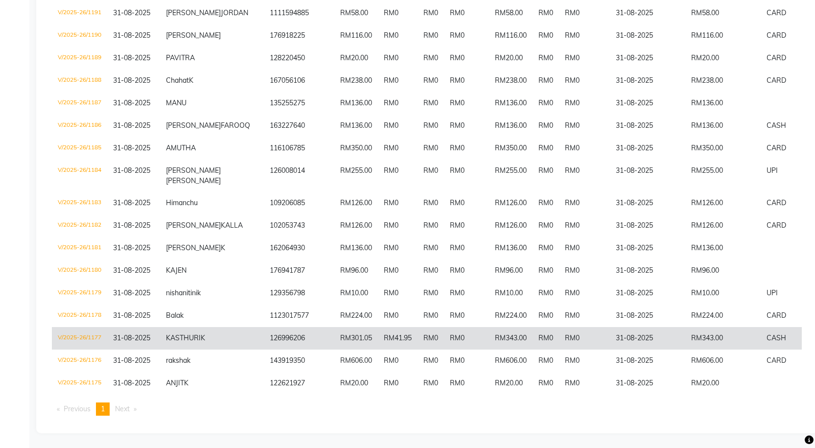
click at [155, 327] on td "31-08-2025" at bounding box center [133, 338] width 53 height 23
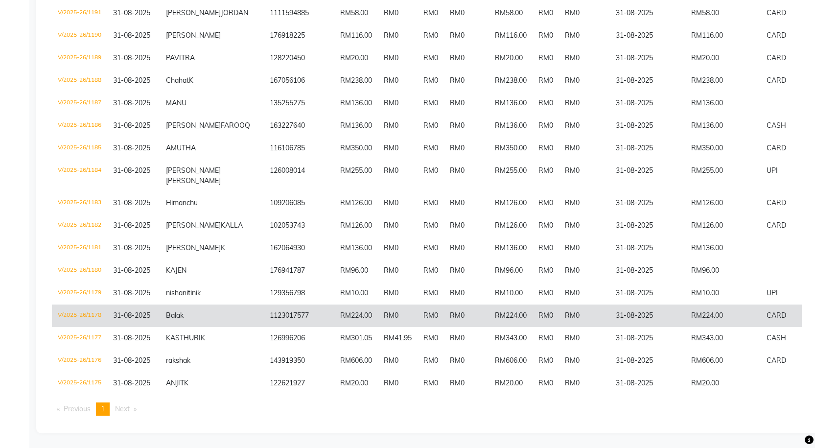
click at [133, 311] on span "31-08-2025" at bounding box center [131, 315] width 37 height 9
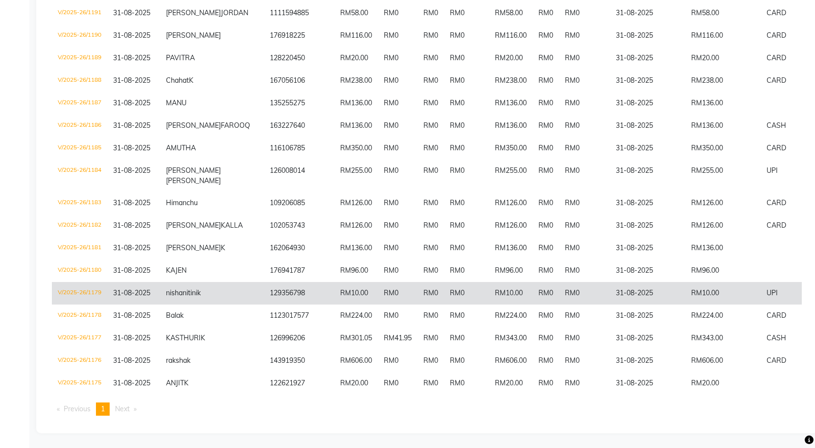
click at [128, 288] on span "31-08-2025" at bounding box center [131, 292] width 37 height 9
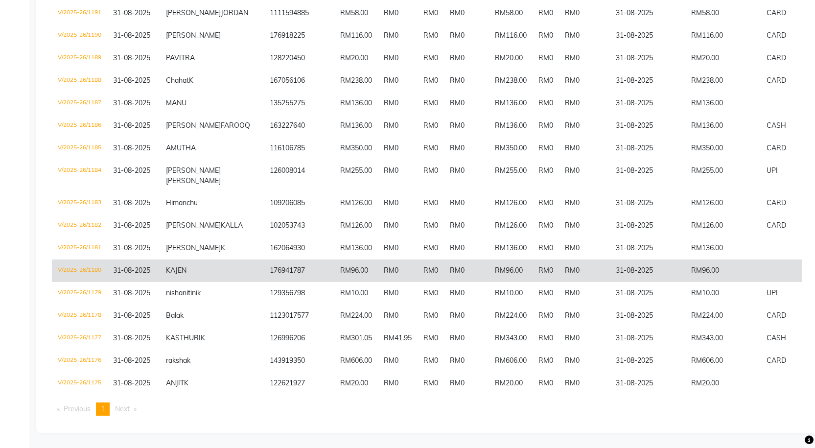
click at [133, 266] on span "31-08-2025" at bounding box center [131, 270] width 37 height 9
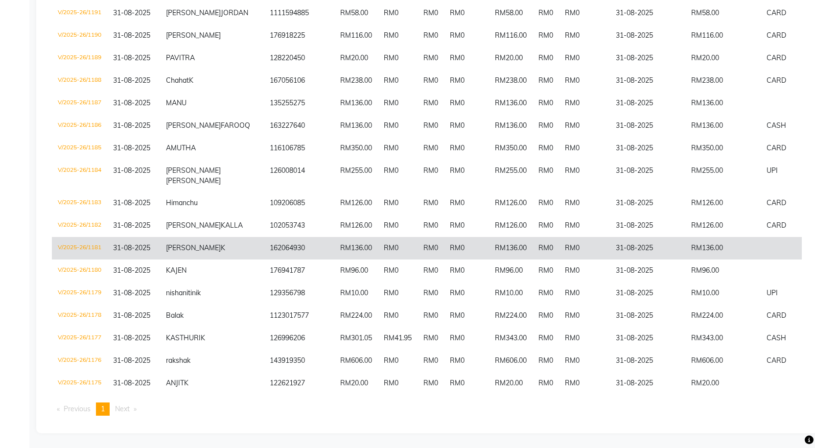
click at [107, 237] on td "V/2025-26/1181" at bounding box center [79, 248] width 55 height 23
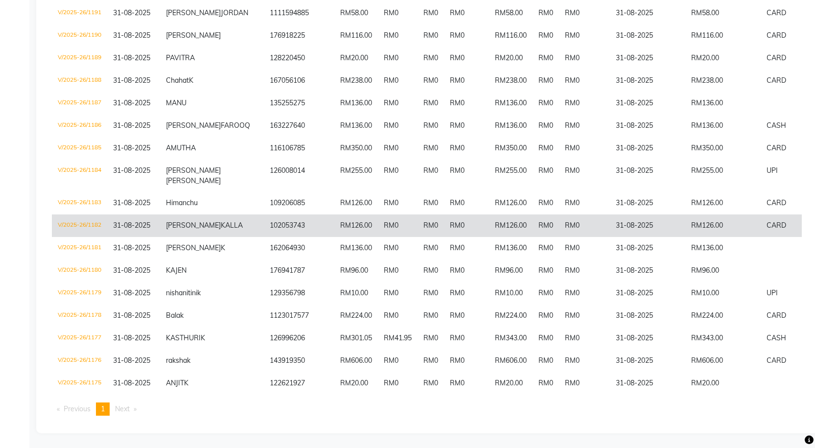
click at [117, 221] on span "31-08-2025" at bounding box center [131, 225] width 37 height 9
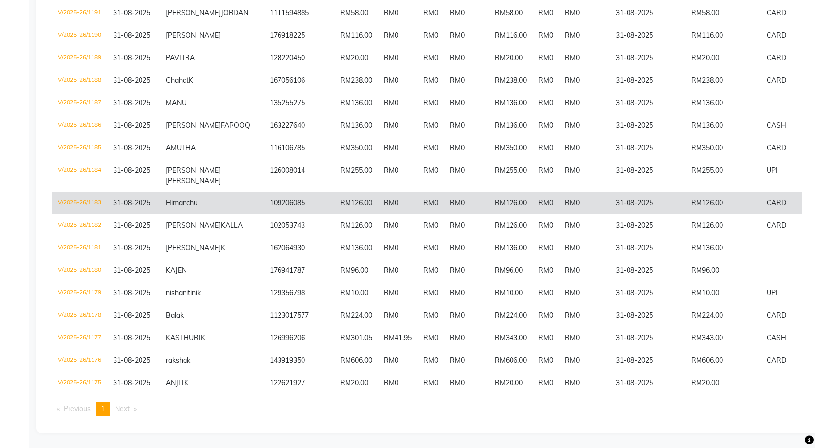
click at [124, 198] on span "31-08-2025" at bounding box center [131, 202] width 37 height 9
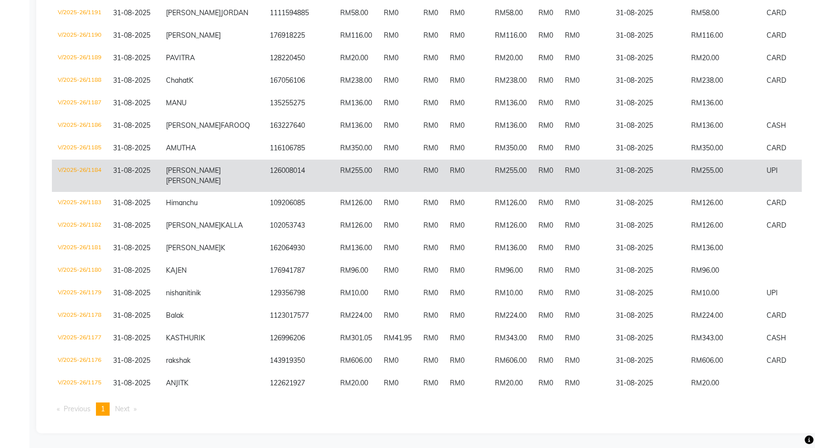
click at [109, 160] on td "31-08-2025" at bounding box center [133, 176] width 53 height 32
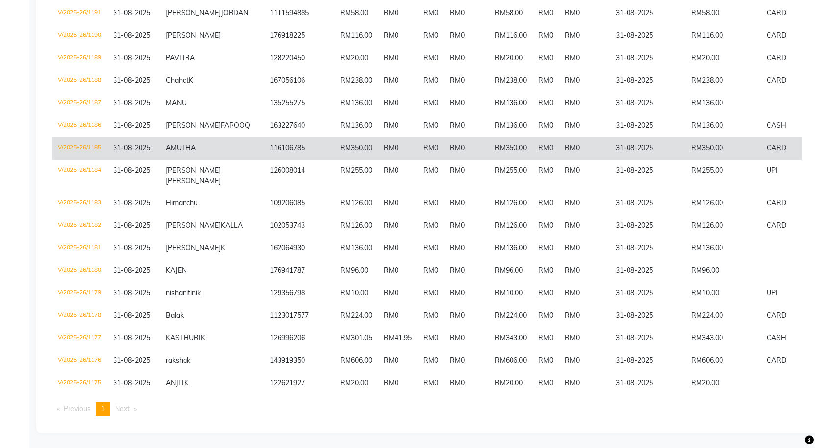
scroll to position [551, 0]
click at [109, 160] on td "31-08-2025" at bounding box center [133, 148] width 53 height 23
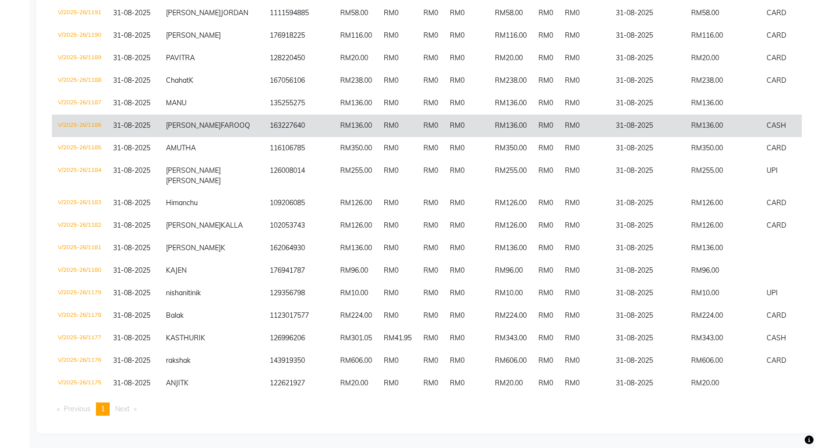
click at [118, 130] on span "31-08-2025" at bounding box center [131, 125] width 37 height 9
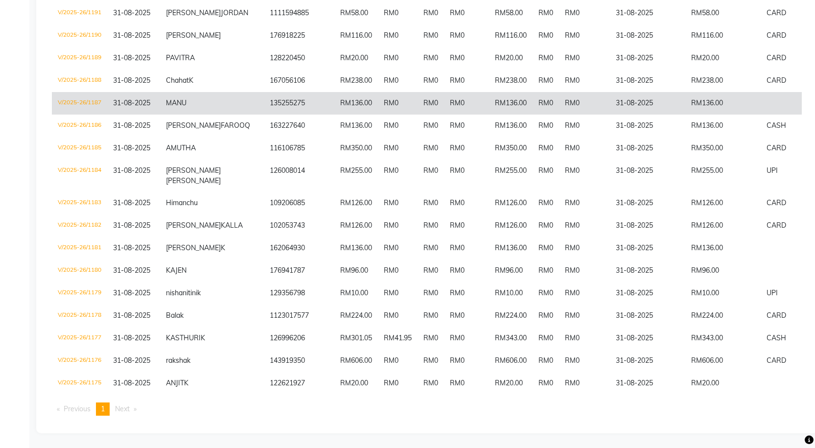
click at [107, 115] on td "V/2025-26/1187" at bounding box center [79, 103] width 55 height 23
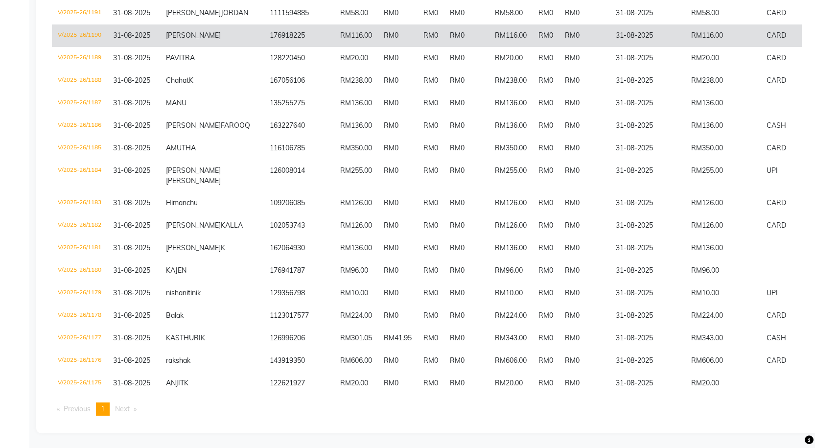
scroll to position [502, 0]
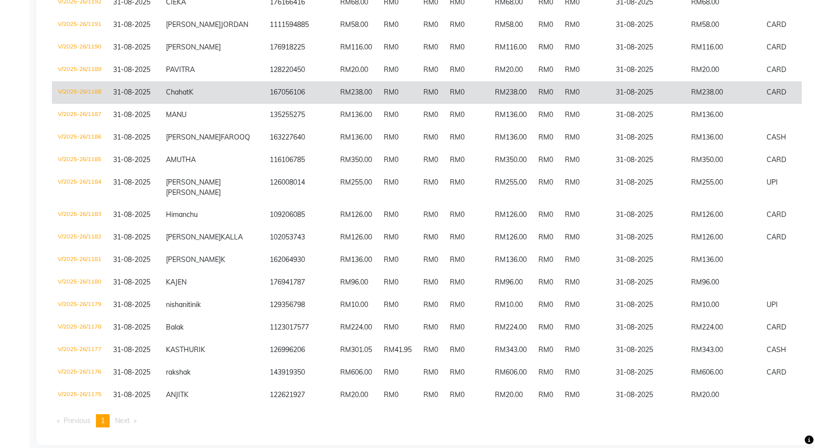
click at [104, 104] on td "V/2025-26/1188" at bounding box center [79, 92] width 55 height 23
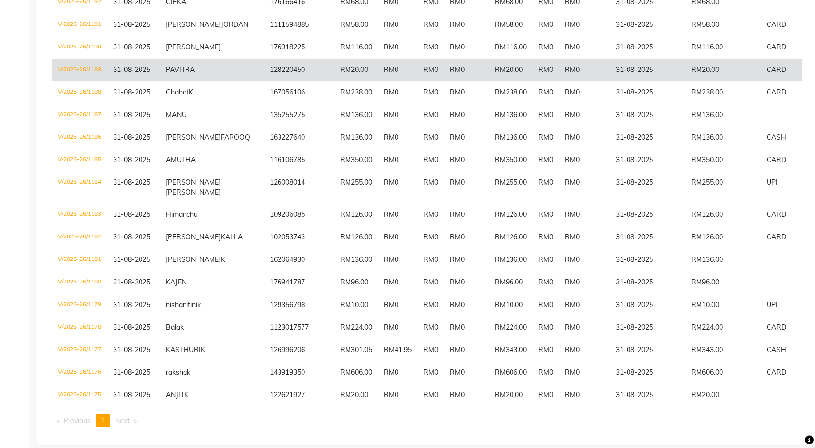
click at [107, 81] on td "V/2025-26/1189" at bounding box center [79, 70] width 55 height 23
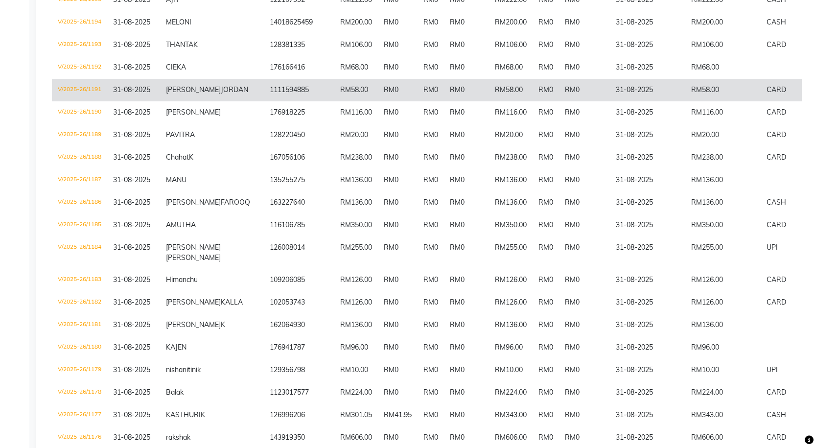
scroll to position [404, 0]
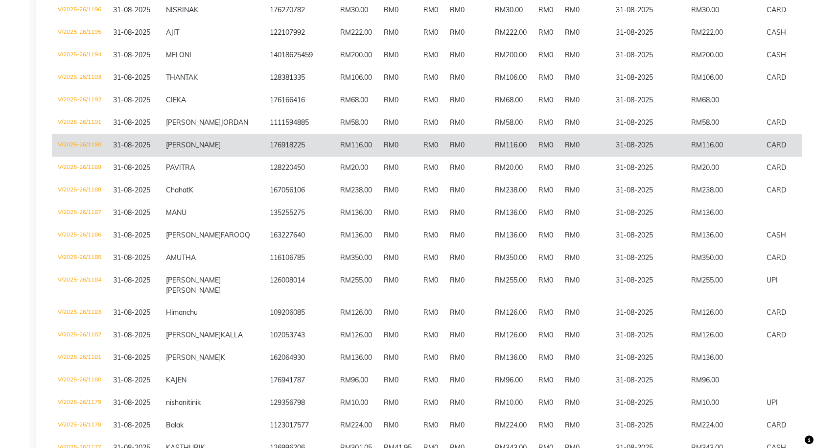
click at [112, 157] on td "31-08-2025" at bounding box center [133, 145] width 53 height 23
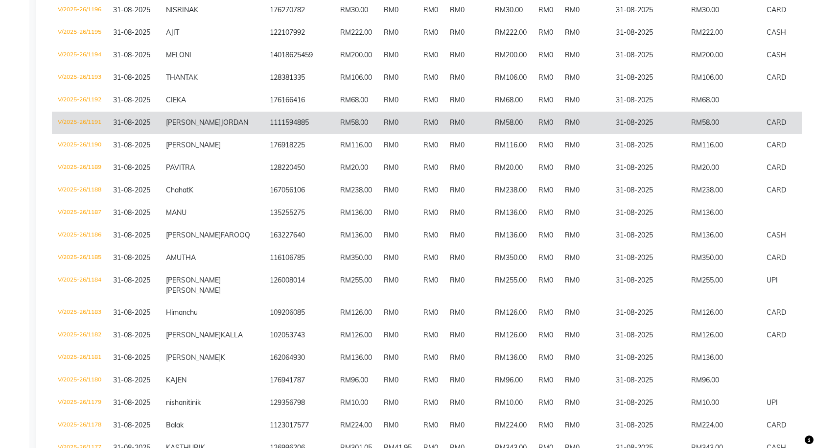
click at [102, 134] on td "V/2025-26/1191" at bounding box center [79, 123] width 55 height 23
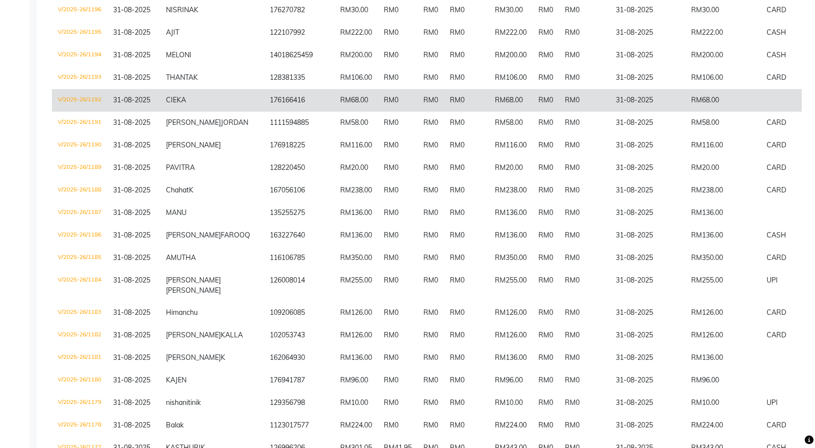
click at [118, 104] on span "31-08-2025" at bounding box center [131, 99] width 37 height 9
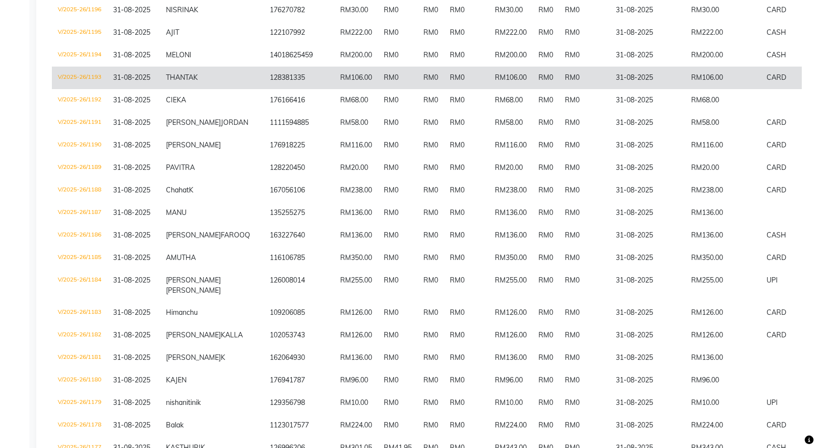
click at [107, 89] on td "V/2025-26/1193" at bounding box center [79, 78] width 55 height 23
click at [97, 89] on td "V/2025-26/1193" at bounding box center [79, 78] width 55 height 23
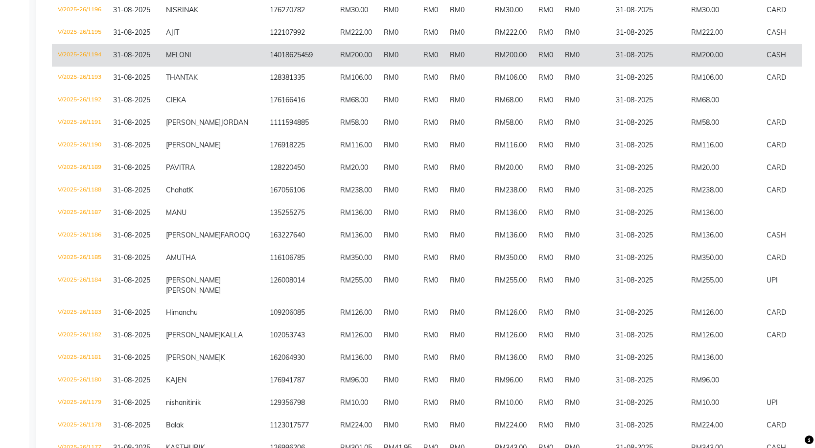
click at [103, 67] on td "V/2025-26/1194" at bounding box center [79, 55] width 55 height 23
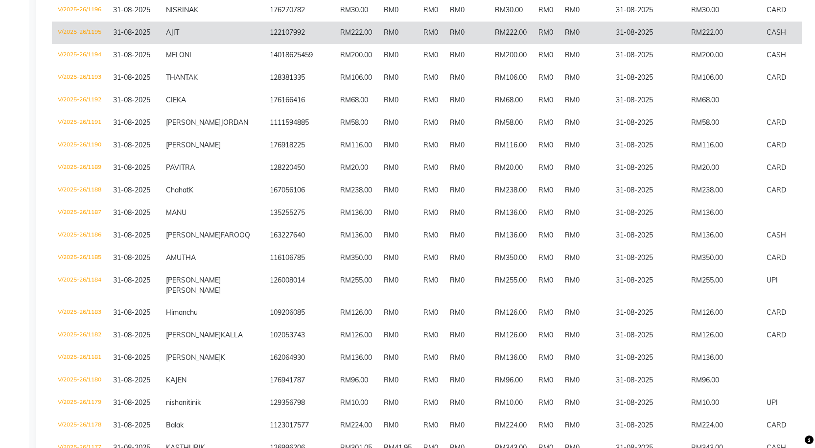
click at [100, 44] on td "V/2025-26/1195" at bounding box center [79, 33] width 55 height 23
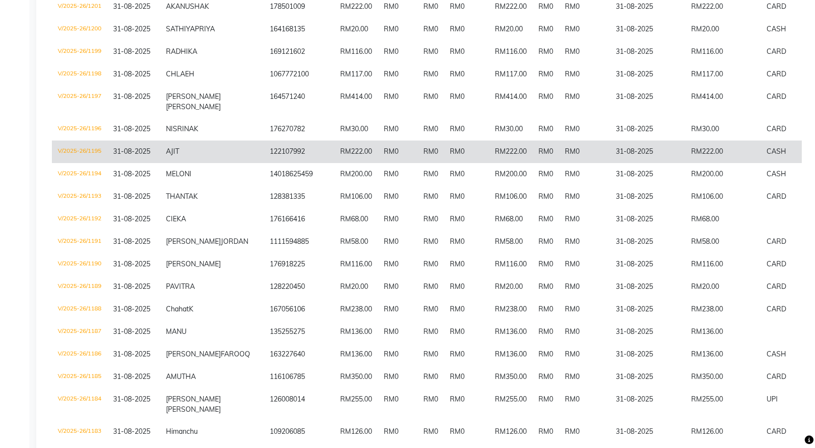
scroll to position [257, 0]
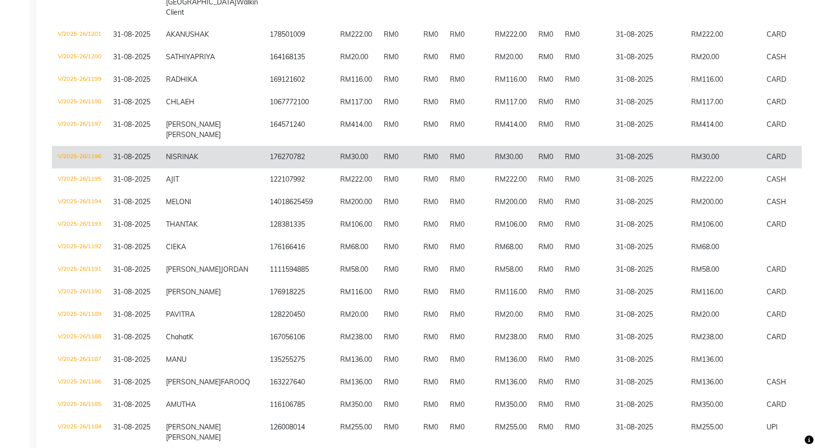
click at [106, 168] on td "V/2025-26/1196" at bounding box center [79, 157] width 55 height 23
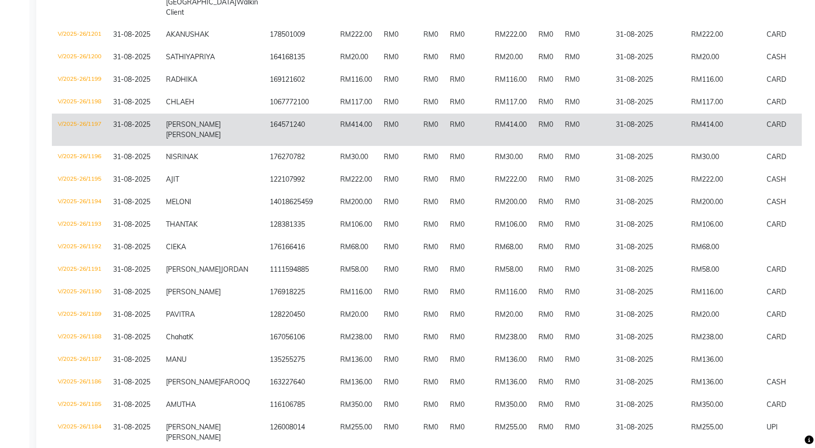
click at [99, 146] on td "V/2025-26/1197" at bounding box center [79, 130] width 55 height 32
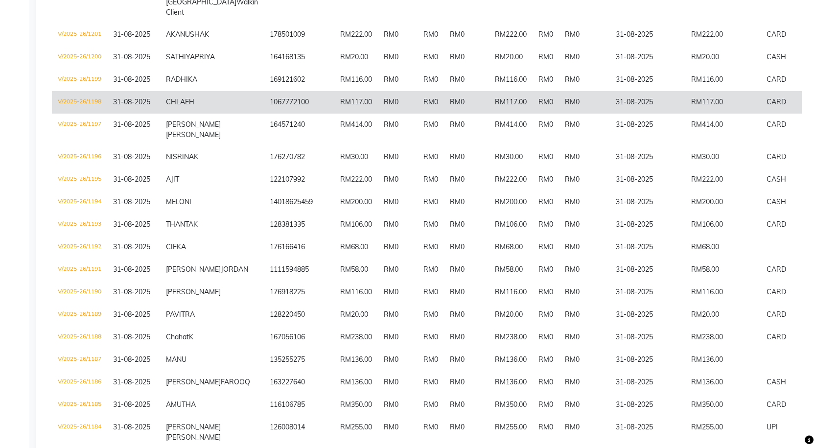
click at [91, 114] on td "V/2025-26/1198" at bounding box center [79, 102] width 55 height 23
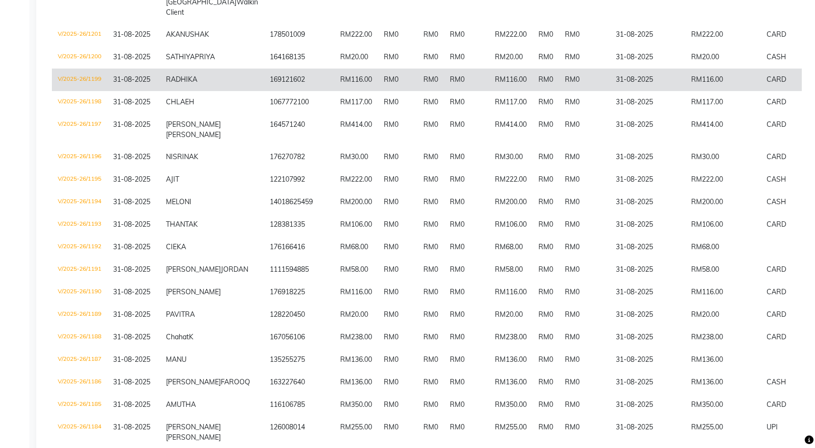
click at [96, 91] on td "V/2025-26/1199" at bounding box center [79, 80] width 55 height 23
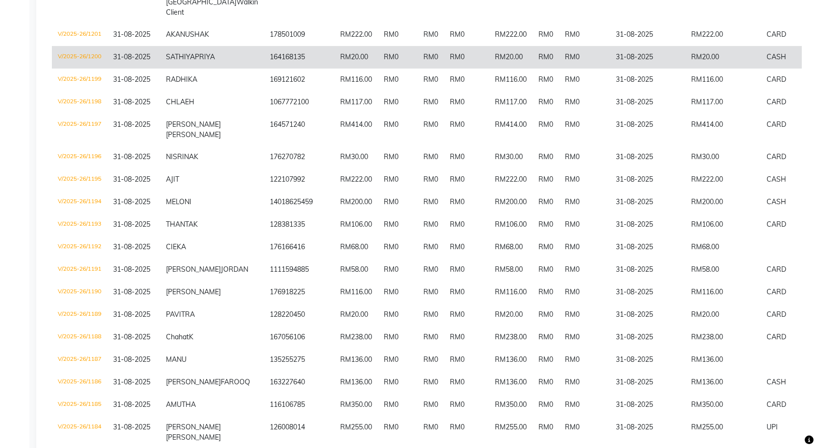
click at [105, 69] on td "V/2025-26/1200" at bounding box center [79, 57] width 55 height 23
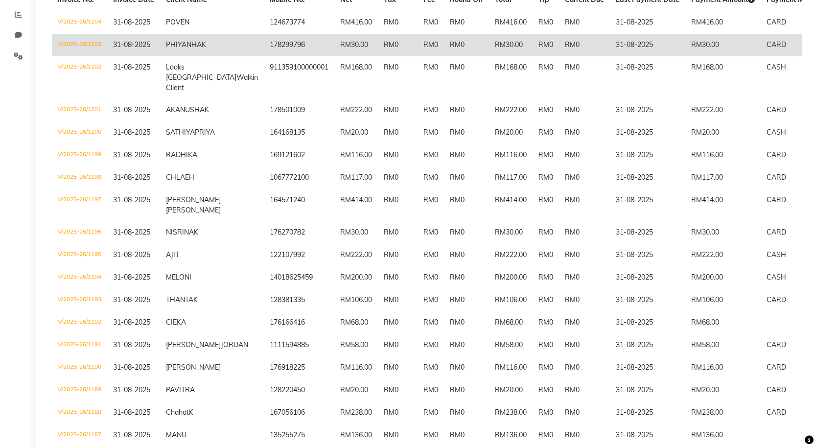
scroll to position [159, 0]
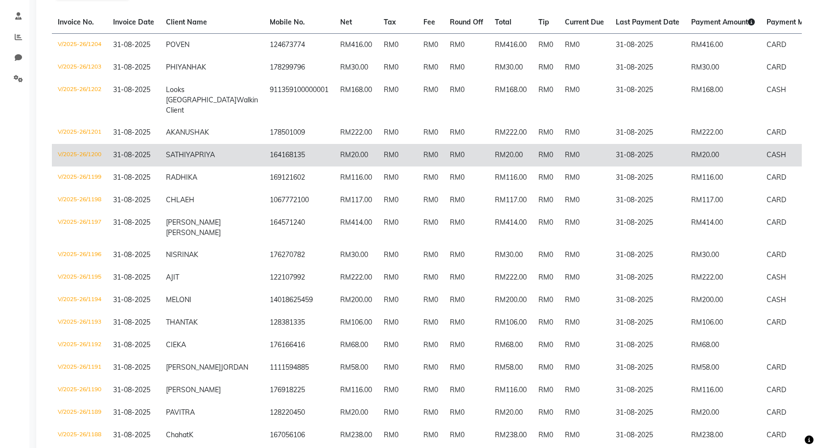
click at [102, 166] on td "V/2025-26/1200" at bounding box center [79, 155] width 55 height 23
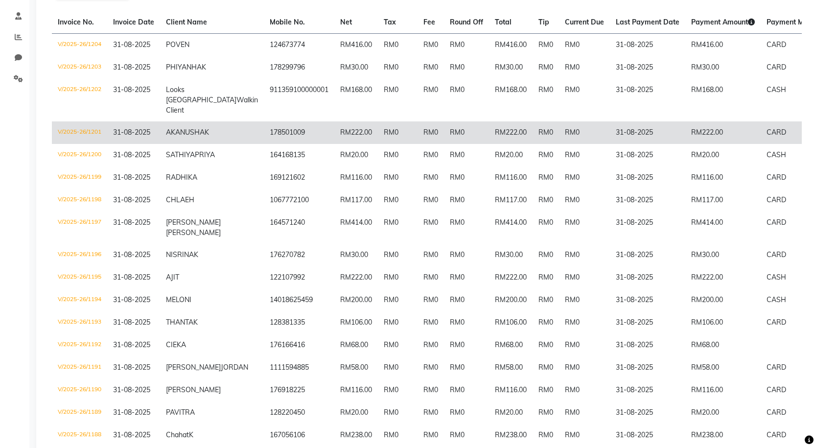
click at [96, 144] on td "V/2025-26/1201" at bounding box center [79, 132] width 55 height 23
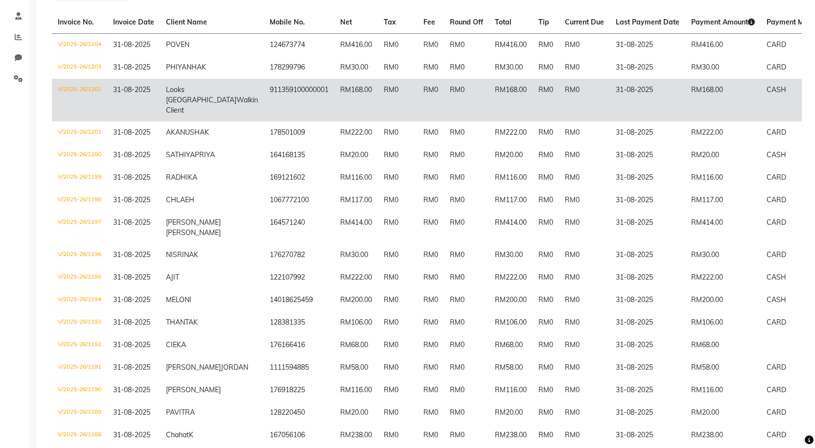
click at [103, 114] on td "V/2025-26/1202" at bounding box center [79, 100] width 55 height 43
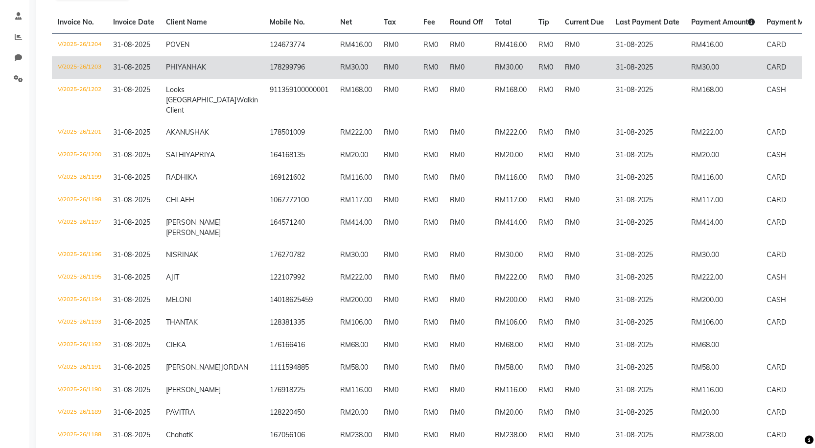
click at [97, 71] on td "V/2025-26/1203" at bounding box center [79, 67] width 55 height 23
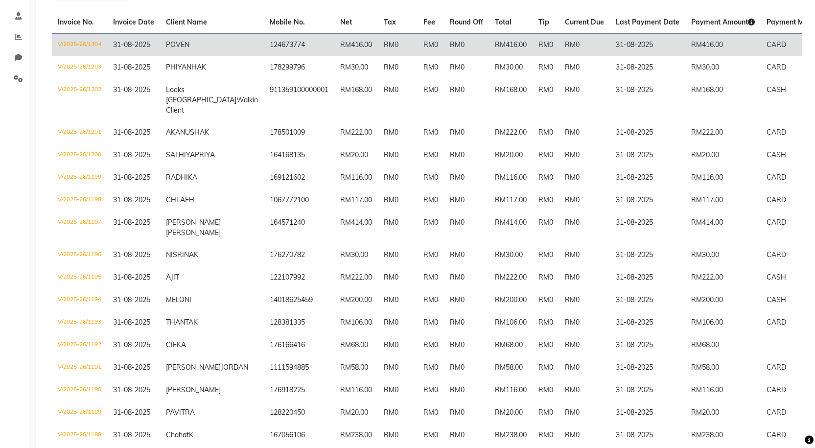
click at [94, 41] on td "V/2025-26/1204" at bounding box center [79, 44] width 55 height 23
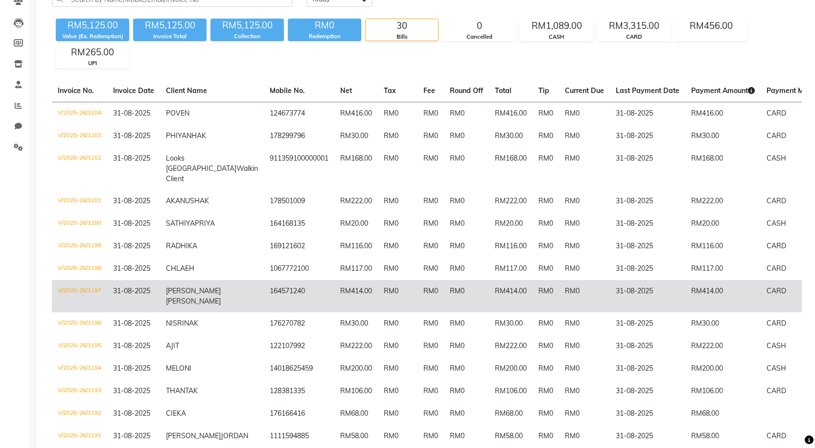
scroll to position [0, 0]
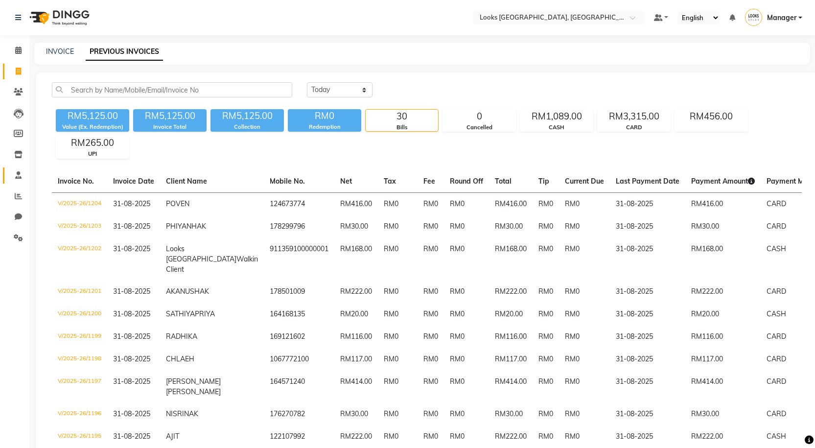
click at [15, 179] on span at bounding box center [18, 175] width 17 height 11
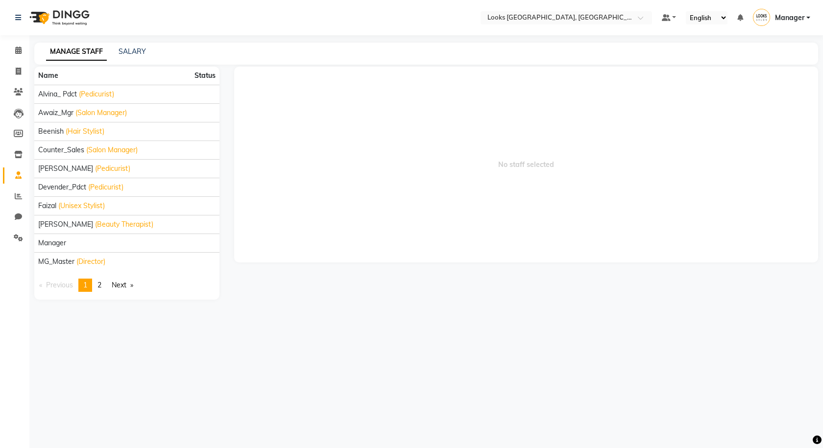
click at [13, 146] on li "Inventory" at bounding box center [14, 154] width 29 height 21
click at [18, 155] on icon at bounding box center [18, 154] width 8 height 7
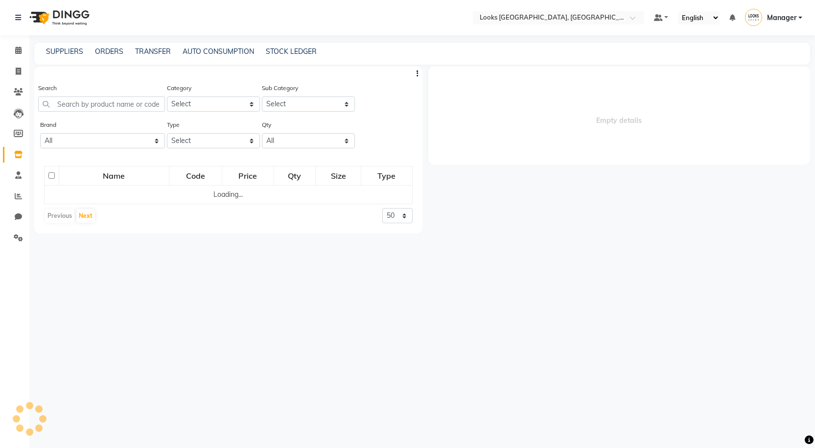
select select
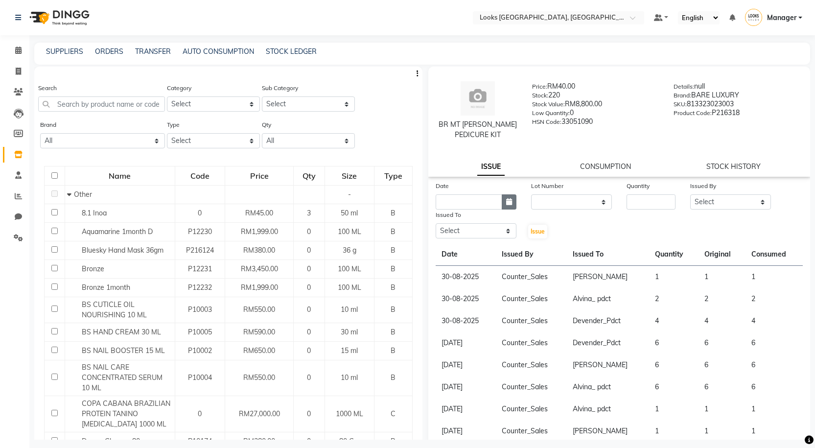
click at [508, 204] on icon "button" at bounding box center [509, 201] width 6 height 7
select select "9"
select select "2025"
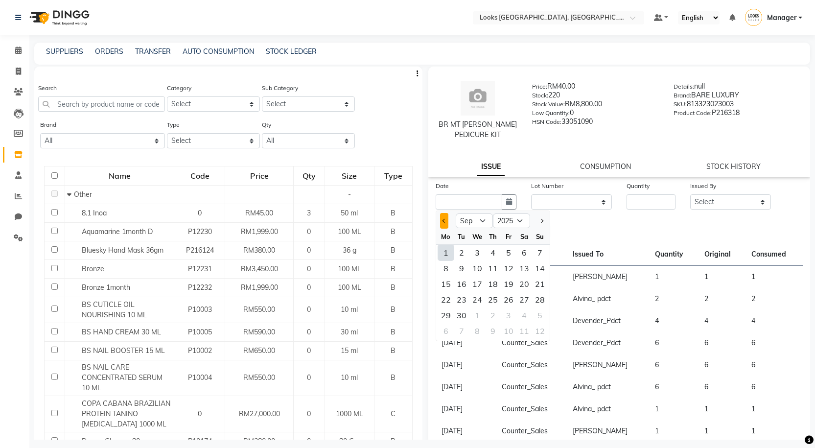
click at [442, 222] on button "Previous month" at bounding box center [444, 221] width 8 height 16
select select "8"
click at [535, 313] on div "31" at bounding box center [540, 315] width 16 height 16
type input "31-08-2025"
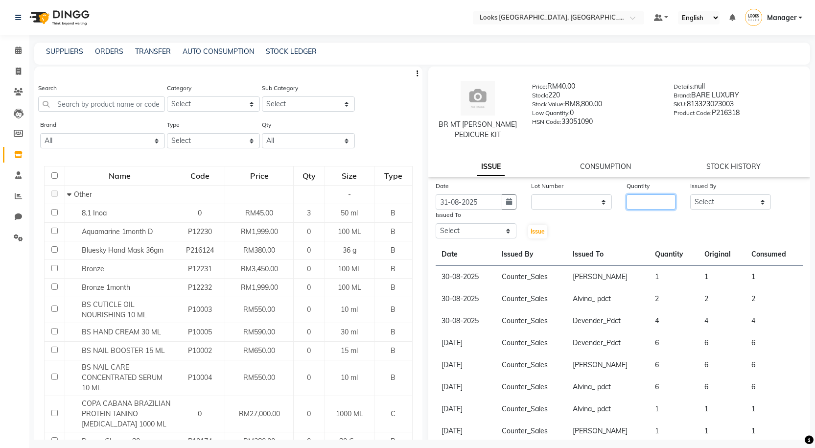
click at [635, 200] on input "number" at bounding box center [651, 201] width 49 height 15
type input "5"
click at [698, 201] on select "Select Alvina_ pdct Awaiz_Mgr Beenish Counter_Sales Cynthia_pdct Devender_Pdct …" at bounding box center [730, 201] width 81 height 15
select select "75497"
click at [690, 194] on select "Select Alvina_ pdct Awaiz_Mgr Beenish Counter_Sales Cynthia_pdct Devender_Pdct …" at bounding box center [730, 201] width 81 height 15
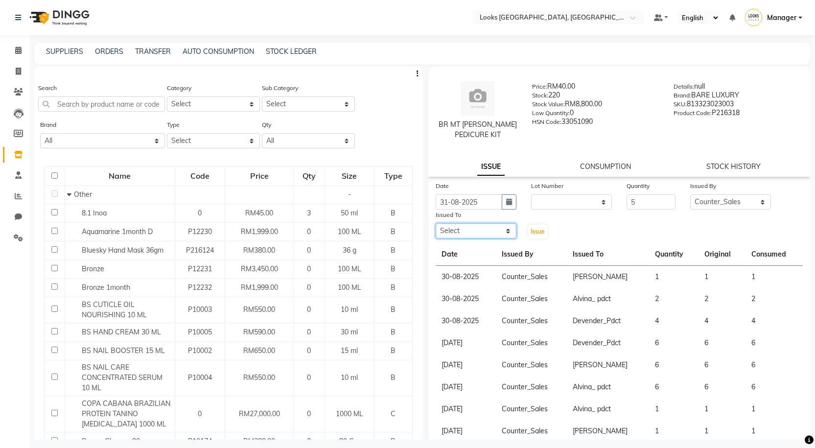
click at [481, 234] on select "Select Alvina_ pdct Awaiz_Mgr Beenish Counter_Sales Cynthia_pdct Devender_Pdct …" at bounding box center [476, 230] width 81 height 15
select select "89279"
click at [436, 223] on select "Select Alvina_ pdct Awaiz_Mgr Beenish Counter_Sales Cynthia_pdct Devender_Pdct …" at bounding box center [476, 230] width 81 height 15
click at [542, 227] on button "Issue" at bounding box center [537, 232] width 19 height 14
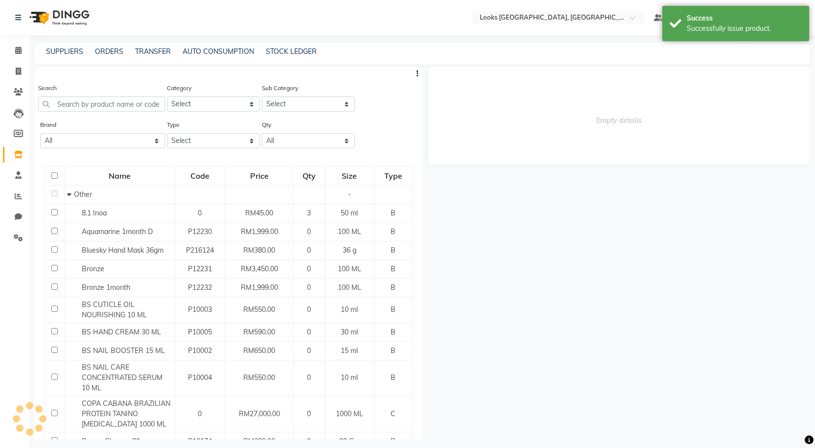
select select
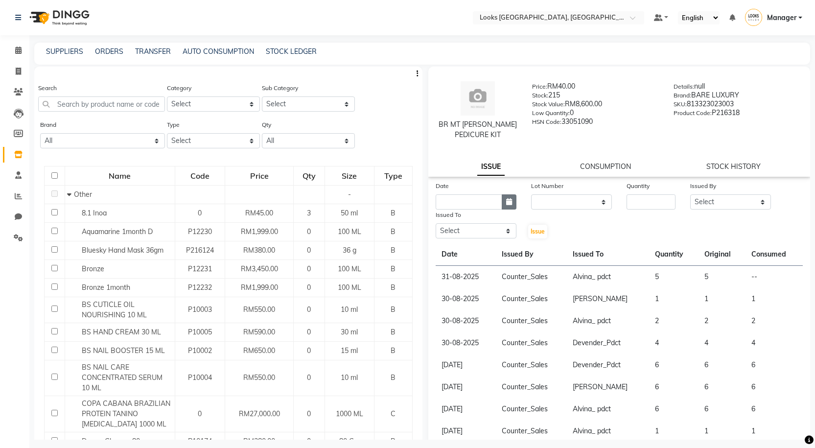
click at [511, 201] on button "button" at bounding box center [509, 201] width 15 height 15
select select "9"
select select "2025"
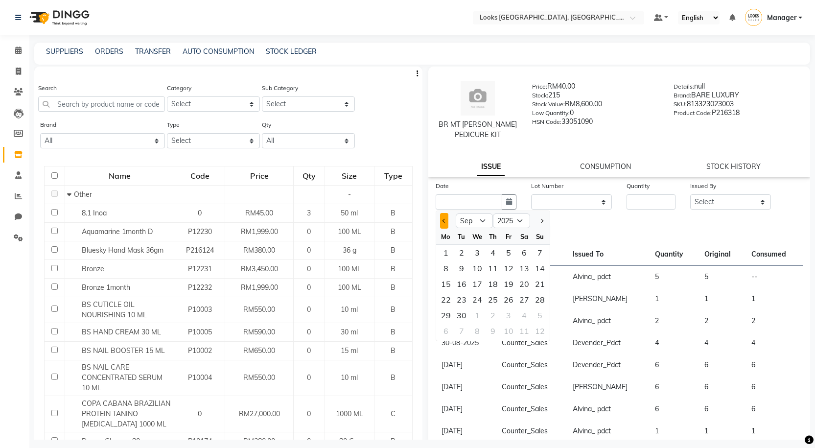
click at [441, 218] on button "Previous month" at bounding box center [444, 221] width 8 height 16
select select "8"
click at [542, 314] on div "31" at bounding box center [540, 315] width 16 height 16
type input "31-08-2025"
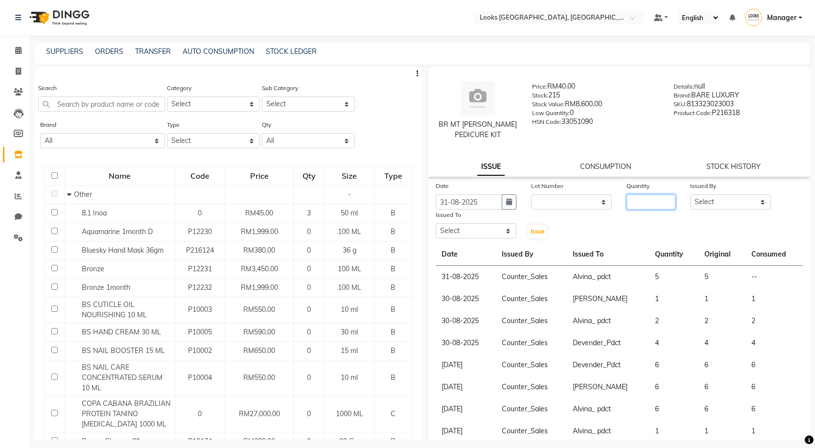
click at [648, 200] on input "number" at bounding box center [651, 201] width 49 height 15
type input "2"
type input "3"
click at [690, 195] on select "Select Alvina_ pdct Awaiz_Mgr Beenish Counter_Sales Cynthia_pdct Devender_Pdct …" at bounding box center [730, 201] width 81 height 15
select select "75497"
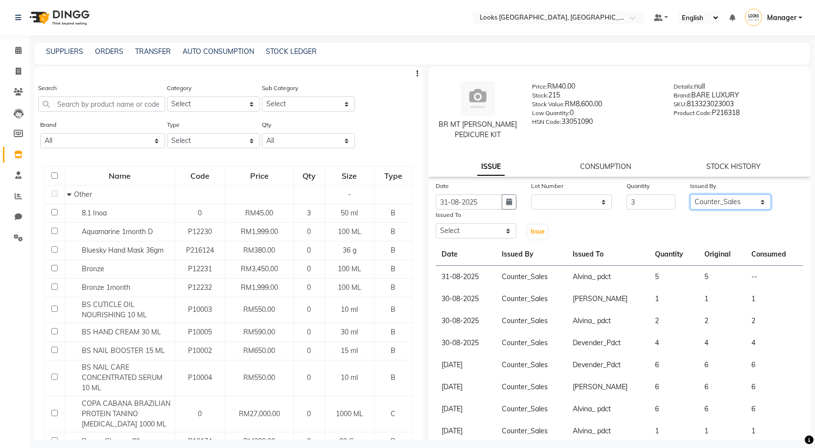
click at [690, 194] on select "Select Alvina_ pdct Awaiz_Mgr Beenish Counter_Sales Cynthia_pdct Devender_Pdct …" at bounding box center [730, 201] width 81 height 15
click at [489, 228] on select "Select Alvina_ pdct Awaiz_Mgr Beenish Counter_Sales Cynthia_pdct Devender_Pdct …" at bounding box center [476, 230] width 81 height 15
select select "85715"
click at [436, 223] on select "Select Alvina_ pdct Awaiz_Mgr Beenish Counter_Sales Cynthia_pdct Devender_Pdct …" at bounding box center [476, 230] width 81 height 15
click at [540, 233] on span "Issue" at bounding box center [538, 231] width 14 height 7
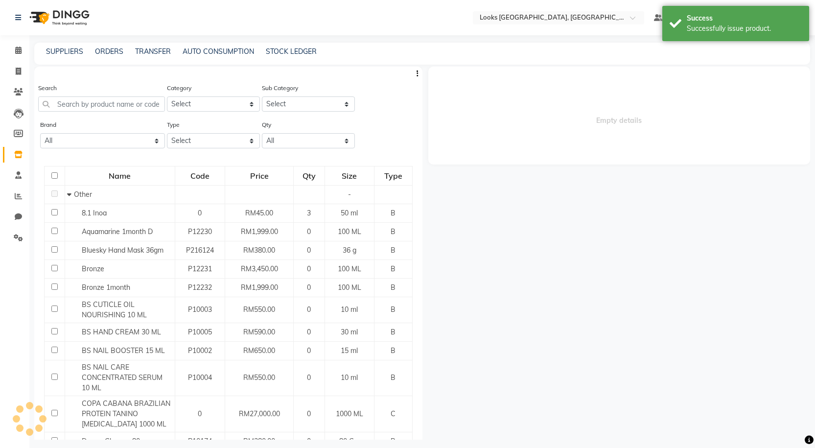
select select
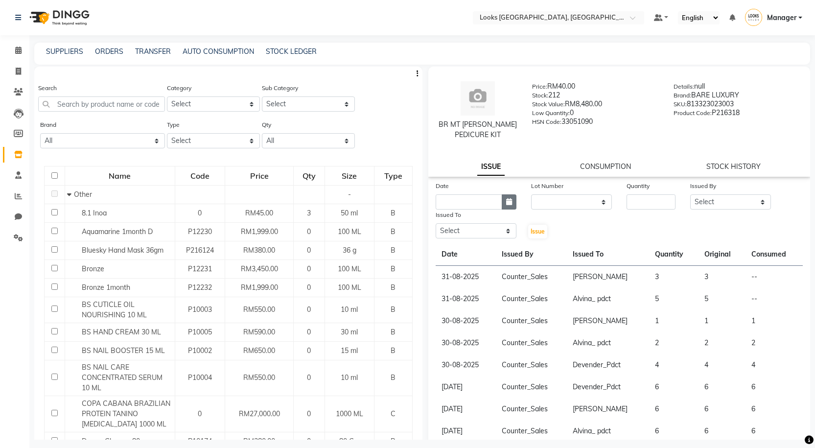
click at [508, 201] on icon "button" at bounding box center [509, 201] width 6 height 7
select select "9"
select select "2025"
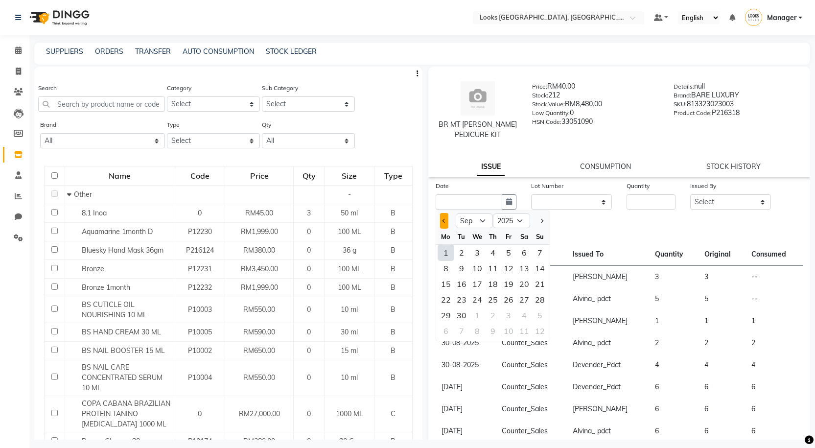
click at [442, 223] on button "Previous month" at bounding box center [444, 221] width 8 height 16
select select "8"
click at [540, 315] on div "31" at bounding box center [540, 315] width 16 height 16
type input "31-08-2025"
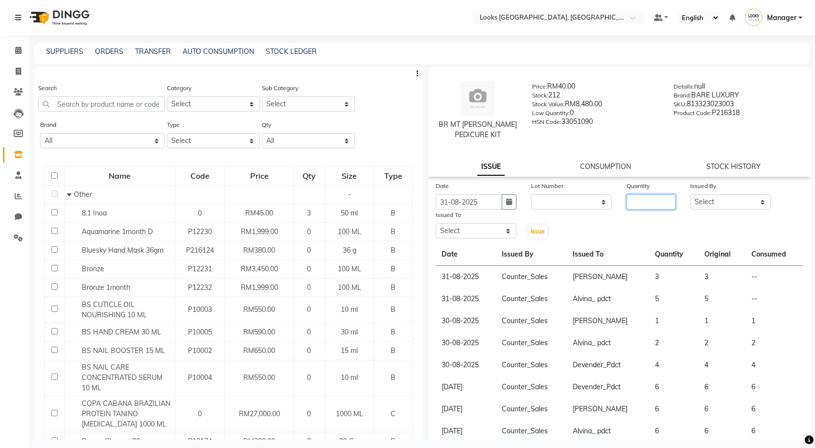
click at [643, 203] on input "number" at bounding box center [651, 201] width 49 height 15
type input "3"
click at [691, 198] on select "Select Alvina_ pdct Awaiz_Mgr Beenish Counter_Sales Cynthia_pdct Devender_Pdct …" at bounding box center [730, 201] width 81 height 15
select select "75497"
click at [690, 194] on select "Select Alvina_ pdct Awaiz_Mgr Beenish Counter_Sales Cynthia_pdct Devender_Pdct …" at bounding box center [730, 201] width 81 height 15
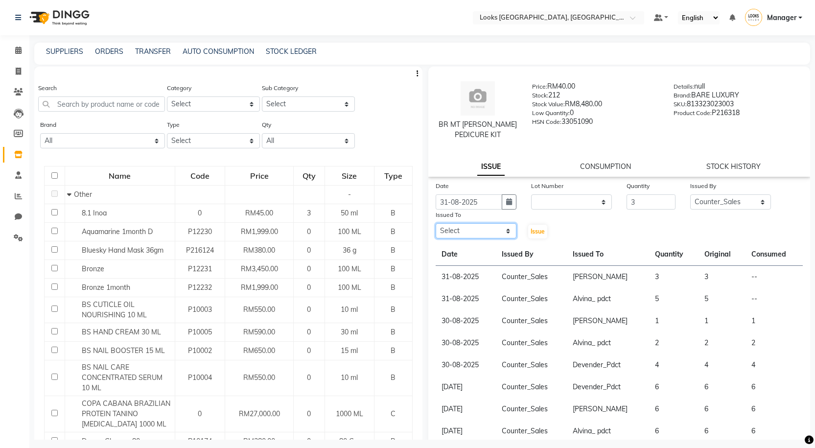
click at [501, 234] on select "Select Alvina_ pdct Awaiz_Mgr Beenish Counter_Sales Cynthia_pdct Devender_Pdct …" at bounding box center [476, 230] width 81 height 15
select select "75536"
click at [436, 223] on select "Select Alvina_ pdct Awaiz_Mgr Beenish Counter_Sales Cynthia_pdct Devender_Pdct …" at bounding box center [476, 230] width 81 height 15
click at [528, 227] on button "Issue" at bounding box center [537, 232] width 19 height 14
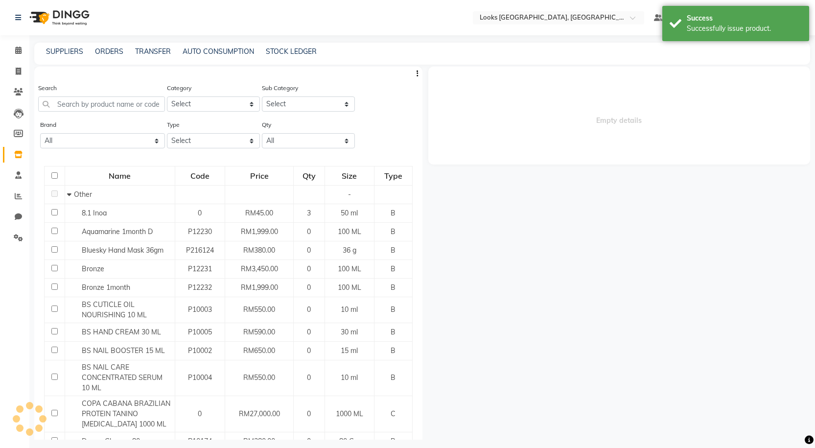
select select
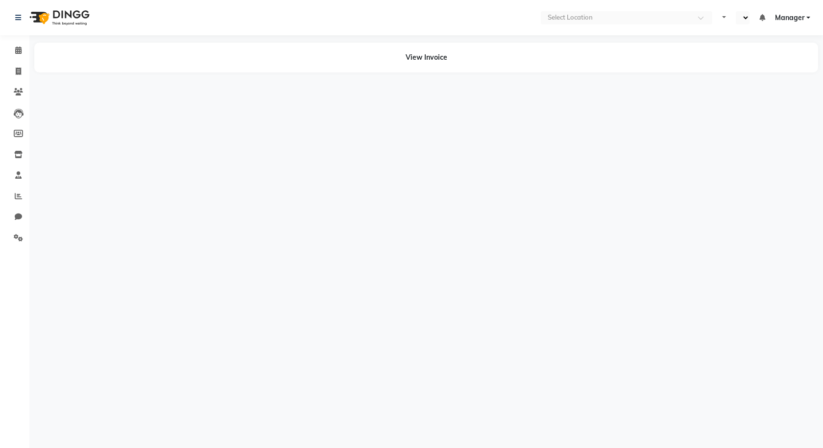
select select "en"
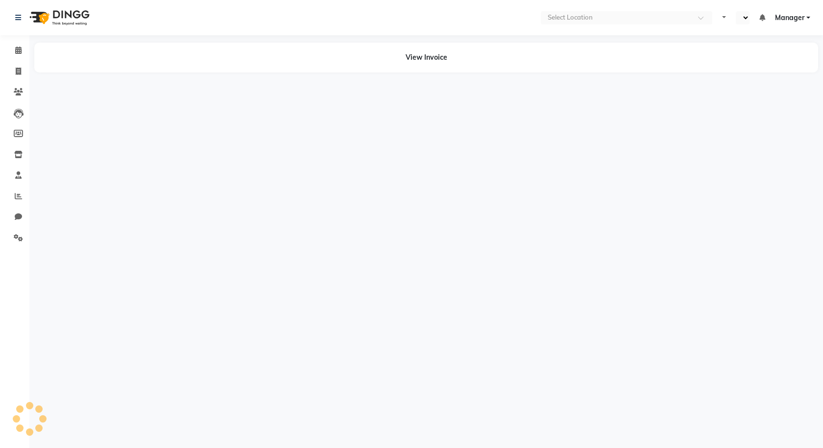
select select "en"
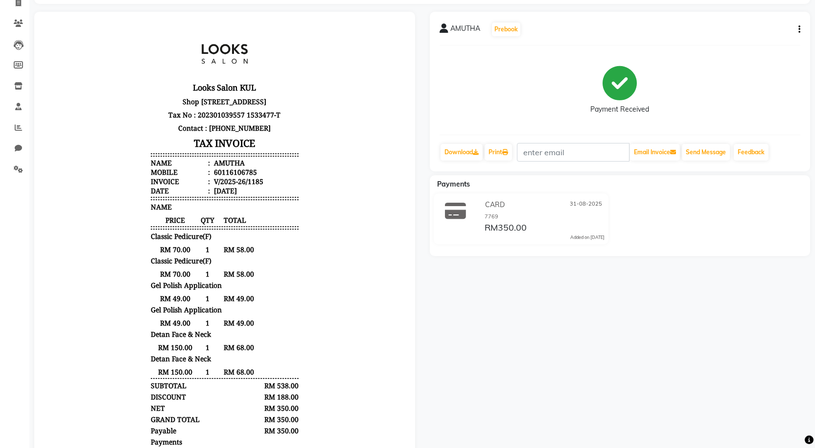
scroll to position [98, 0]
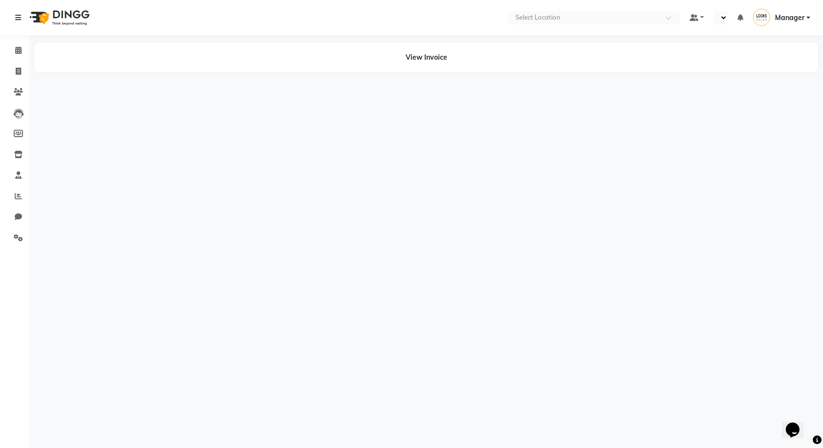
select select "en"
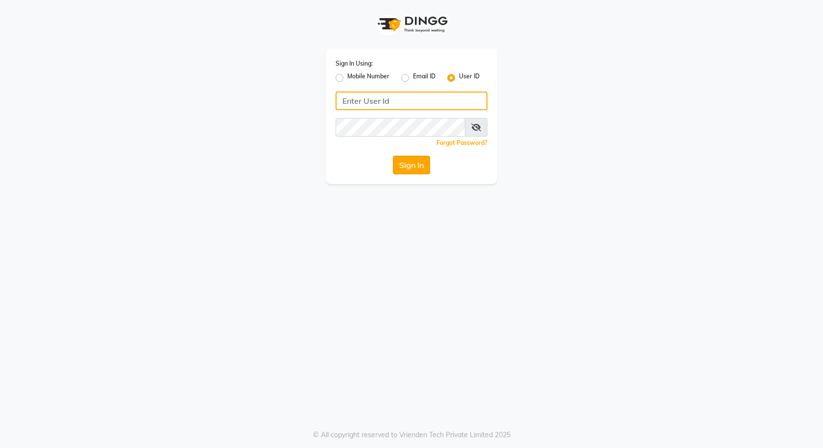
type input "e3591-01"
click at [417, 159] on button "Sign In" at bounding box center [411, 165] width 37 height 19
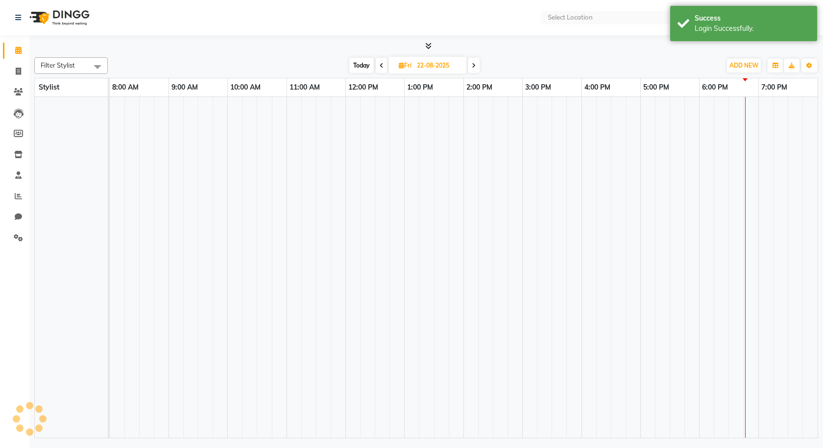
select select "en"
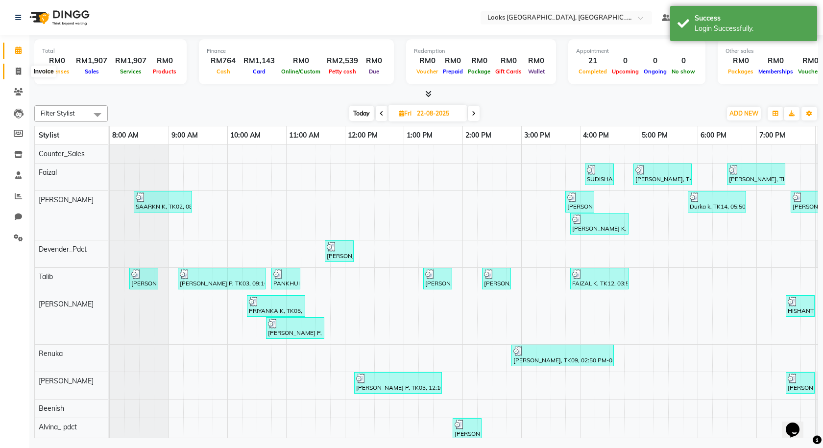
click at [16, 72] on icon at bounding box center [18, 71] width 5 height 7
select select "service"
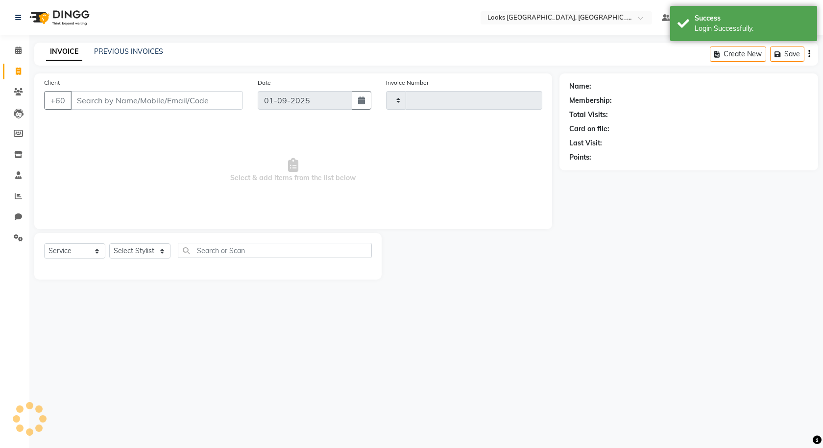
type input "1217"
select select "8109"
click at [143, 96] on input "Client" at bounding box center [157, 100] width 172 height 19
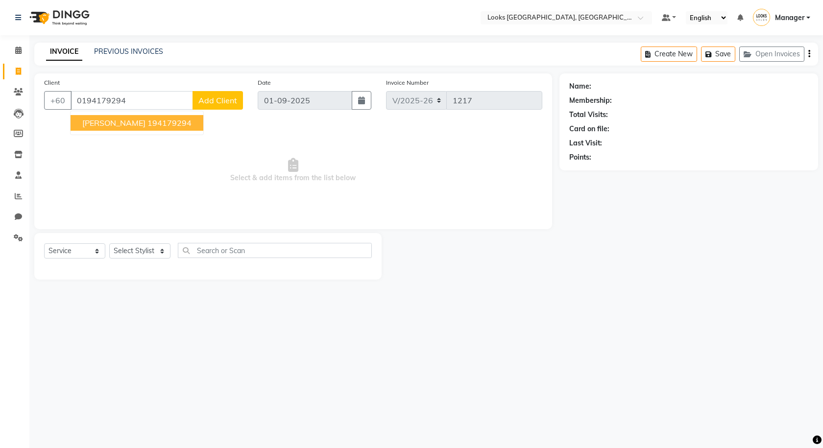
click at [139, 116] on button "PRIYANKA CHOTHAVE 194179294" at bounding box center [137, 123] width 133 height 16
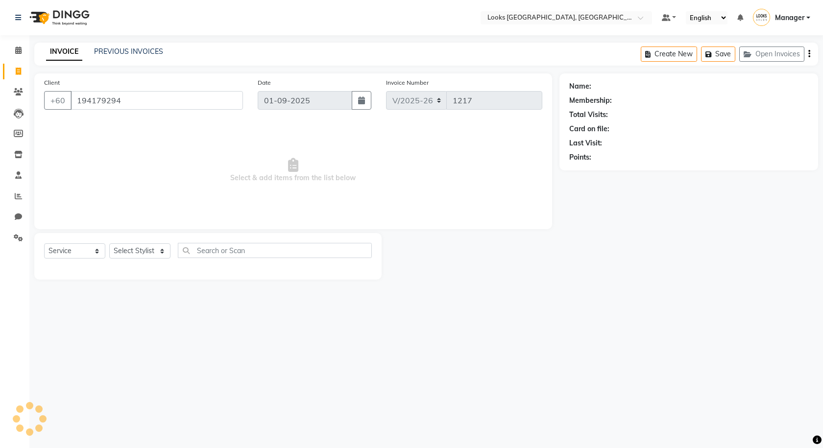
type input "194179294"
select select "1: Object"
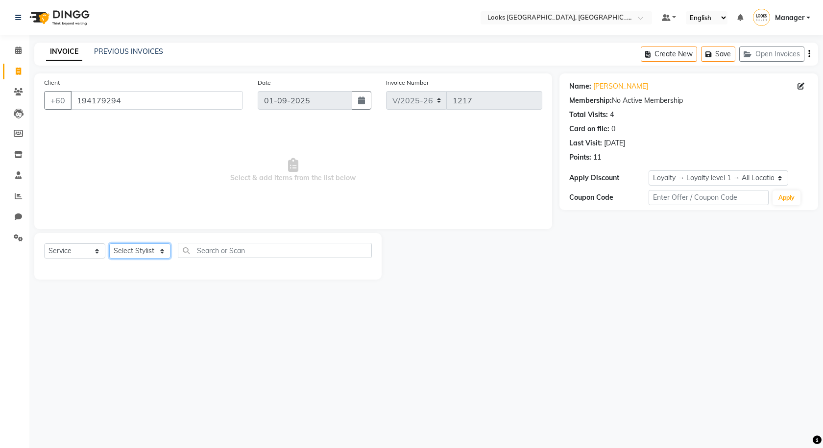
click at [139, 253] on select "Select Stylist Alvina_ pdct Awaiz_Mgr Beenish Counter_Sales [PERSON_NAME] Deven…" at bounding box center [139, 250] width 61 height 15
select select "75539"
click at [109, 243] on select "Select Stylist Alvina_ pdct Awaiz_Mgr Beenish Counter_Sales [PERSON_NAME] Deven…" at bounding box center [139, 250] width 61 height 15
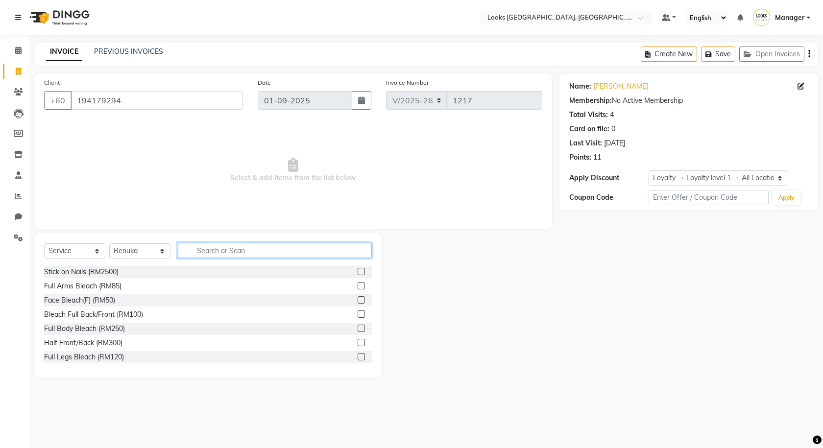
click at [212, 253] on input "text" at bounding box center [275, 250] width 194 height 15
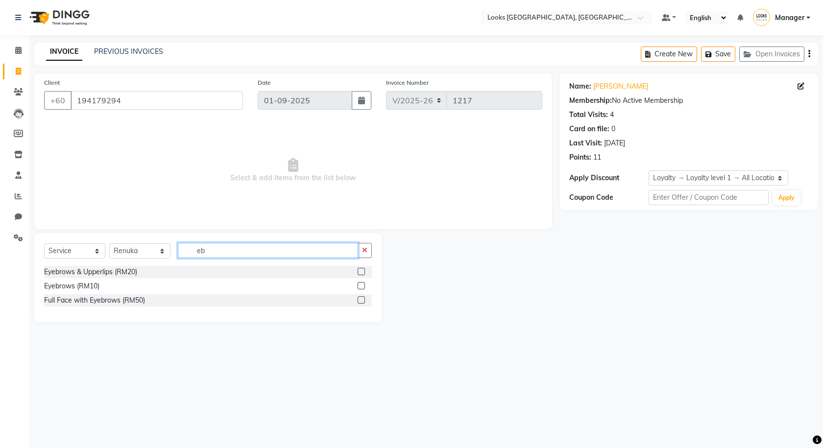
type input "eb"
click at [362, 284] on label at bounding box center [360, 285] width 7 height 7
click at [362, 284] on input "checkbox" at bounding box center [360, 286] width 6 height 6
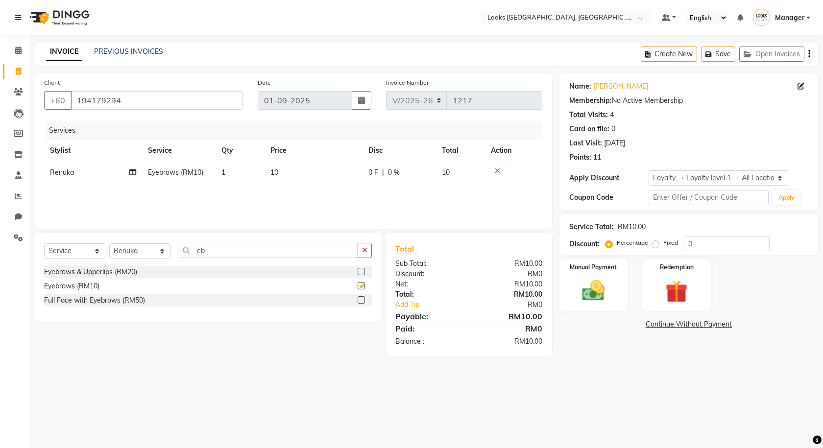
checkbox input "false"
click at [722, 56] on button "Save" at bounding box center [718, 54] width 34 height 15
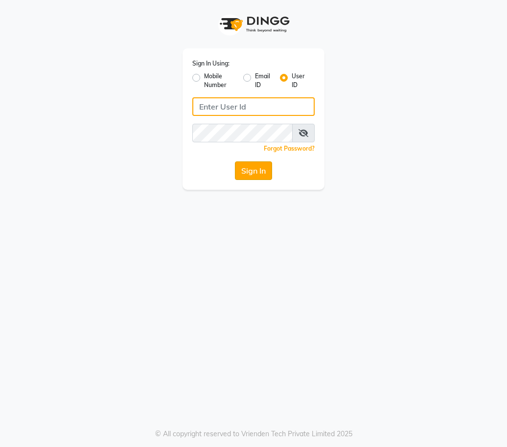
type input "e3591-01"
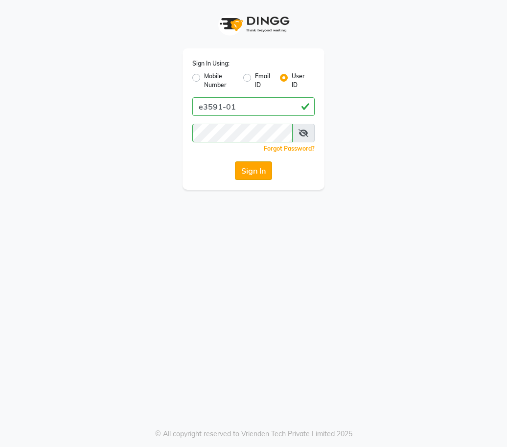
click at [250, 163] on button "Sign In" at bounding box center [253, 171] width 37 height 19
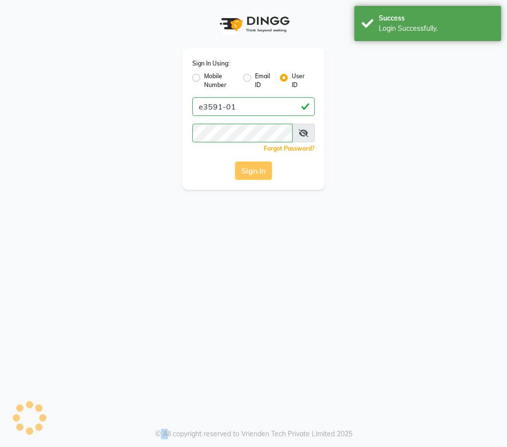
click at [250, 163] on div "Sign In" at bounding box center [253, 171] width 122 height 19
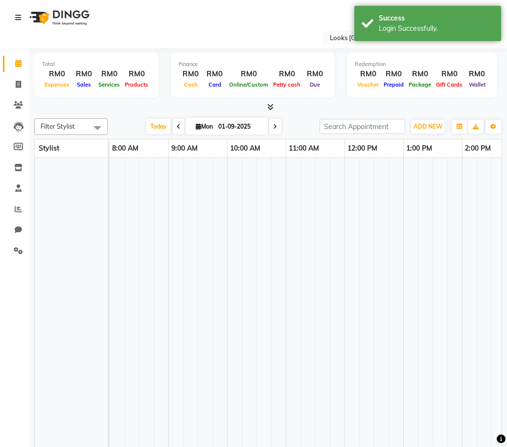
select select "en"
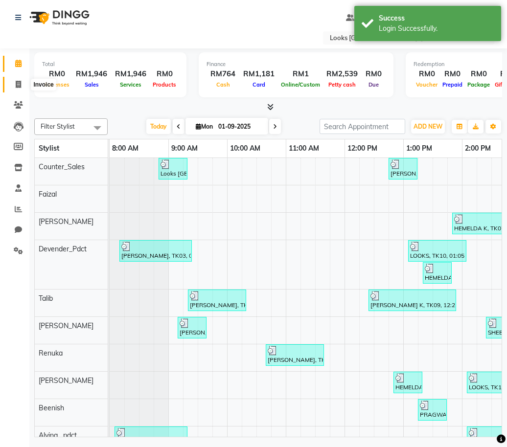
click at [16, 84] on icon at bounding box center [18, 84] width 5 height 7
select select "service"
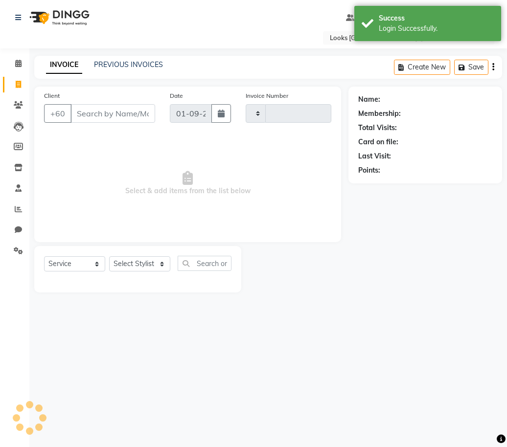
type input "1219"
select select "8109"
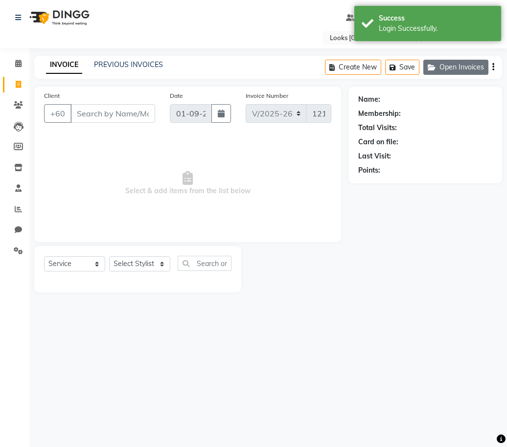
click at [448, 67] on button "Open Invoices" at bounding box center [456, 67] width 65 height 15
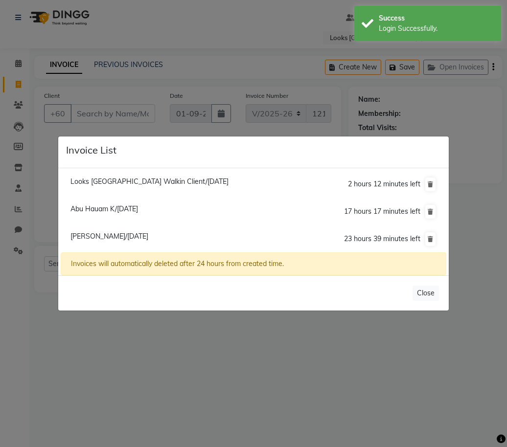
click at [148, 238] on span "[PERSON_NAME]/[DATE]" at bounding box center [110, 236] width 78 height 9
type input "194179294"
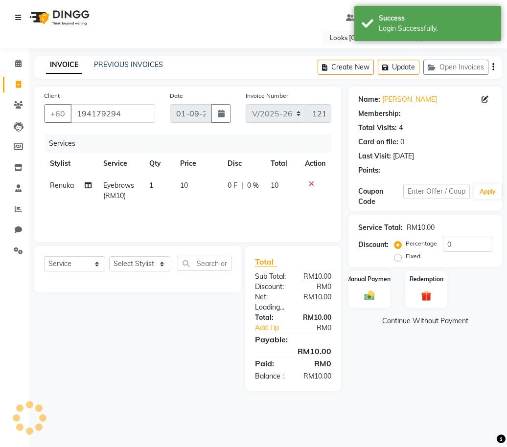
select select "1: Object"
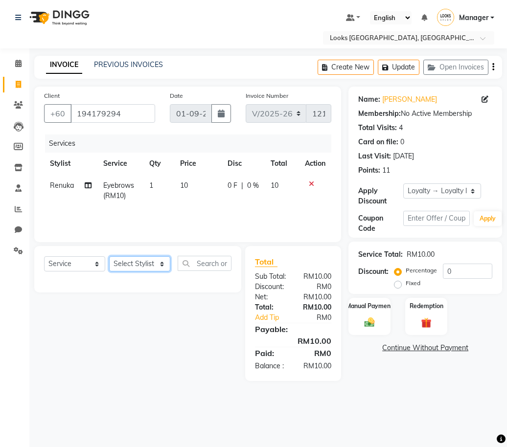
click at [135, 265] on select "Select Stylist Alvina_ pdct Awaiz_Mgr Beenish Counter_Sales [PERSON_NAME] Deven…" at bounding box center [139, 264] width 61 height 15
select select "75539"
click at [109, 257] on select "Select Stylist Alvina_ pdct Awaiz_Mgr Beenish Counter_Sales [PERSON_NAME] Deven…" at bounding box center [139, 264] width 61 height 15
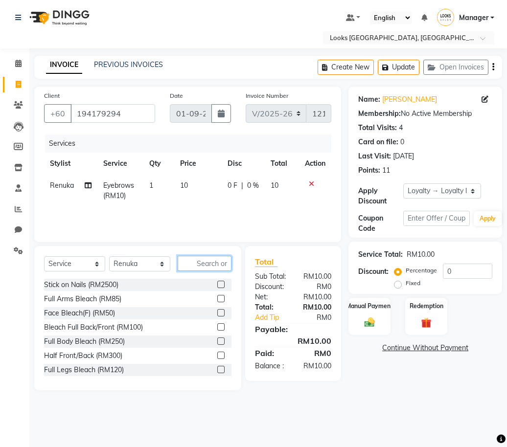
click at [201, 264] on input "text" at bounding box center [205, 263] width 54 height 15
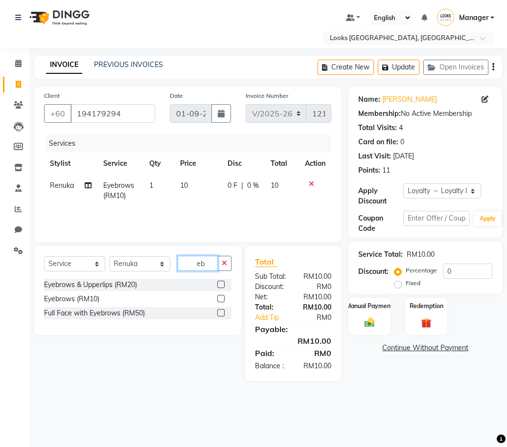
type input "eb"
click at [220, 283] on label at bounding box center [220, 284] width 7 height 7
click at [220, 283] on input "checkbox" at bounding box center [220, 285] width 6 height 6
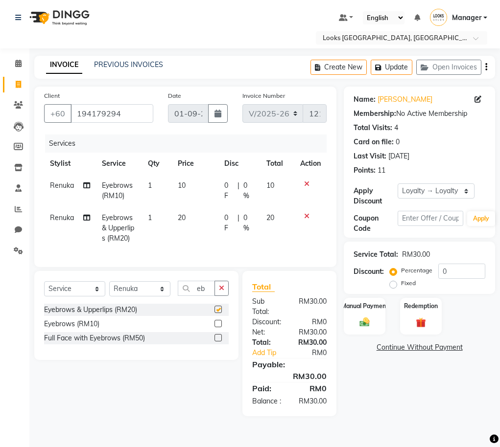
checkbox input "false"
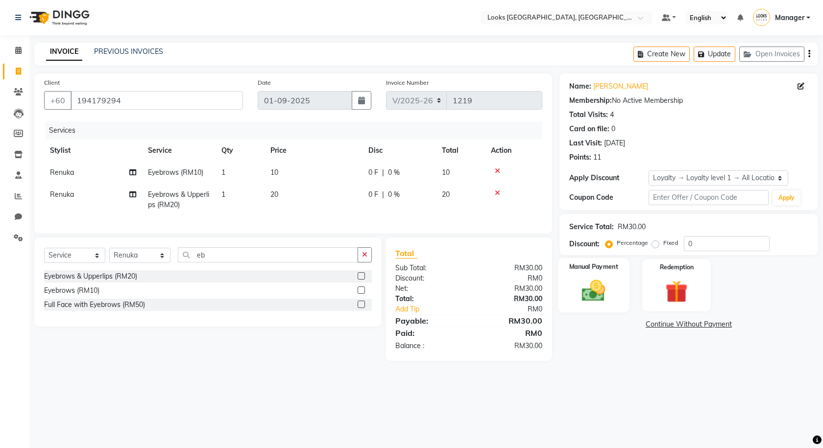
click at [507, 295] on img at bounding box center [593, 290] width 38 height 27
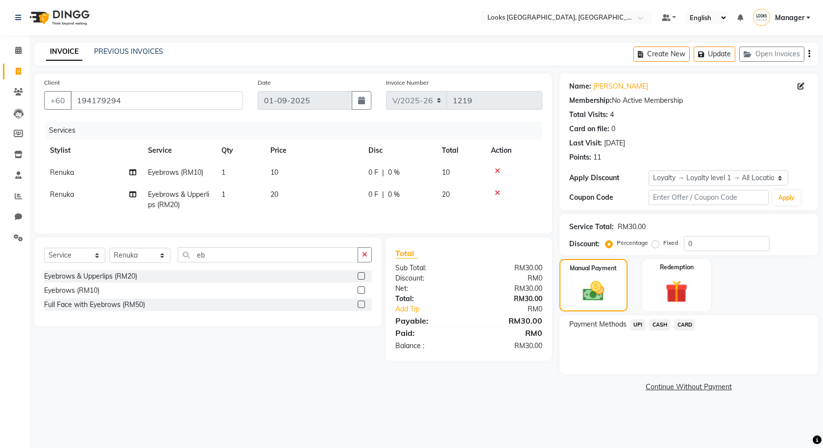
click at [507, 327] on span "CARD" at bounding box center [684, 324] width 21 height 11
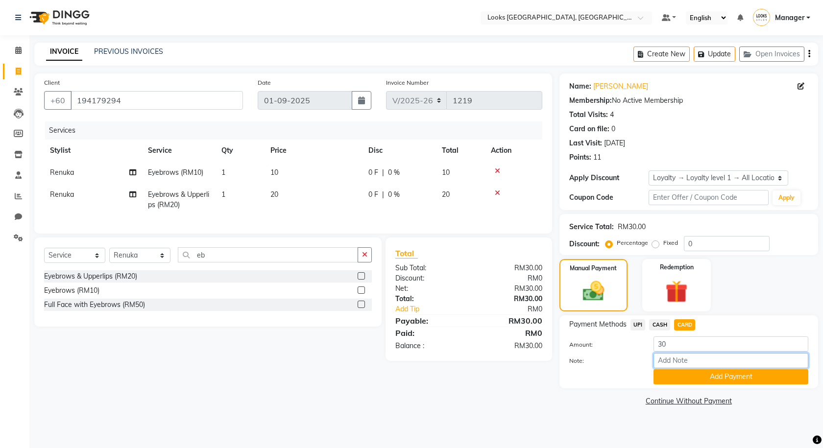
click at [507, 358] on input "Note:" at bounding box center [730, 360] width 155 height 15
type input "7757"
click at [507, 380] on button "Add Payment" at bounding box center [730, 376] width 155 height 15
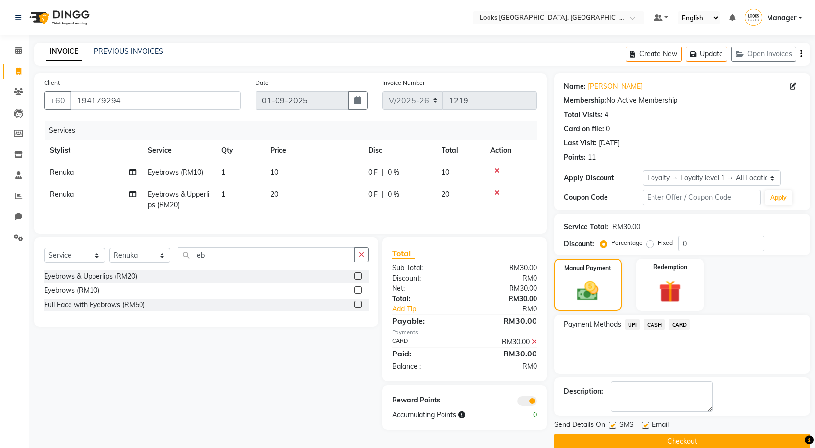
click at [507, 406] on span at bounding box center [528, 401] width 20 height 10
click at [507, 402] on input "checkbox" at bounding box center [537, 402] width 0 height 0
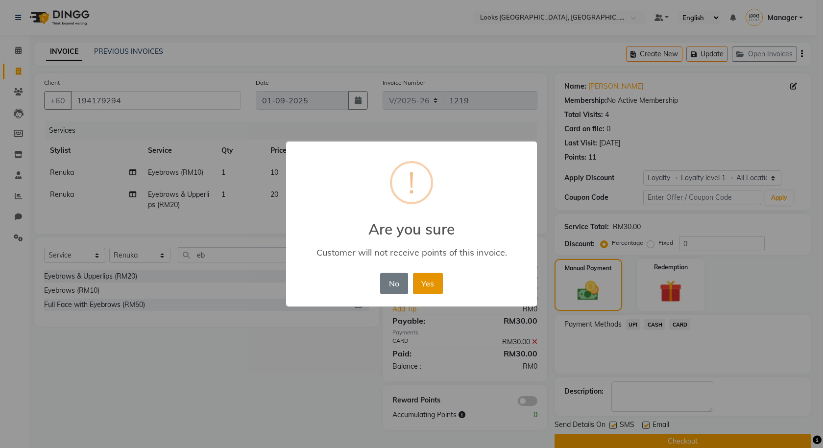
click at [426, 287] on button "Yes" at bounding box center [428, 284] width 30 height 22
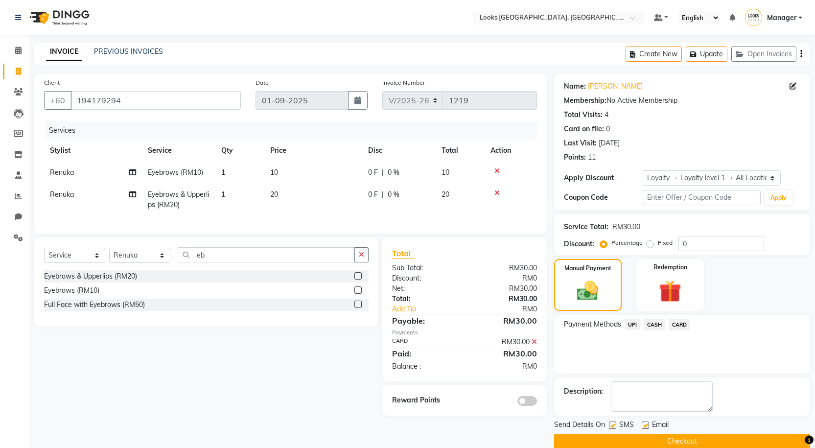
click at [507, 446] on button "Checkout" at bounding box center [682, 441] width 256 height 15
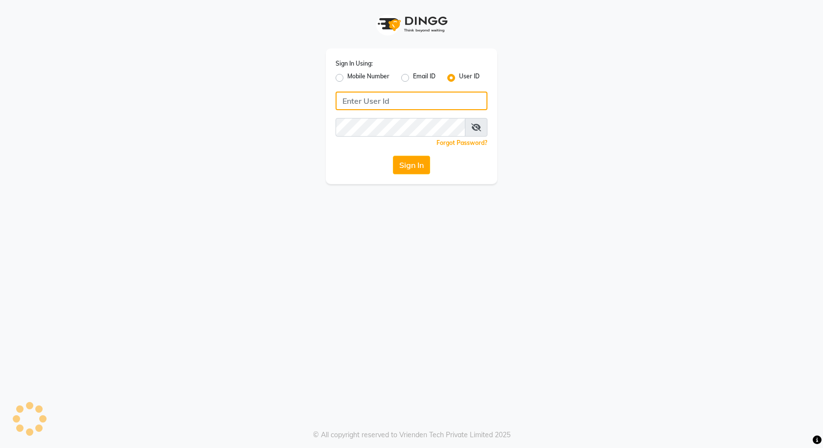
type input "e3591-01"
